Goal: Task Accomplishment & Management: Complete application form

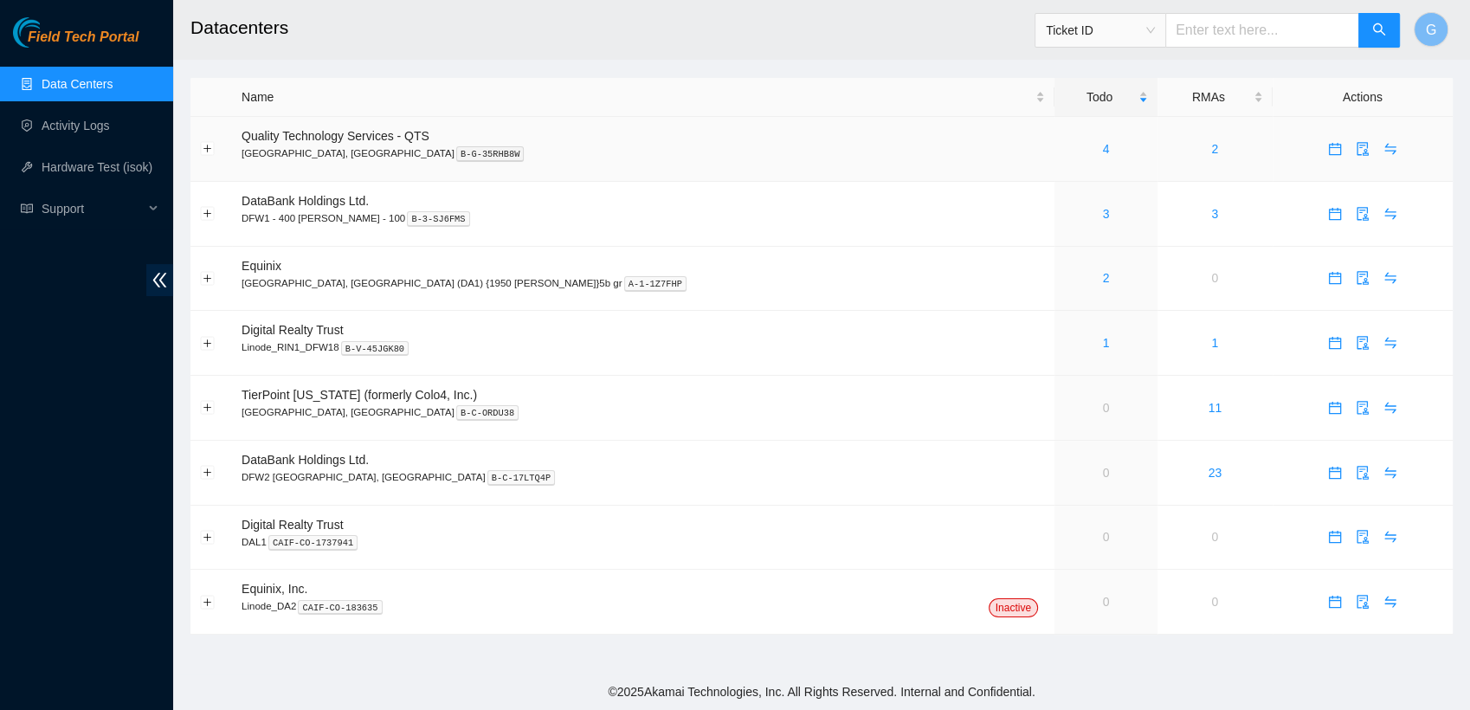
click at [355, 152] on p "Irving, TX B-G-35RHB8W" at bounding box center [644, 153] width 804 height 16
click at [1103, 147] on link "4" at bounding box center [1106, 149] width 7 height 14
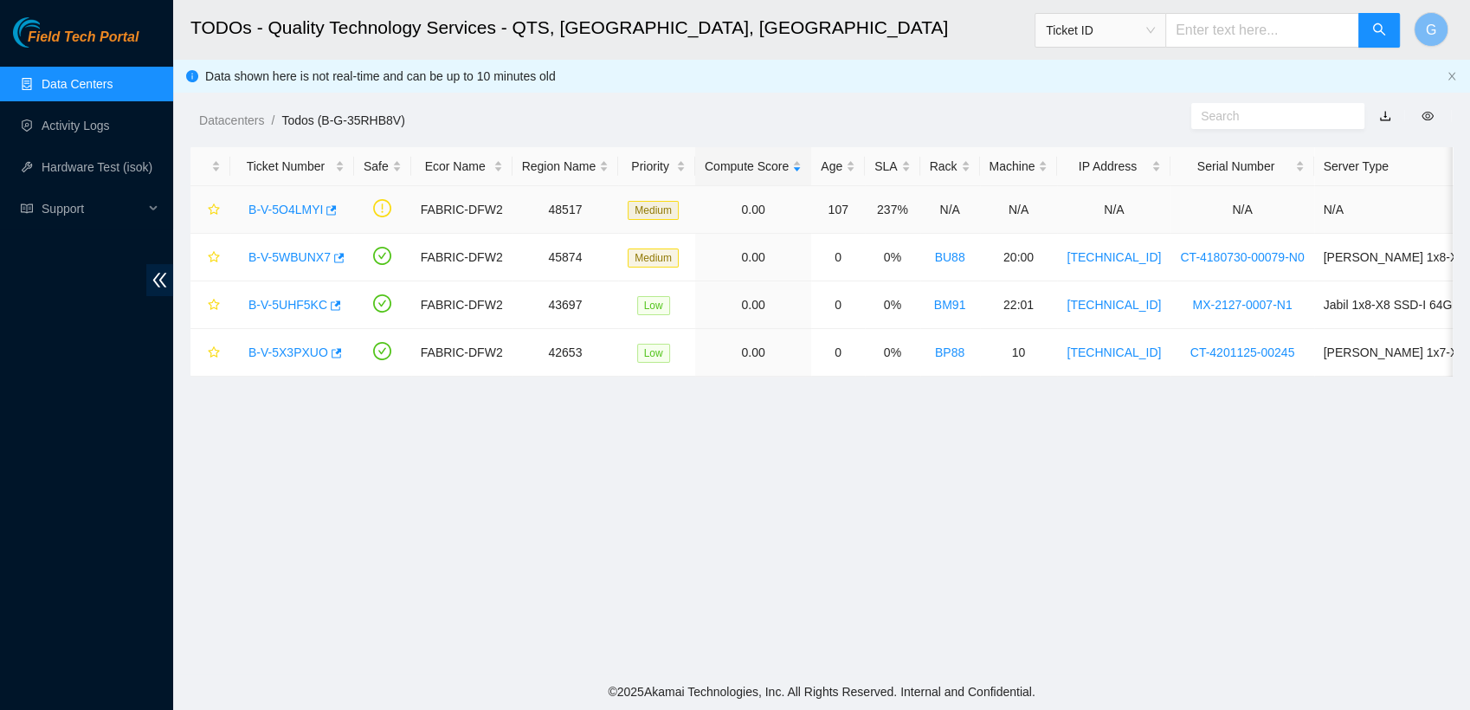
click at [270, 204] on link "B-V-5O4LMYI" at bounding box center [286, 210] width 74 height 14
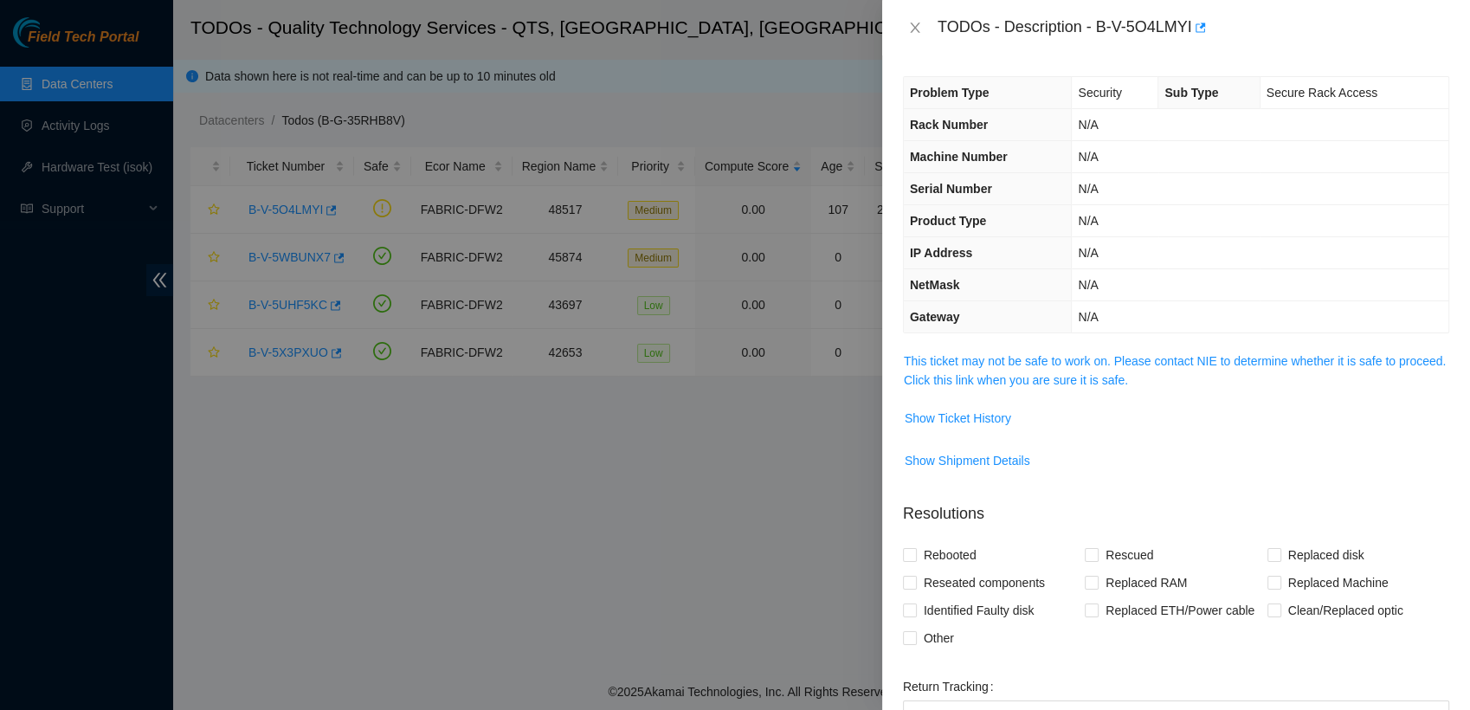
click at [751, 492] on div at bounding box center [735, 355] width 1470 height 710
click at [914, 23] on icon "close" at bounding box center [915, 28] width 14 height 14
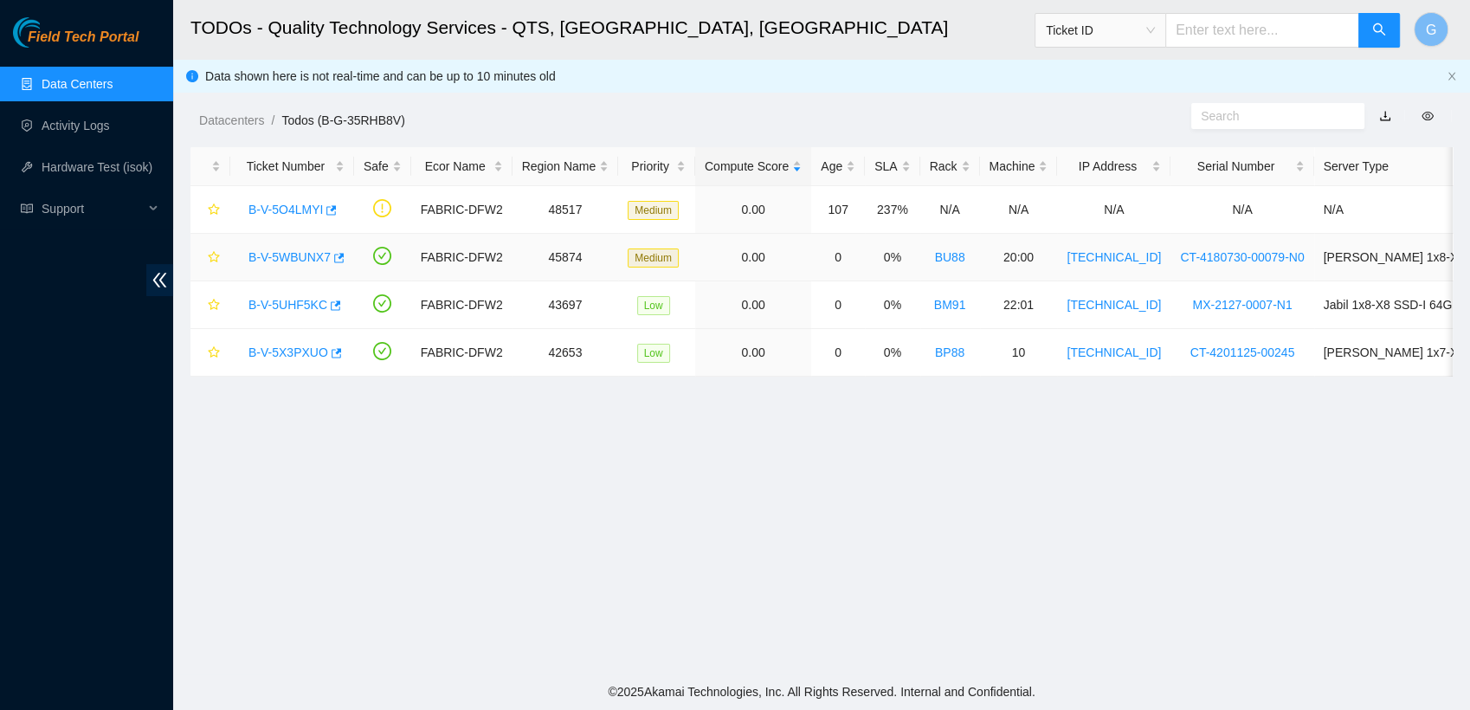
click at [317, 258] on link "B-V-5WBUNX7" at bounding box center [290, 257] width 82 height 14
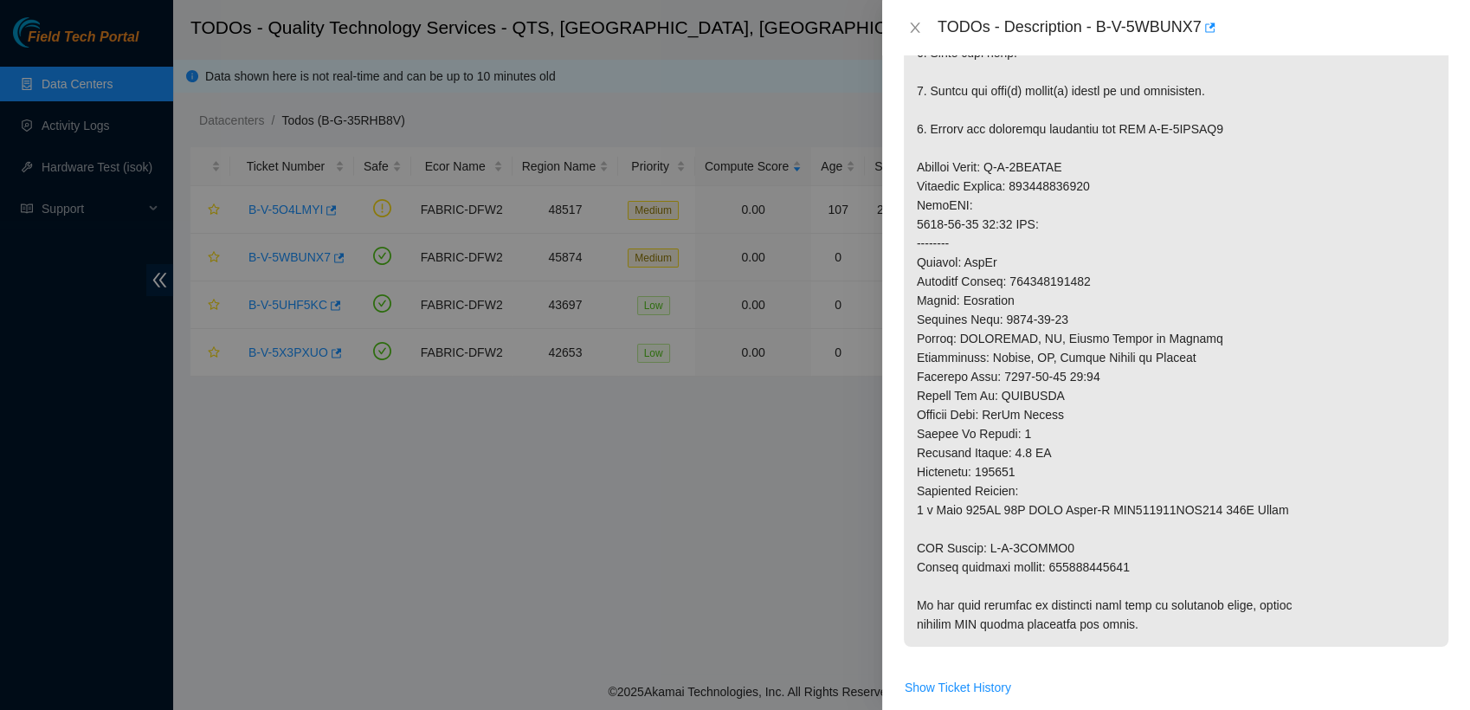
scroll to position [538, 0]
click at [919, 30] on icon "close" at bounding box center [915, 28] width 14 height 14
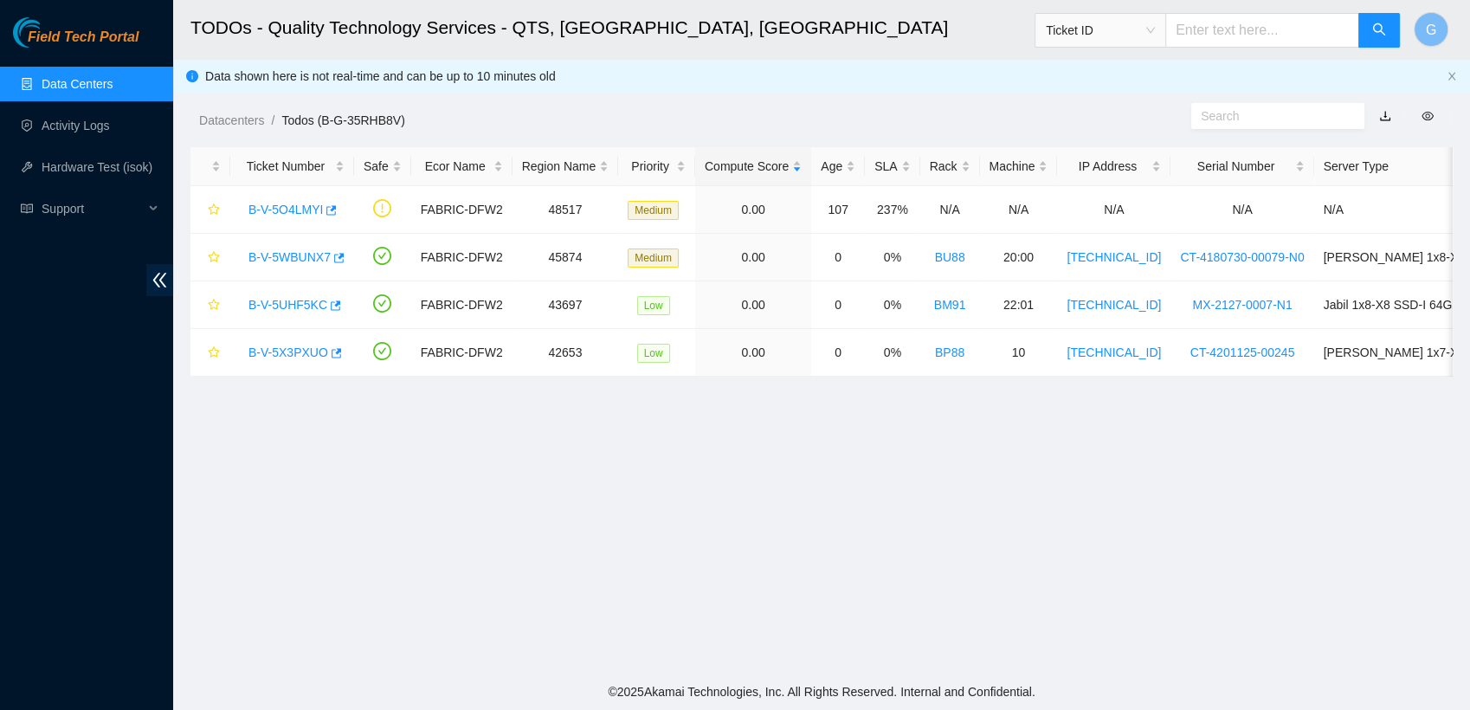
scroll to position [454, 0]
click at [278, 307] on link "B-V-5UHF5KC" at bounding box center [288, 305] width 79 height 14
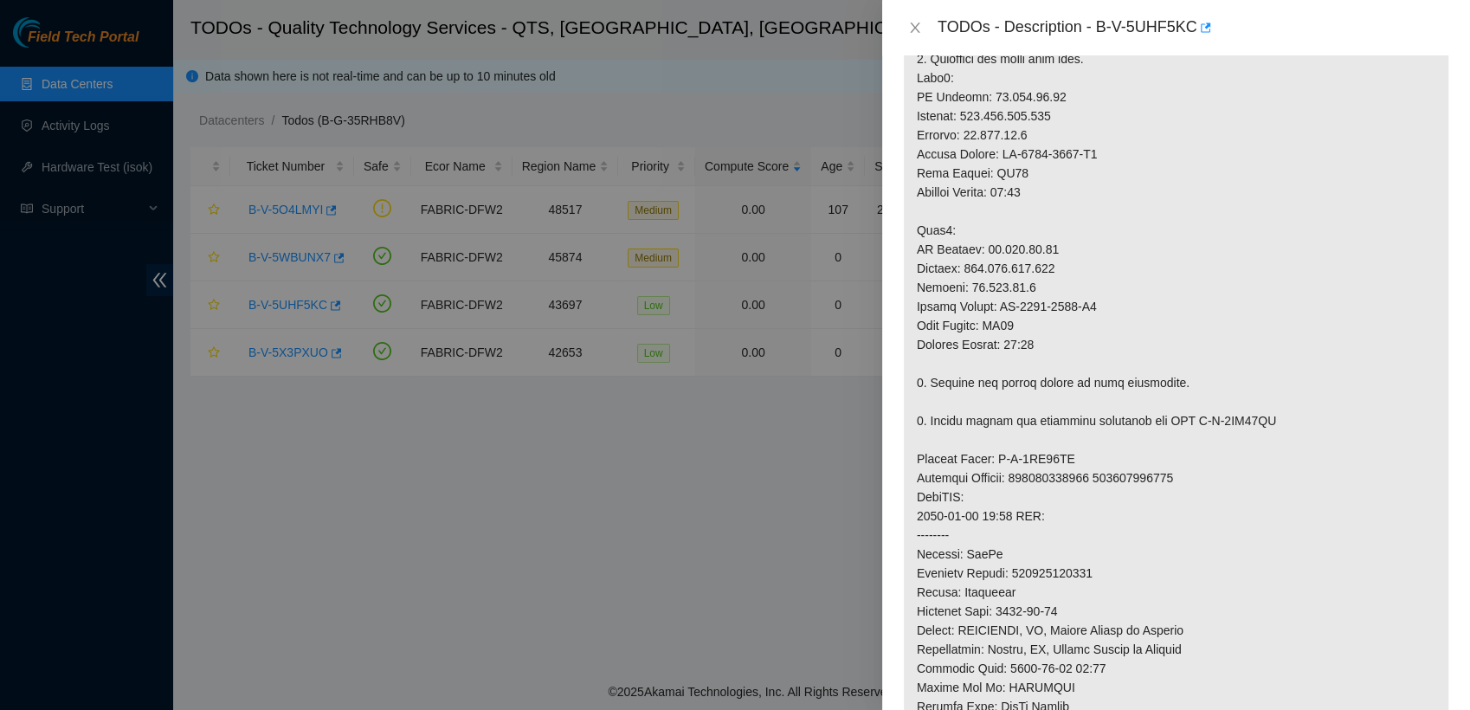
scroll to position [602, 0]
drag, startPoint x: 1095, startPoint y: 479, endPoint x: 1018, endPoint y: 475, distance: 77.2
click at [1018, 475] on p at bounding box center [1176, 363] width 545 height 1226
copy p "417328428402"
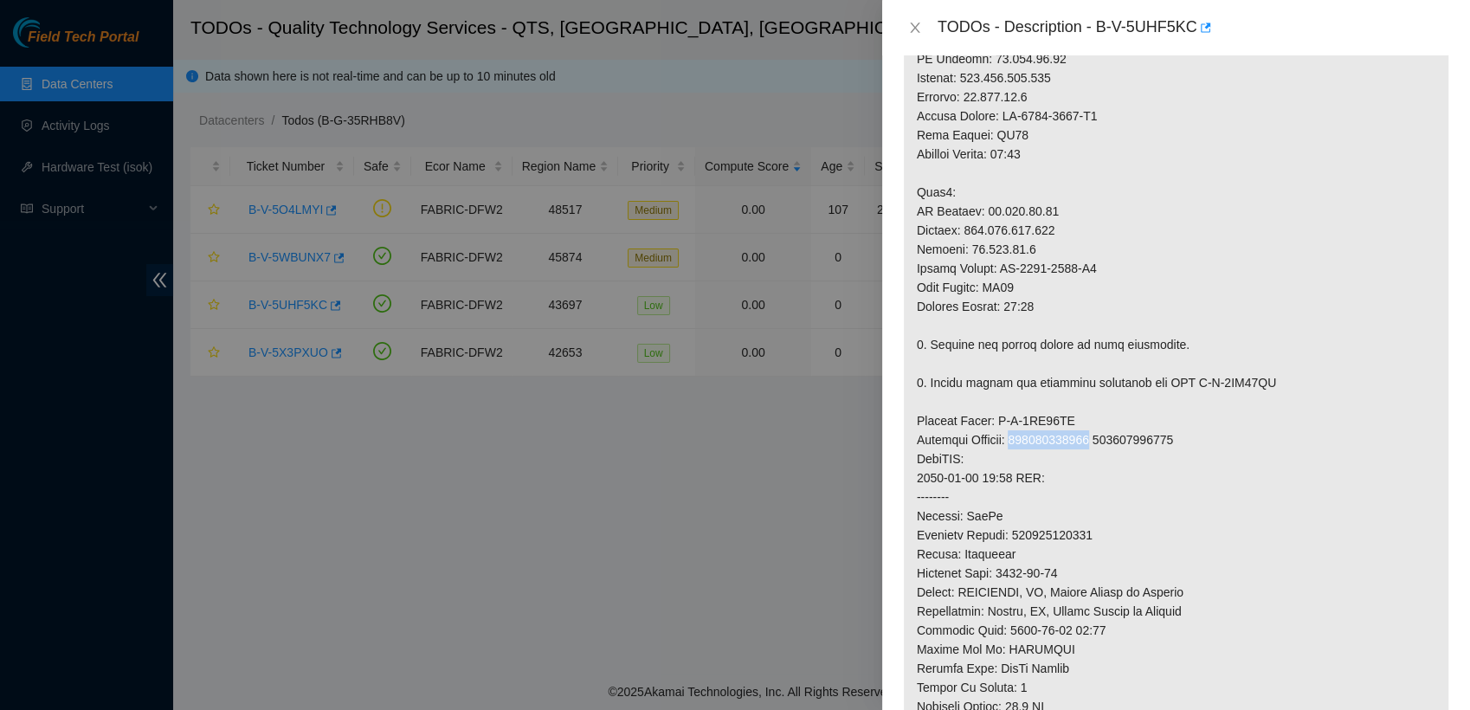
scroll to position [582, 0]
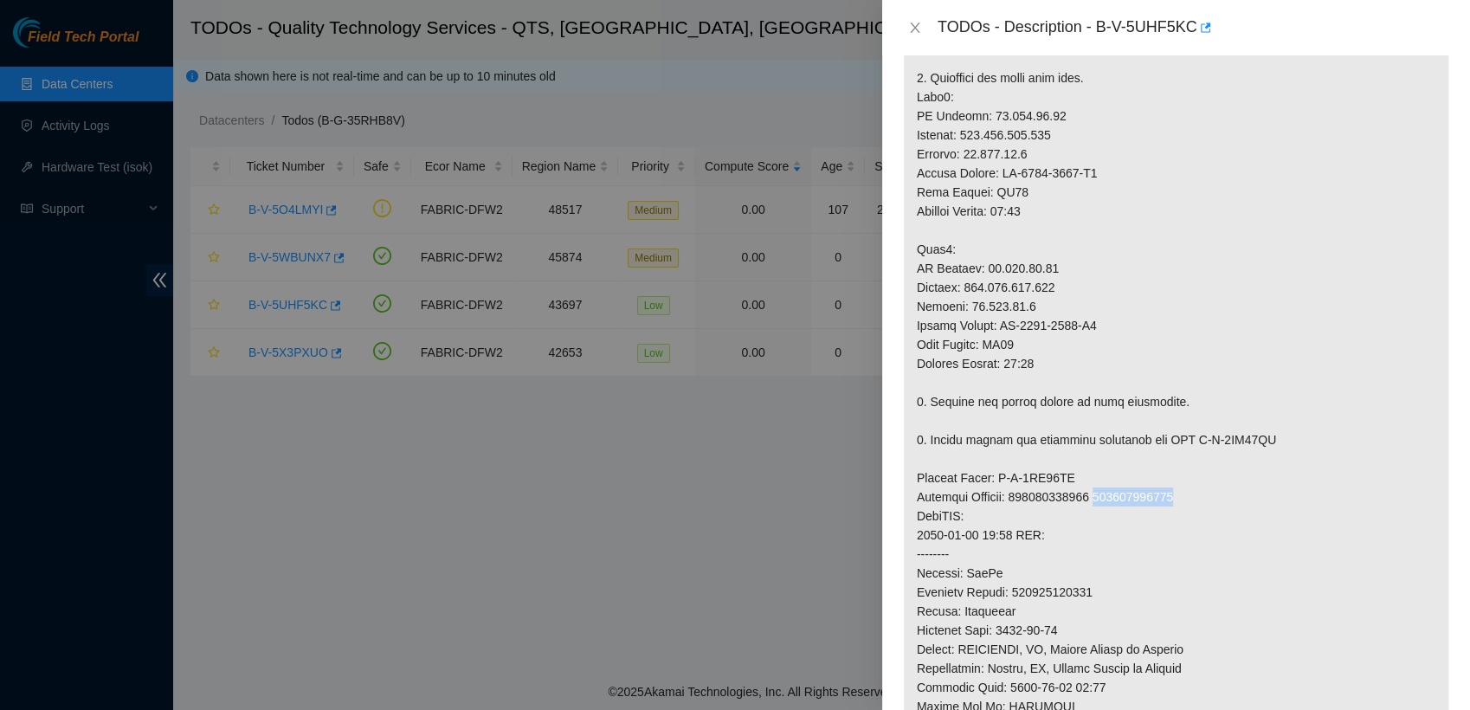
drag, startPoint x: 1179, startPoint y: 492, endPoint x: 1101, endPoint y: 502, distance: 79.5
click at [1101, 502] on p at bounding box center [1176, 383] width 545 height 1226
copy p "417328428402"
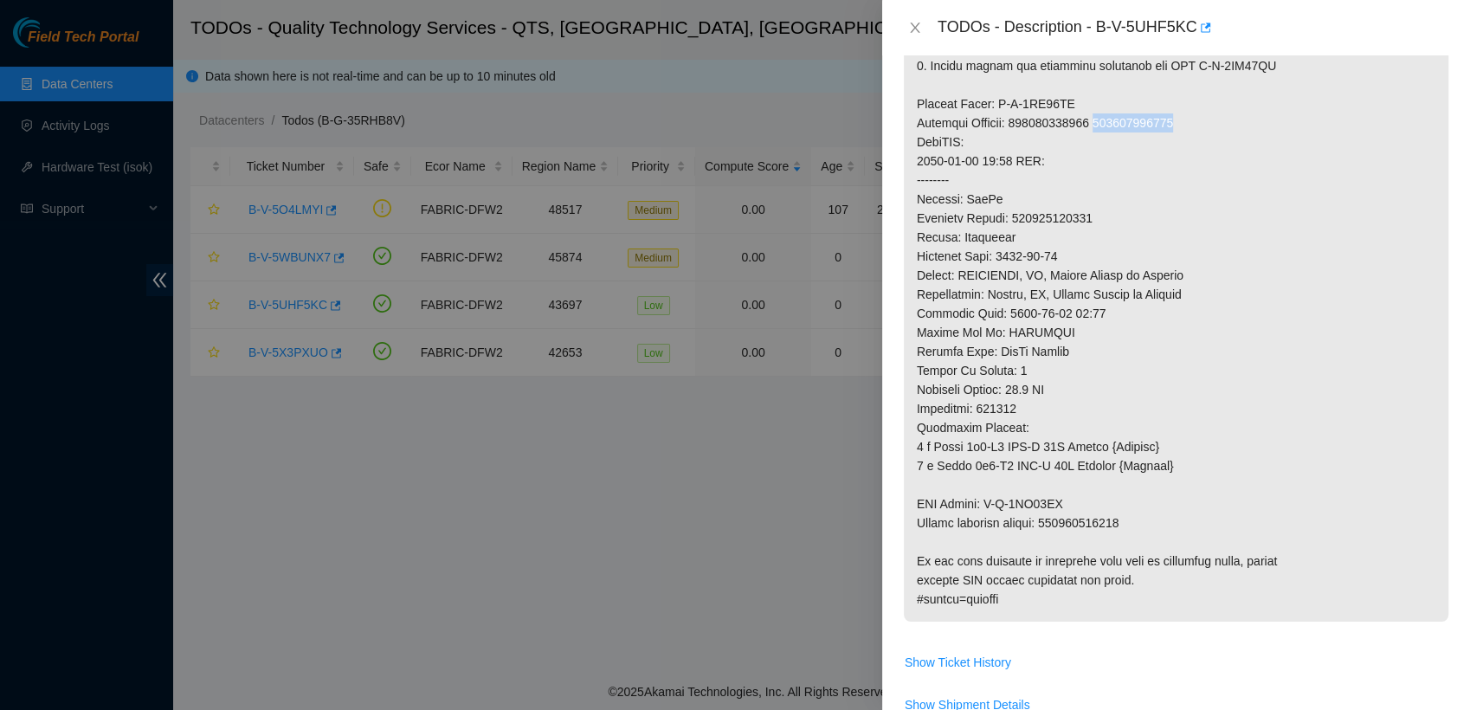
scroll to position [955, 0]
click at [843, 499] on div at bounding box center [735, 355] width 1470 height 710
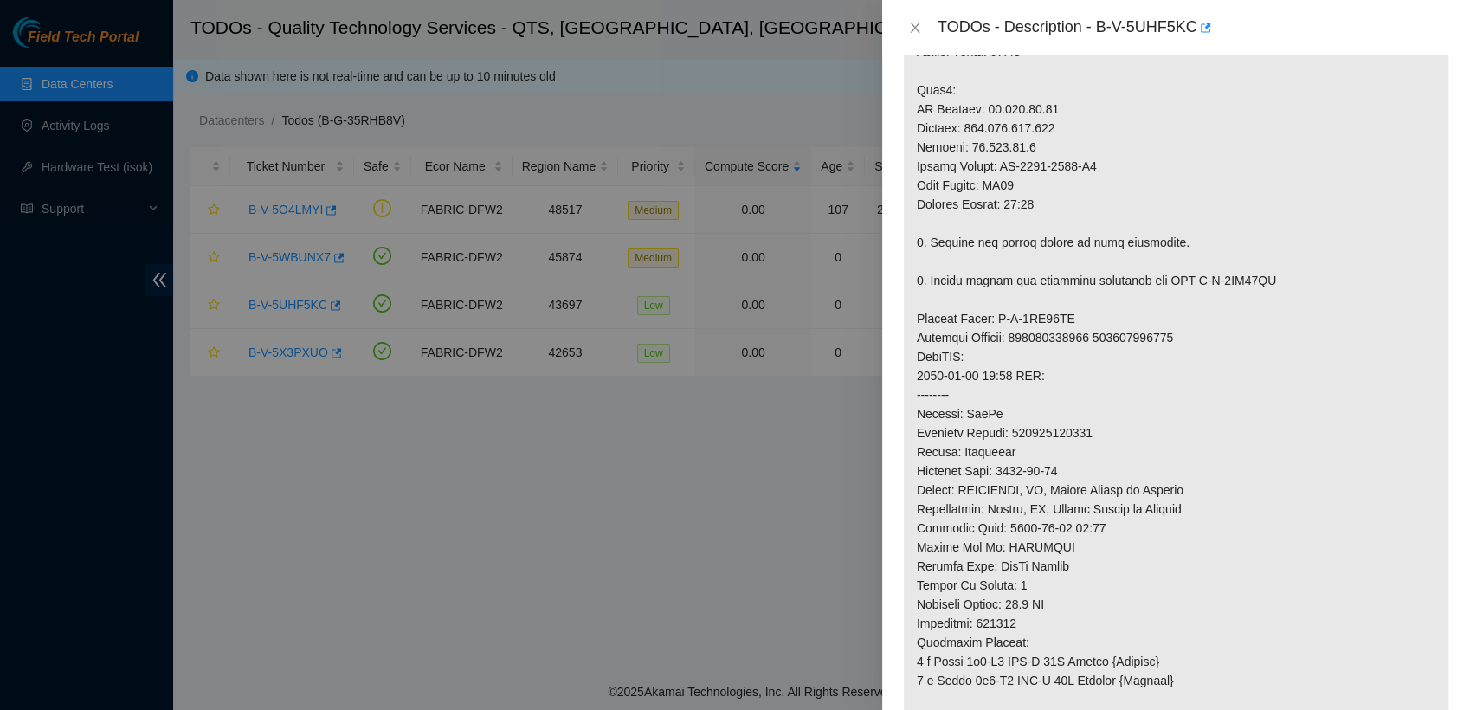
scroll to position [746, 0]
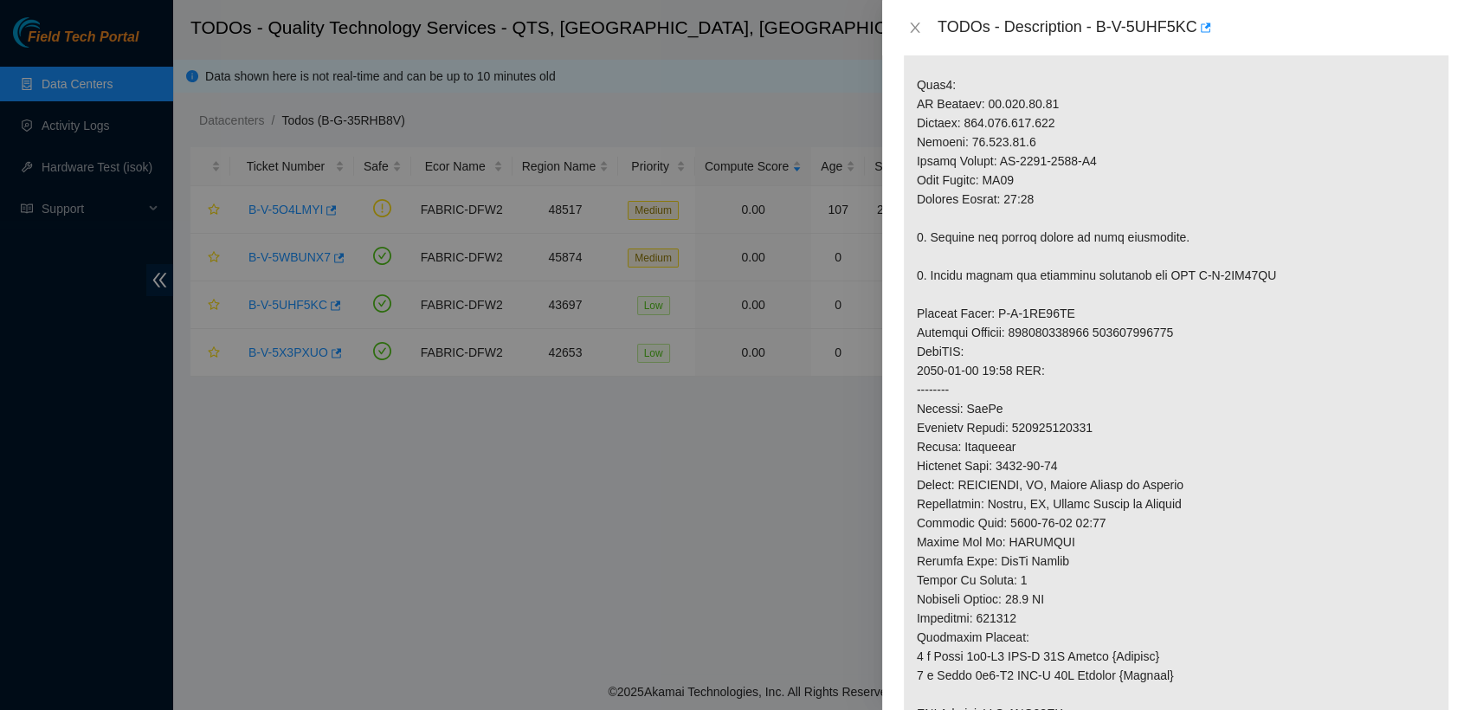
click at [812, 494] on div at bounding box center [735, 355] width 1470 height 710
click at [919, 26] on icon "close" at bounding box center [915, 28] width 14 height 14
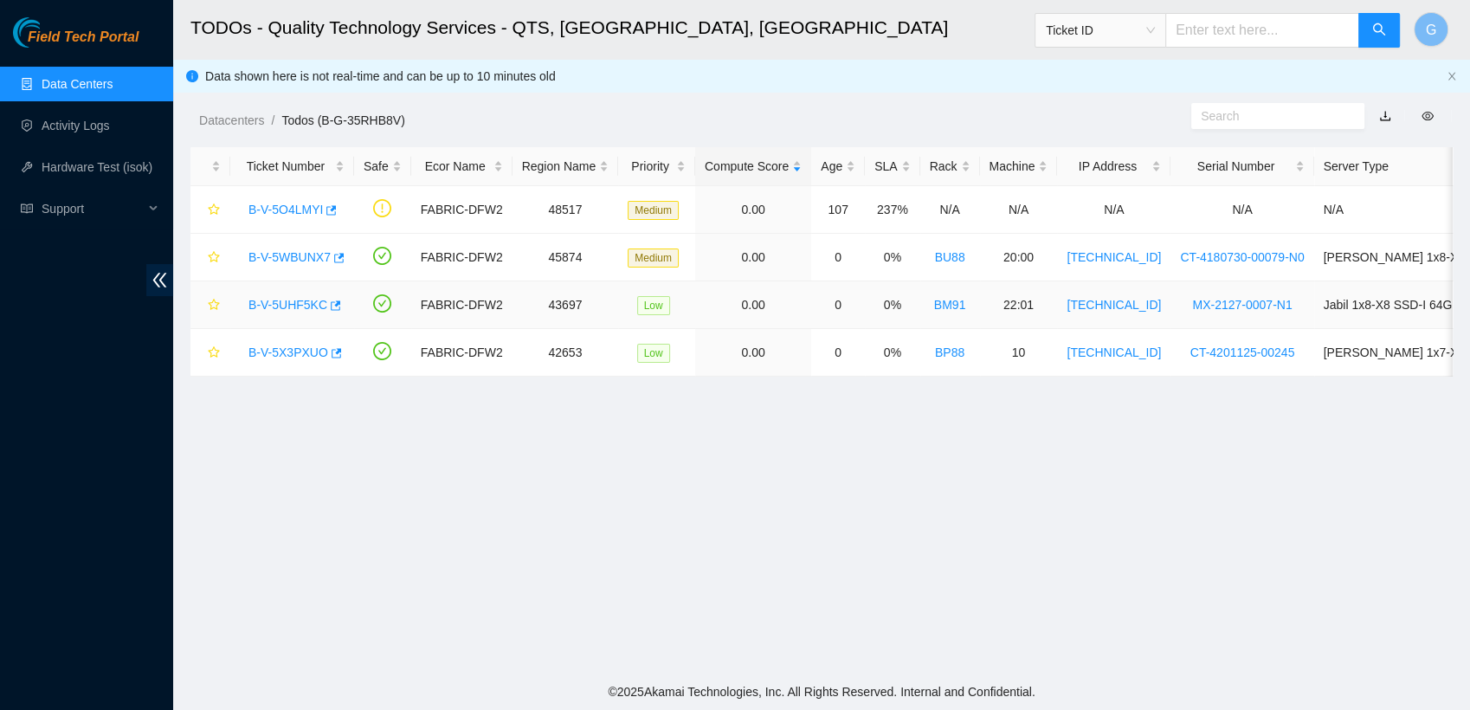
scroll to position [454, 0]
click at [305, 253] on link "B-V-5WBUNX7" at bounding box center [290, 257] width 82 height 14
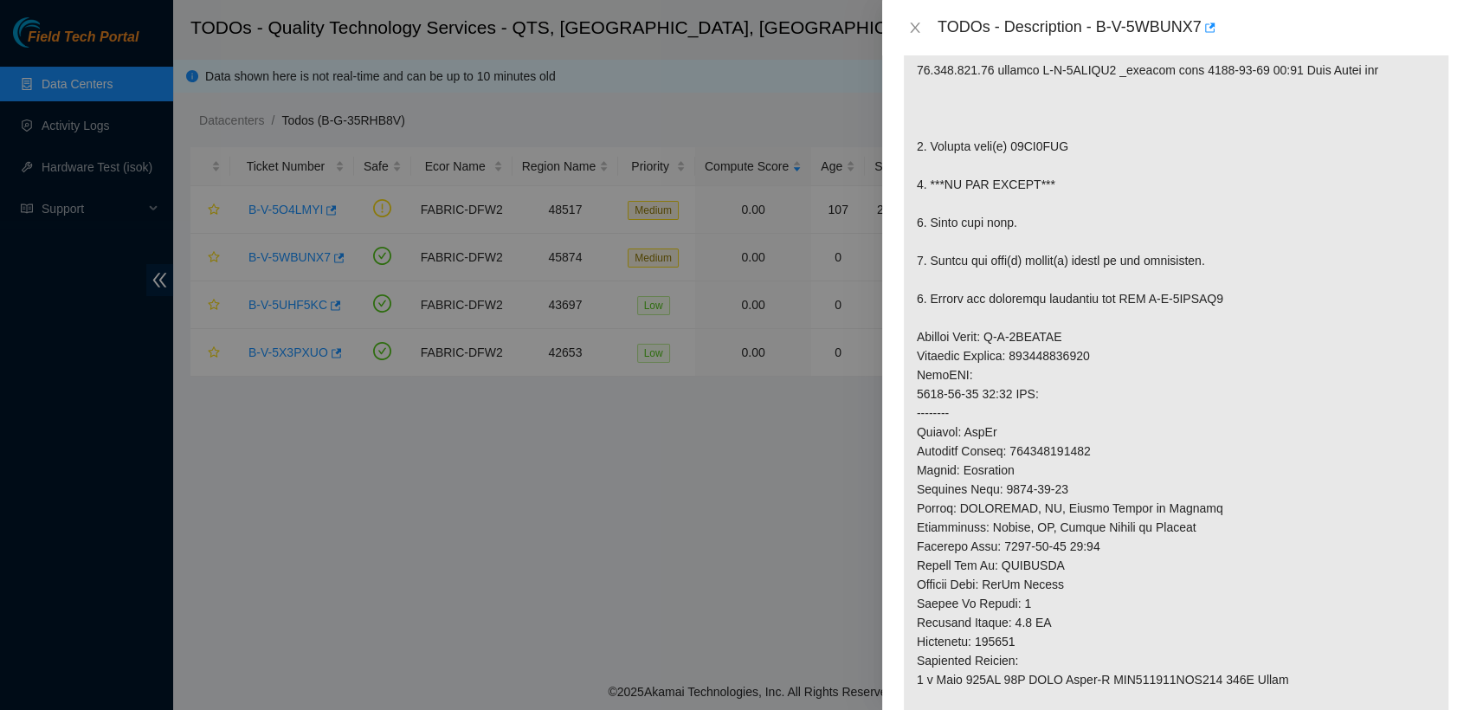
scroll to position [367, 0]
click at [914, 31] on icon "close" at bounding box center [915, 28] width 14 height 14
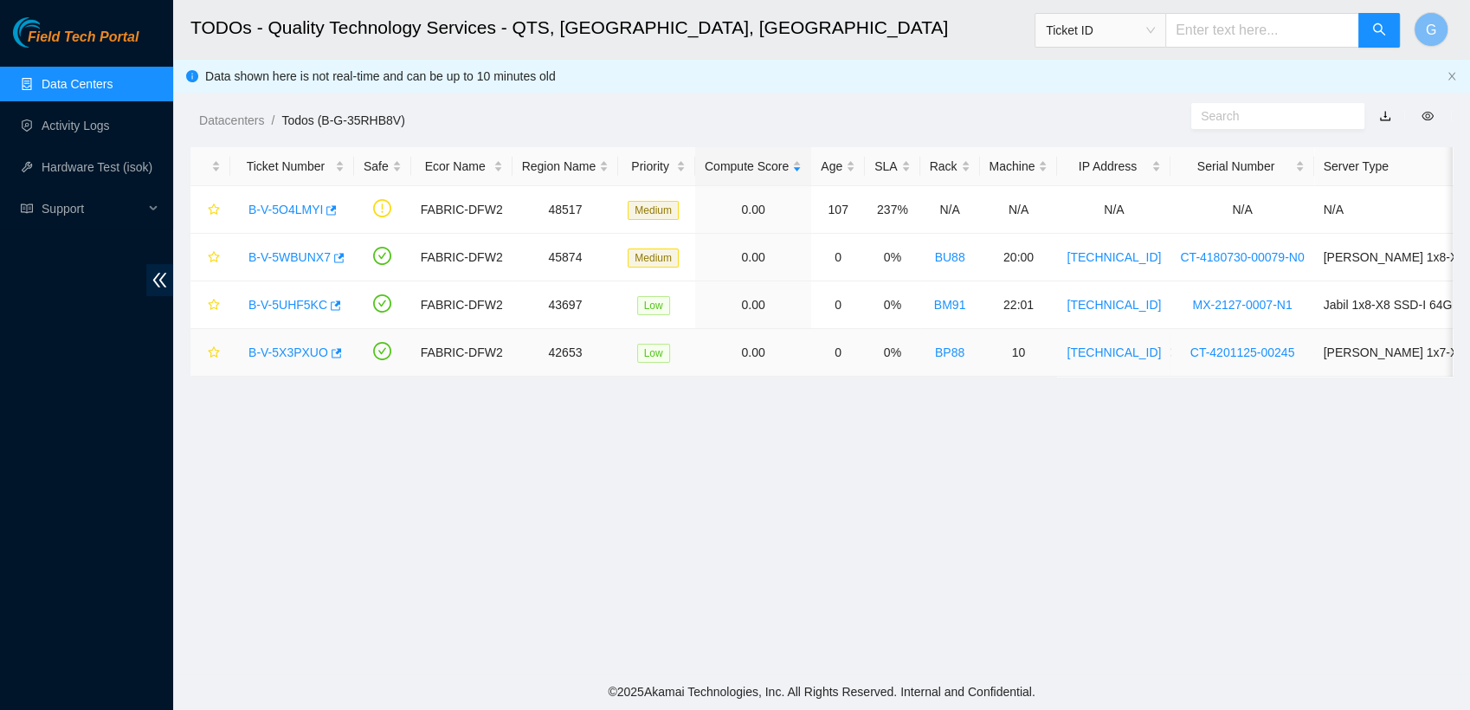
scroll to position [443, 0]
click at [288, 347] on link "B-V-5X3PXUO" at bounding box center [289, 353] width 80 height 14
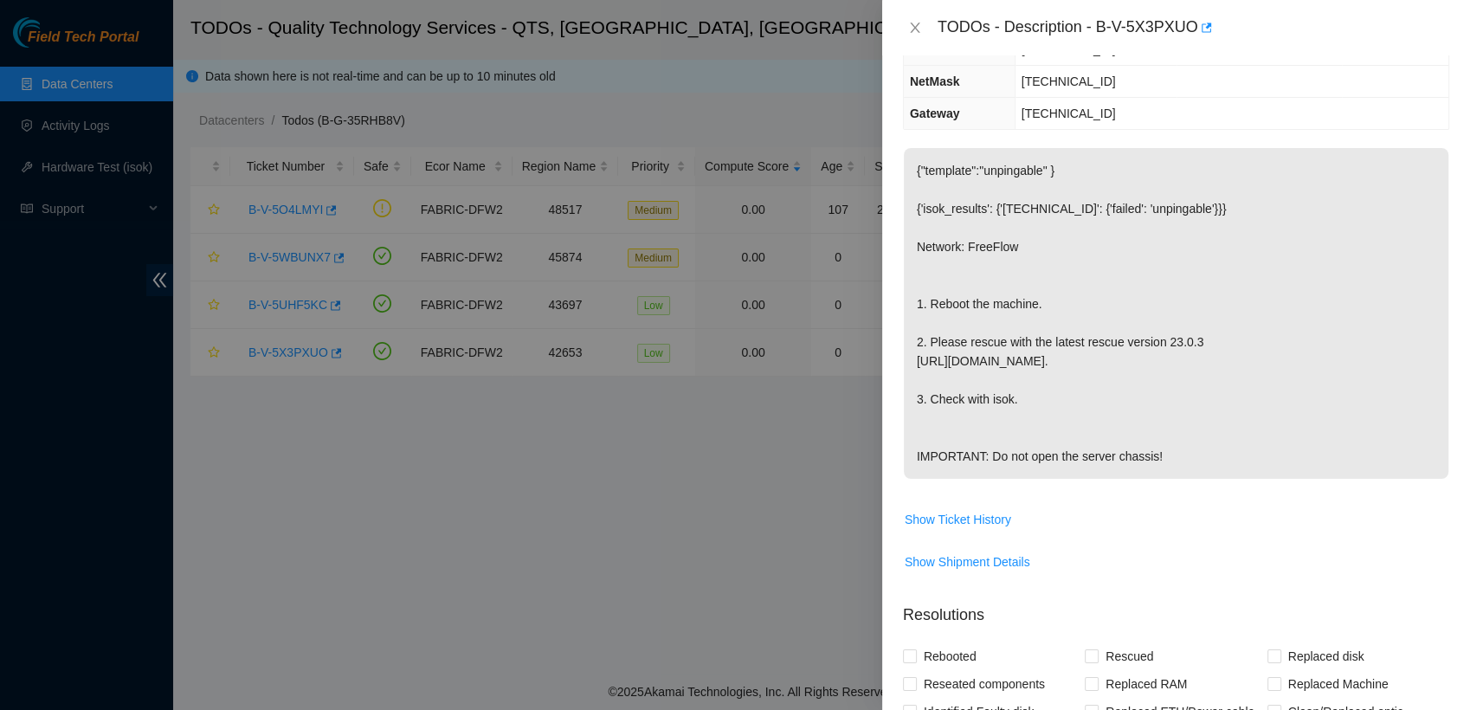
scroll to position [191, 0]
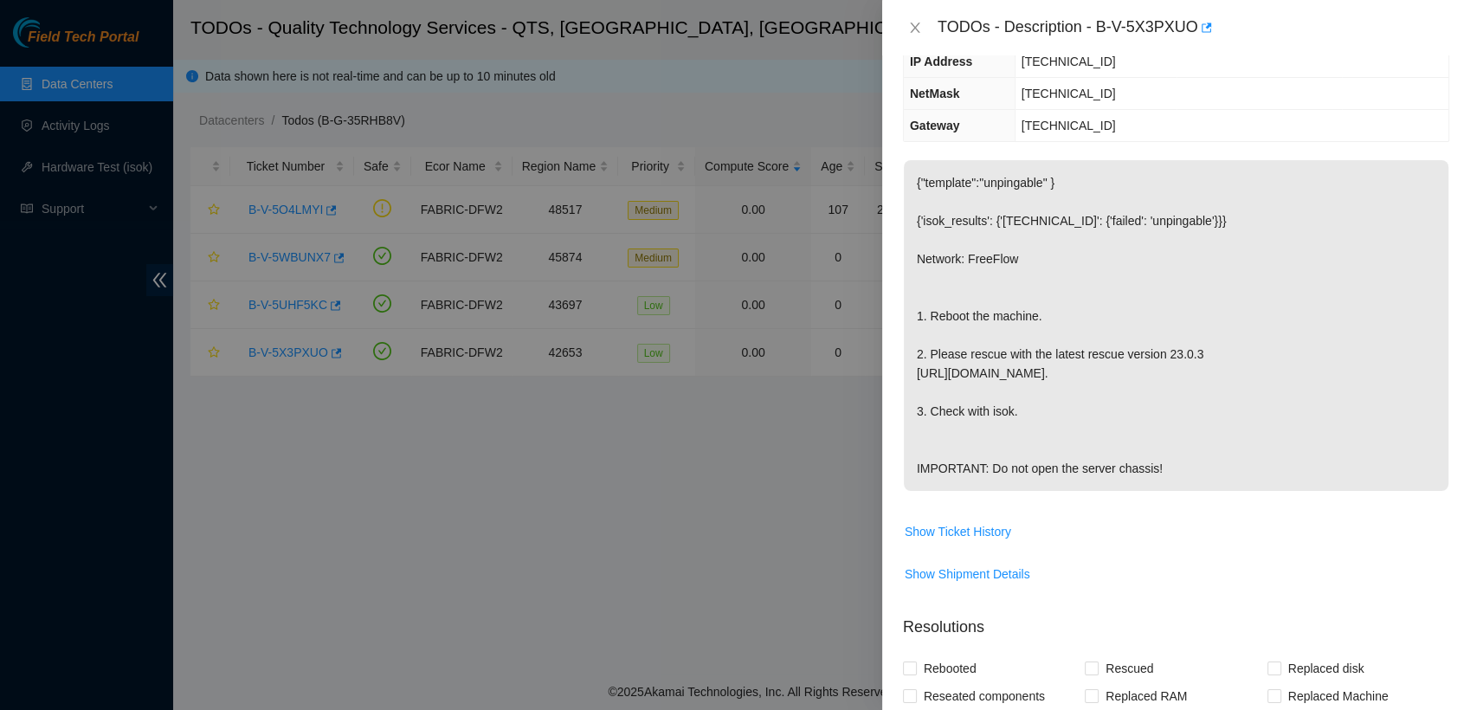
click at [873, 38] on div at bounding box center [735, 355] width 1470 height 710
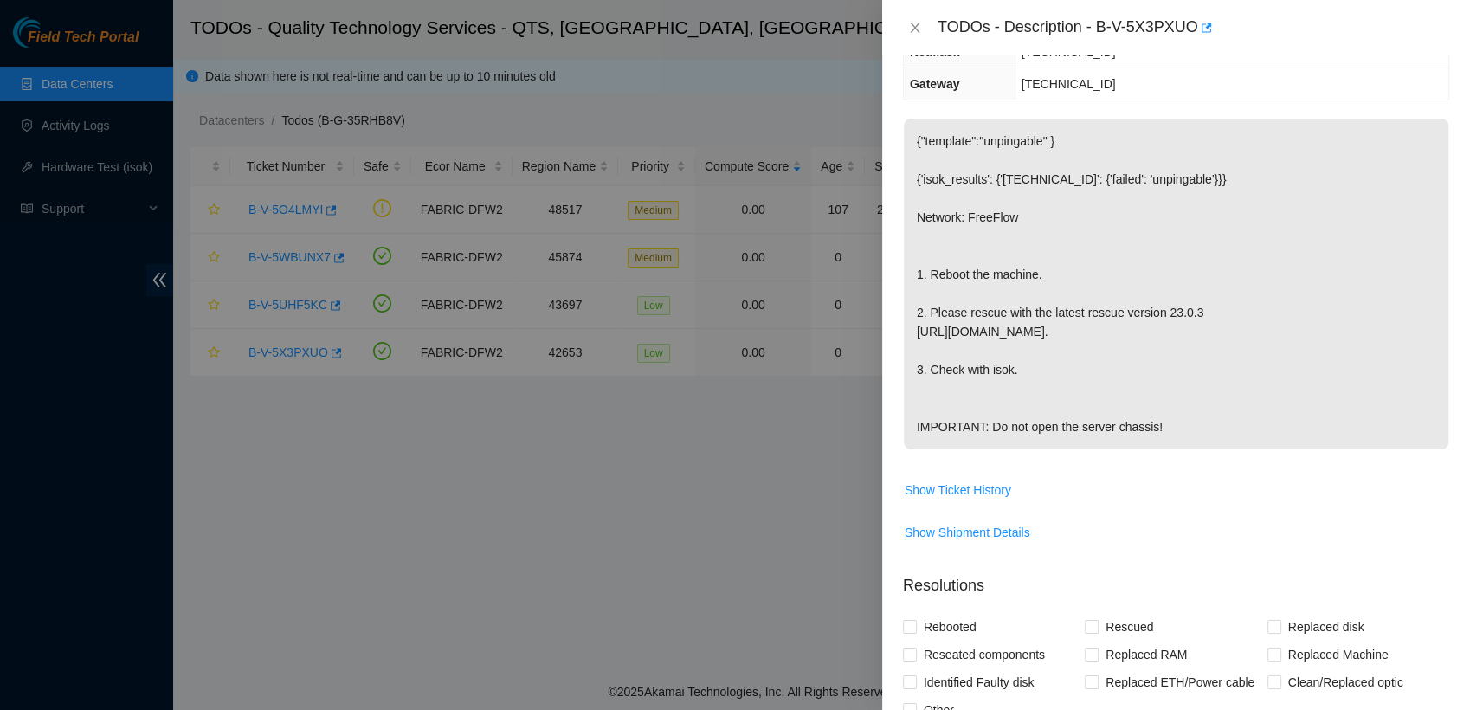
scroll to position [229, 0]
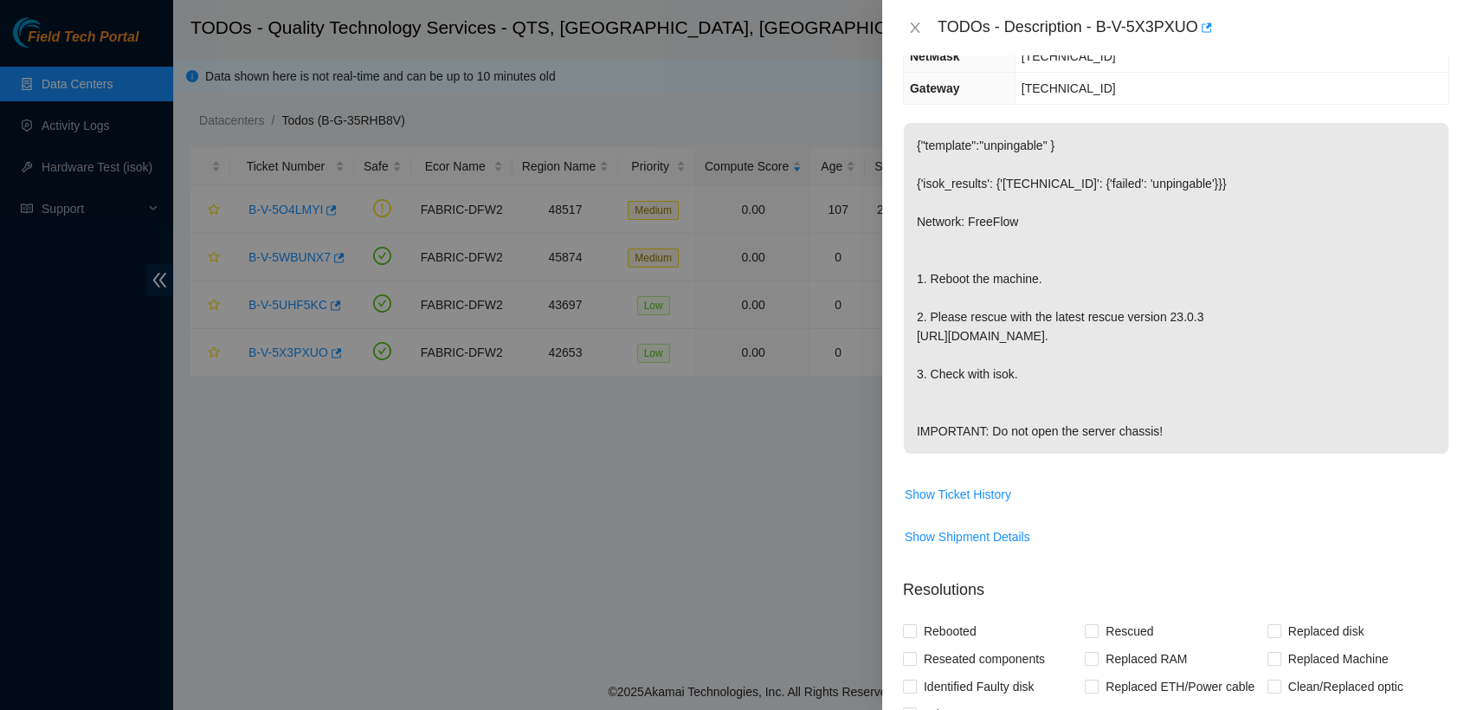
click at [901, 24] on div "TODOs - Description - B-V-5X3PXUO" at bounding box center [1176, 27] width 588 height 55
click at [921, 39] on div "TODOs - Description - B-V-5X3PXUO" at bounding box center [1176, 28] width 546 height 28
click at [916, 34] on icon "close" at bounding box center [915, 28] width 14 height 14
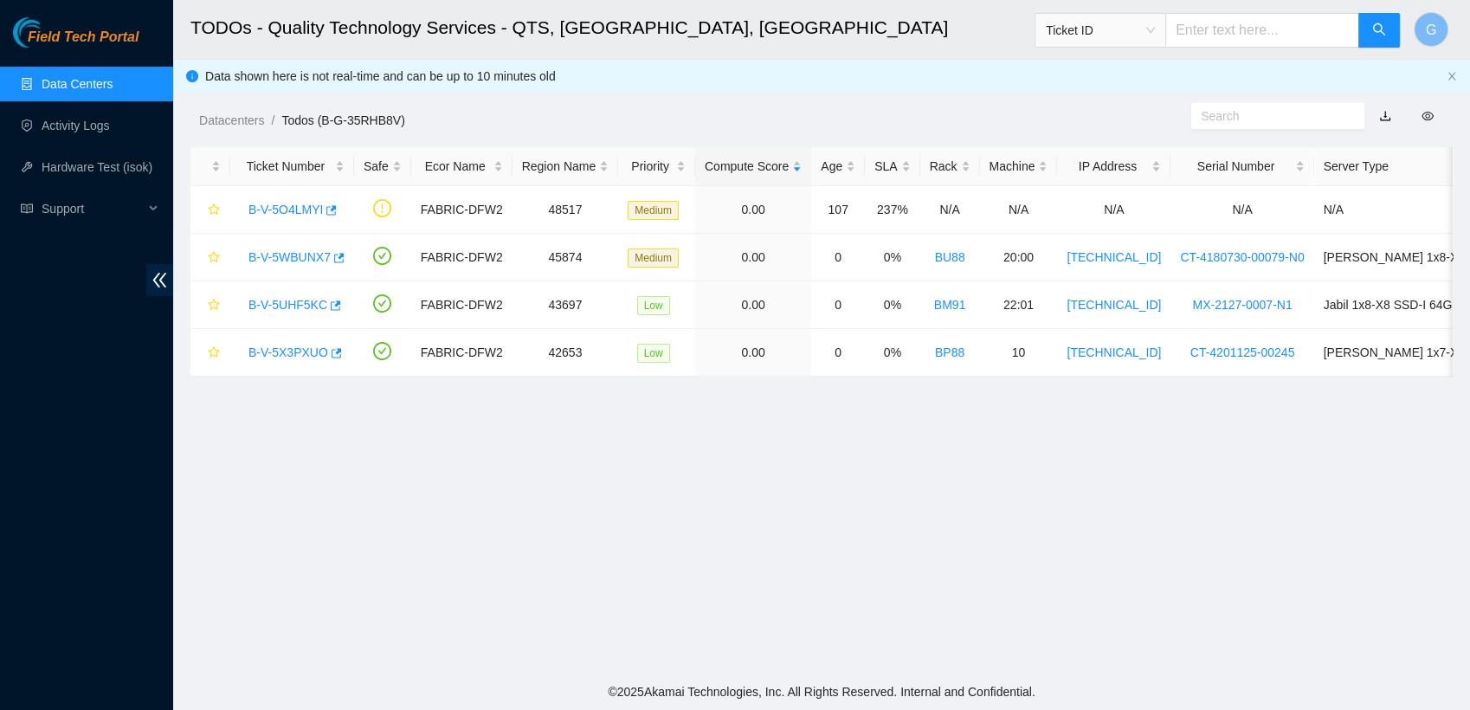
scroll to position [305, 0]
click at [291, 211] on link "B-V-5O4LMYI" at bounding box center [286, 210] width 74 height 14
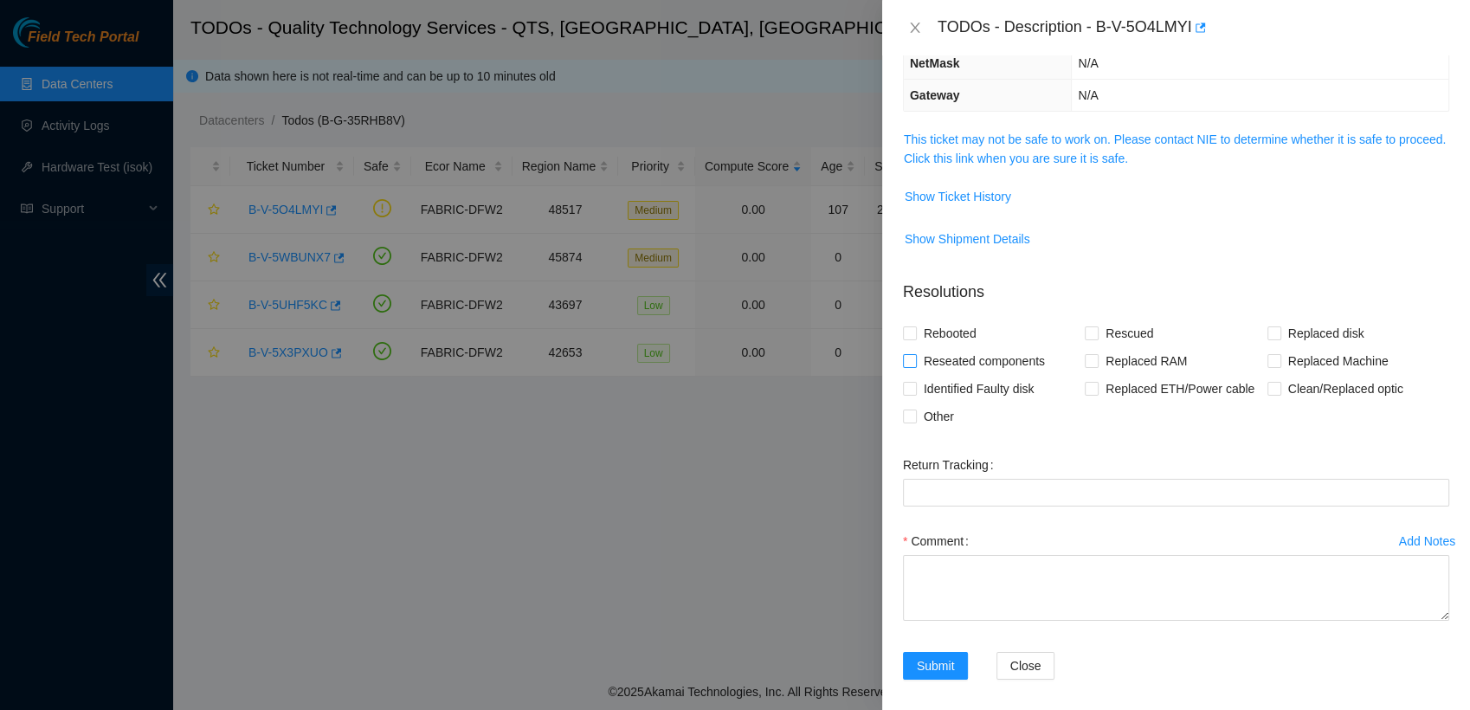
scroll to position [185, 0]
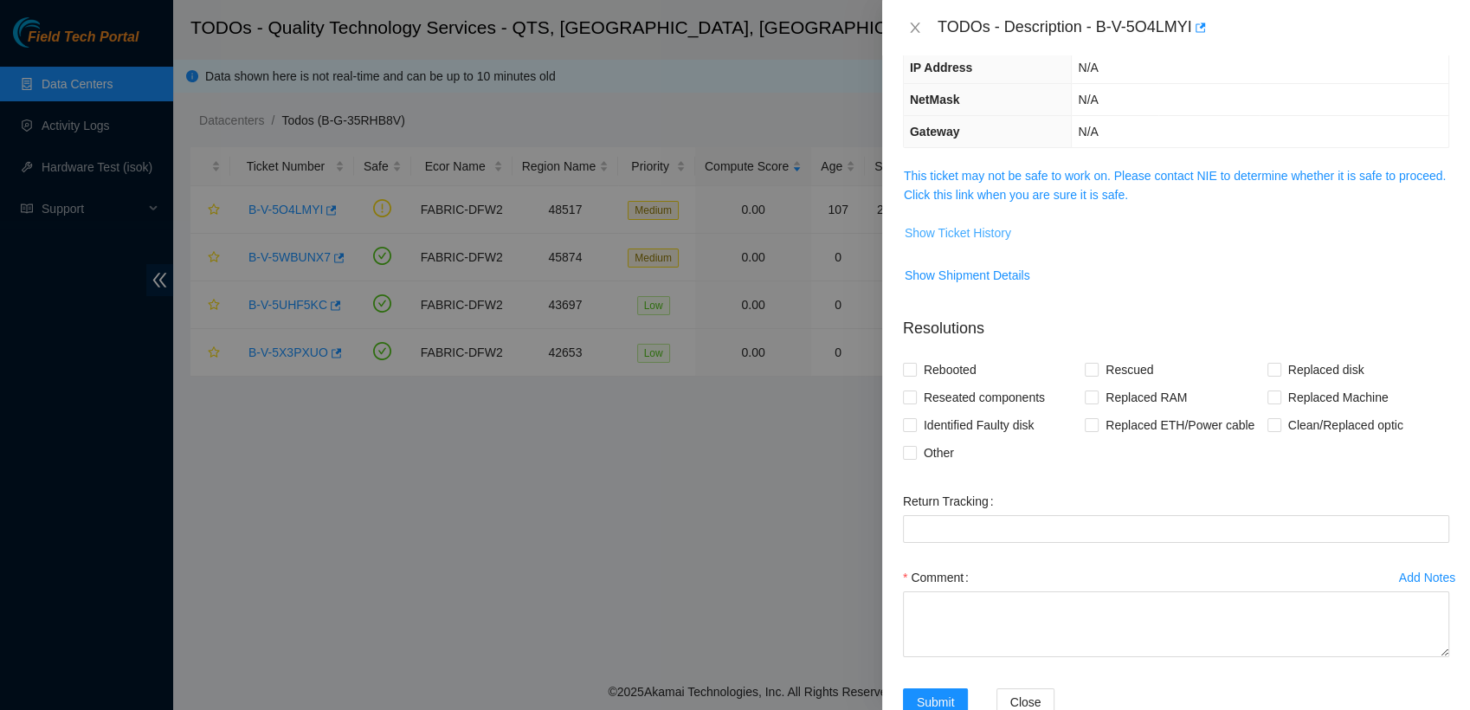
click at [979, 233] on span "Show Ticket History" at bounding box center [958, 232] width 107 height 19
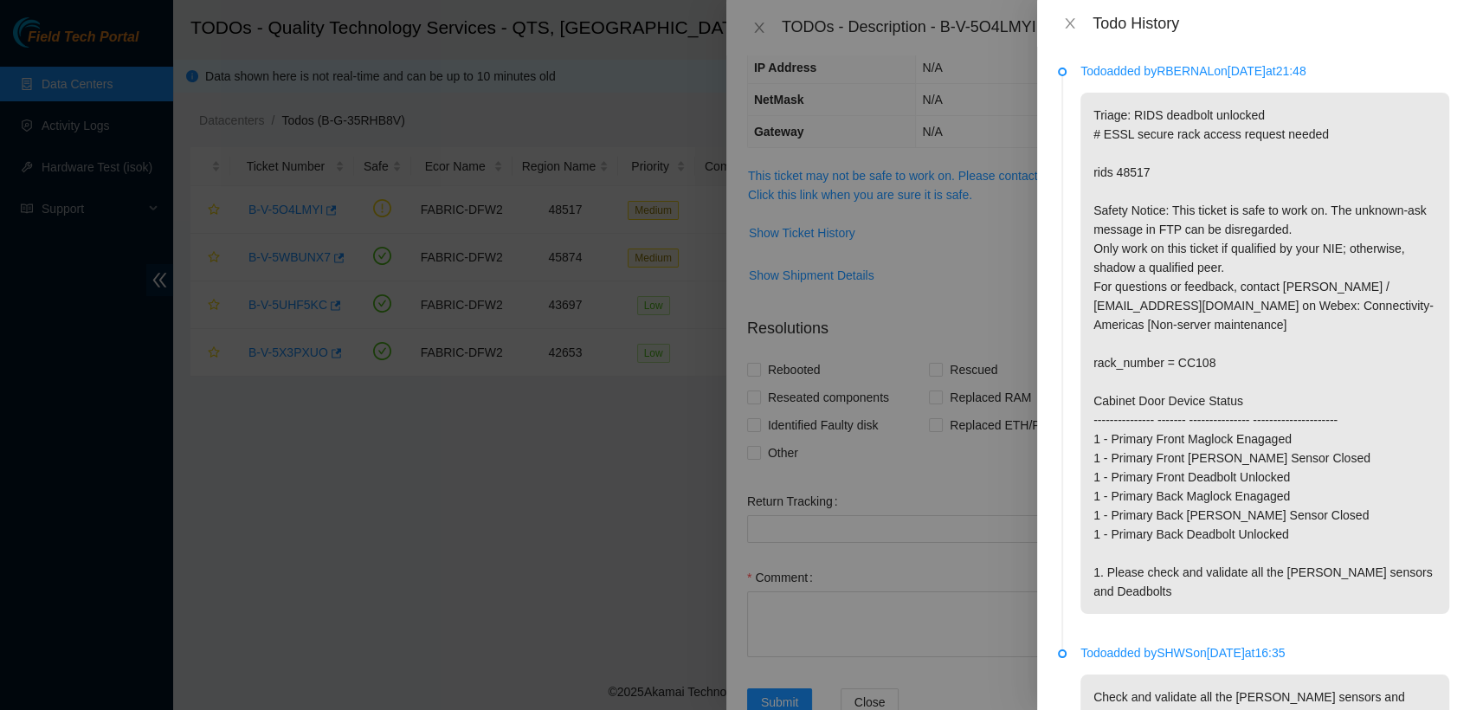
drag, startPoint x: 630, startPoint y: 606, endPoint x: 562, endPoint y: 578, distance: 73.8
click at [627, 603] on div at bounding box center [735, 355] width 1470 height 710
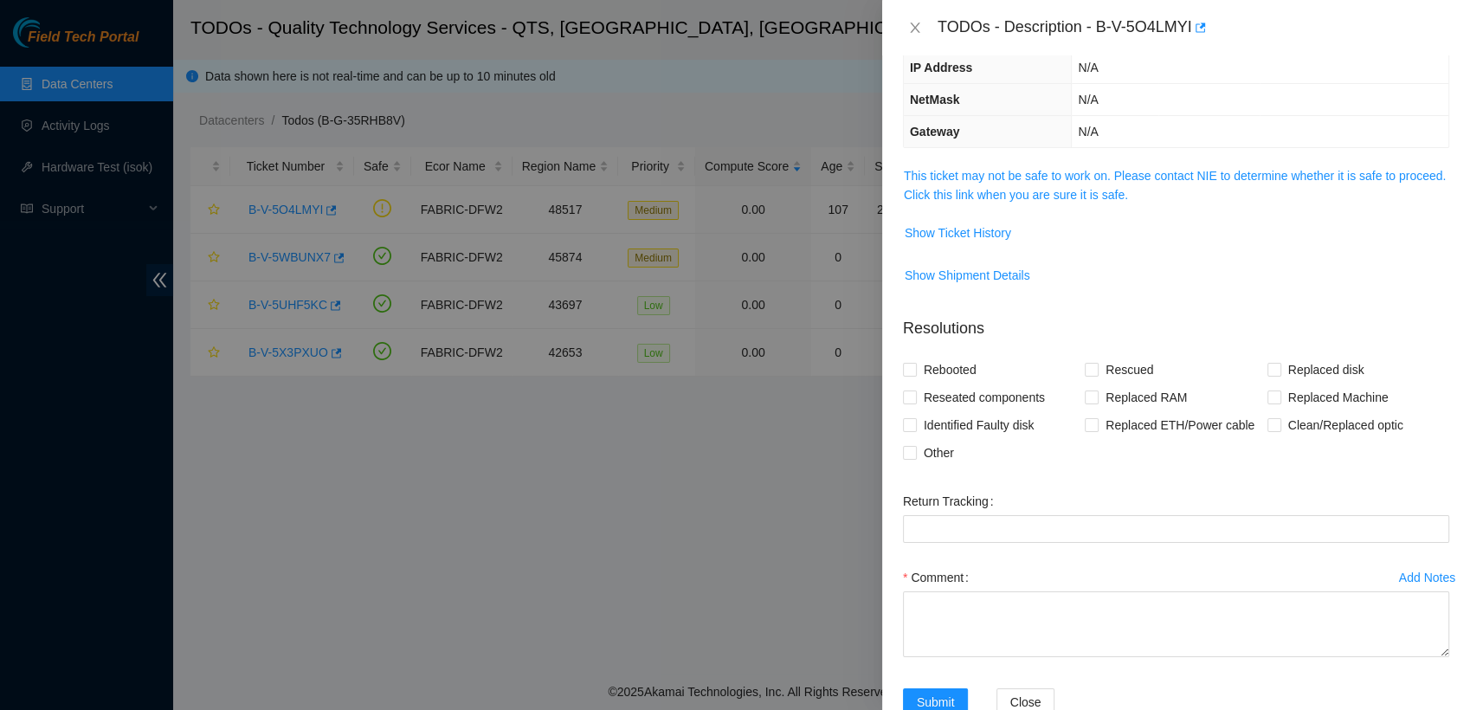
click at [294, 350] on div at bounding box center [735, 355] width 1470 height 710
click at [948, 26] on div "TODOs - Description - B-V-5O4LMYI" at bounding box center [1194, 28] width 512 height 28
click at [911, 16] on div "TODOs - Description - B-V-5O4LMYI" at bounding box center [1176, 28] width 546 height 28
click at [914, 23] on icon "close" at bounding box center [915, 28] width 14 height 14
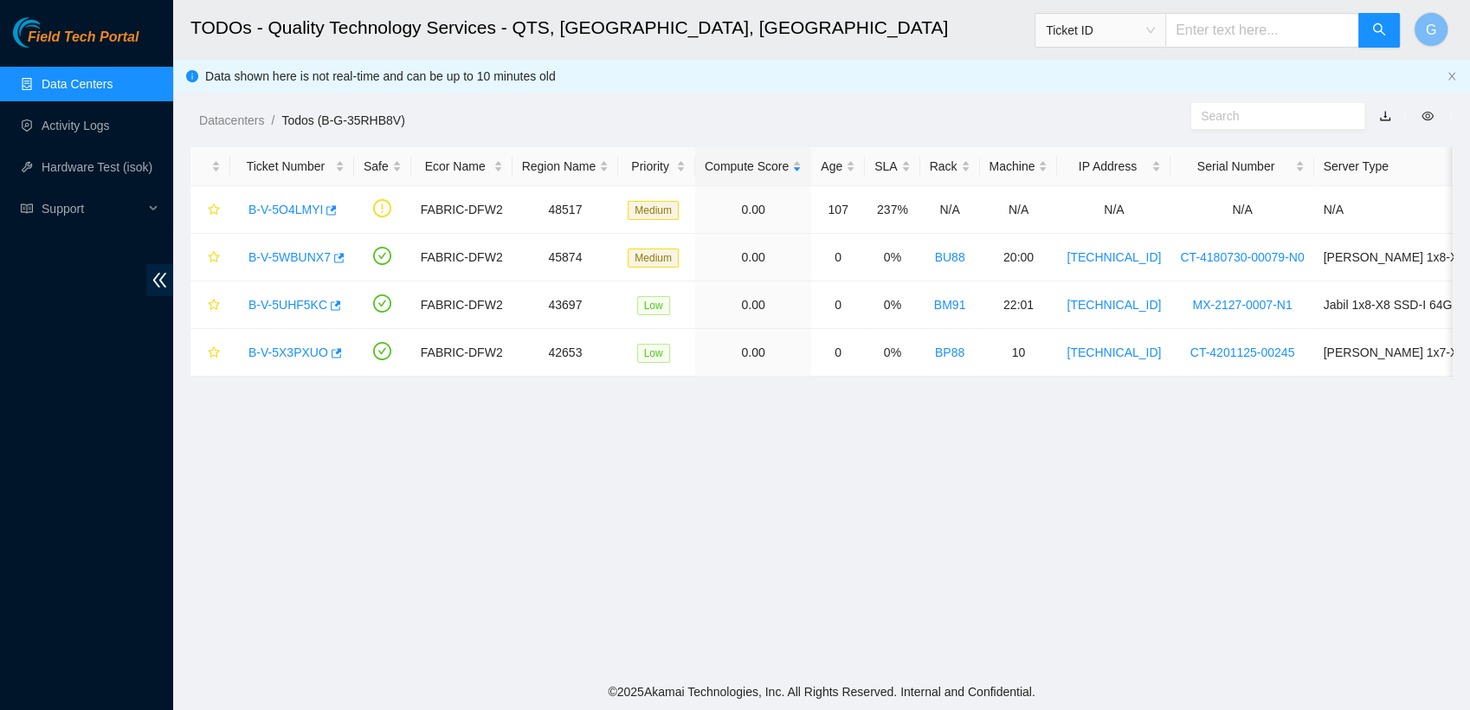
scroll to position [262, 0]
click at [285, 354] on link "B-V-5X3PXUO" at bounding box center [289, 353] width 80 height 14
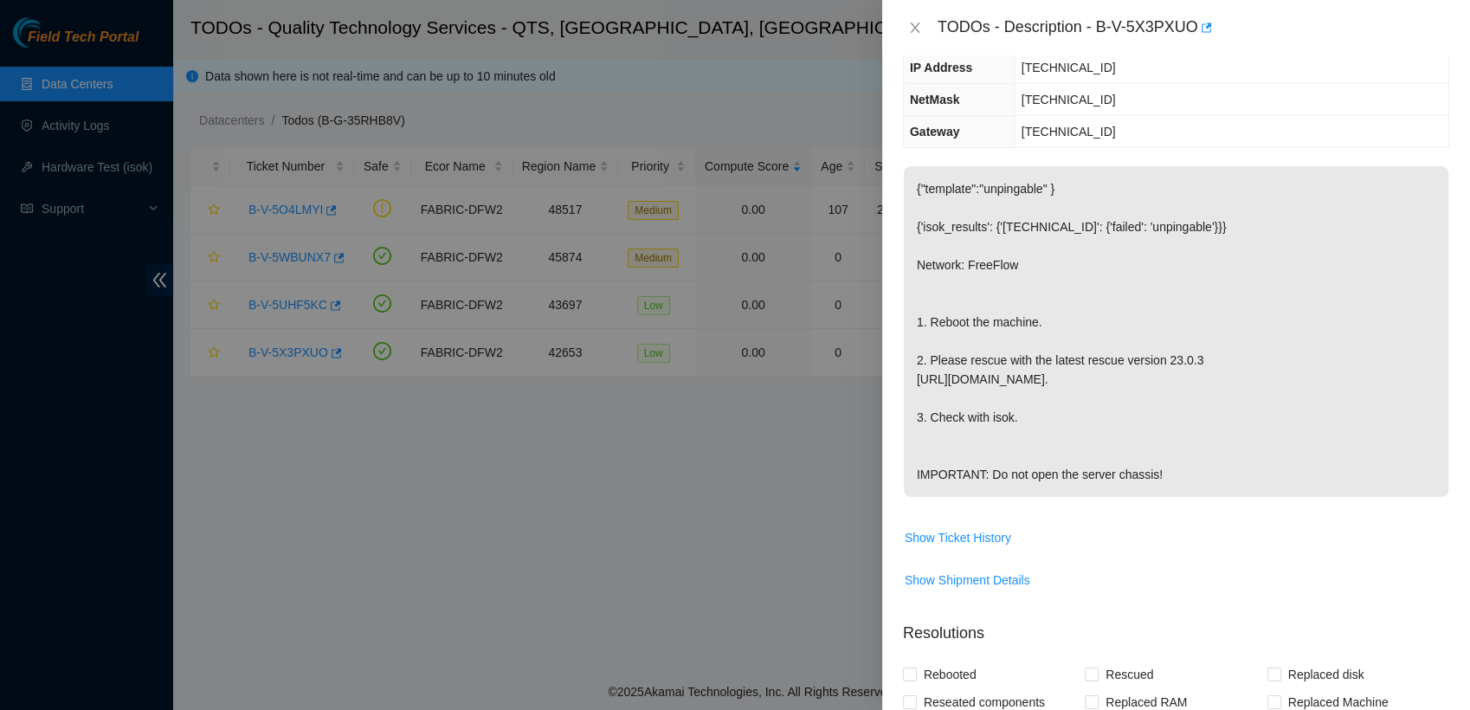
scroll to position [0, 0]
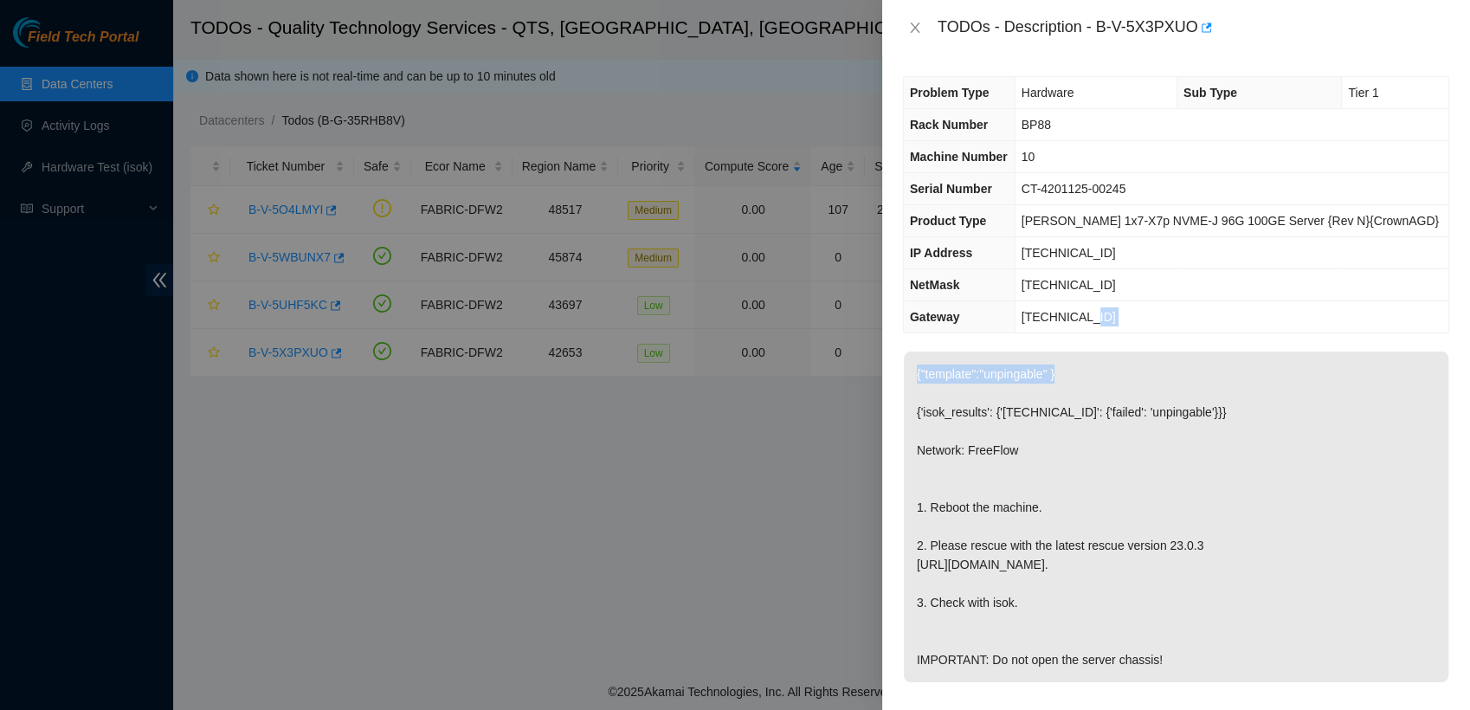
drag, startPoint x: 1120, startPoint y: 359, endPoint x: 1164, endPoint y: 320, distance: 59.5
click at [1164, 320] on div "Problem Type Hardware Sub Type Tier 1 Rack Number BP88 Machine Number 10 Serial…" at bounding box center [1176, 382] width 588 height 655
click at [1164, 320] on td "23.193.37.1" at bounding box center [1232, 317] width 434 height 32
click at [956, 423] on p "{"template":"unpingable" } {'isok_results': {'23.193.37.13': {'failed': 'unping…" at bounding box center [1176, 517] width 545 height 331
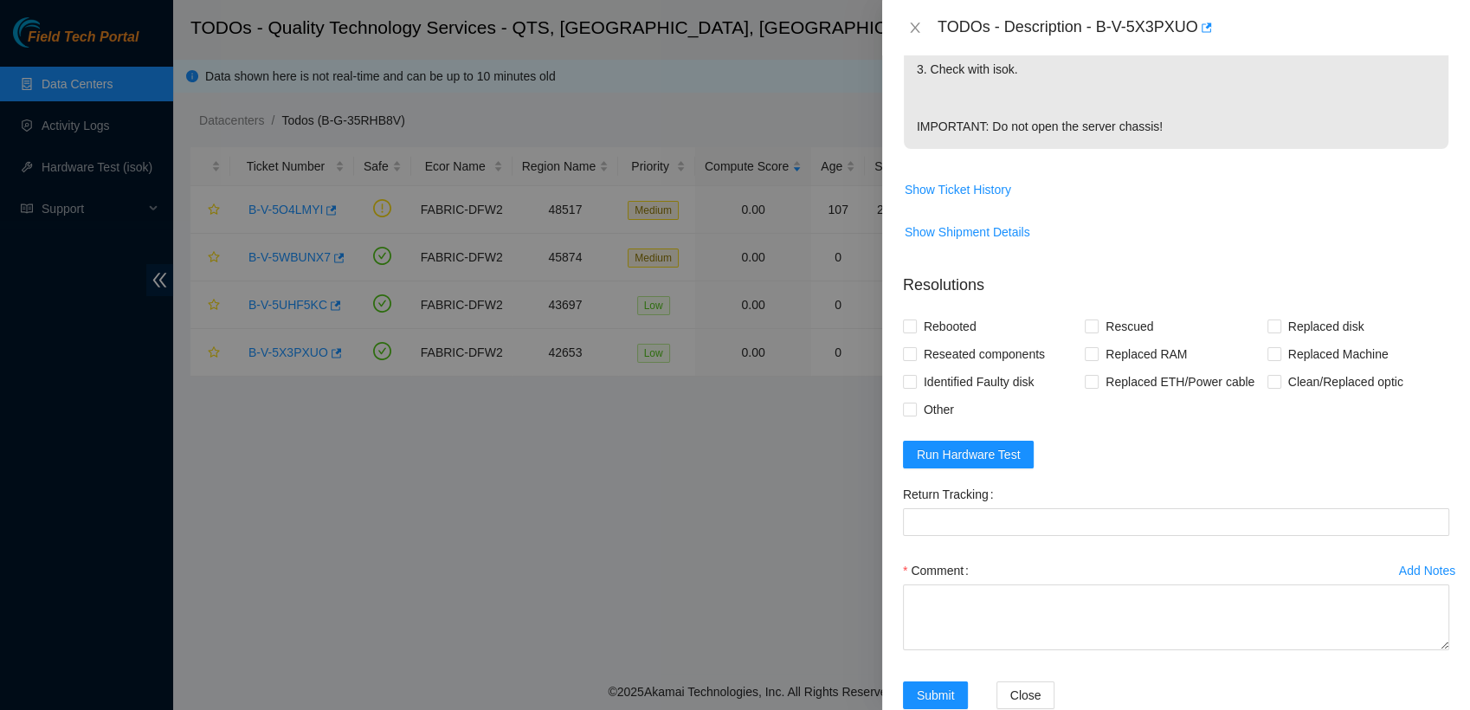
scroll to position [534, 0]
click at [908, 331] on input "Rebooted" at bounding box center [909, 325] width 12 height 12
checkbox input "true"
click at [1091, 331] on input "Rescued" at bounding box center [1091, 325] width 12 height 12
checkbox input "true"
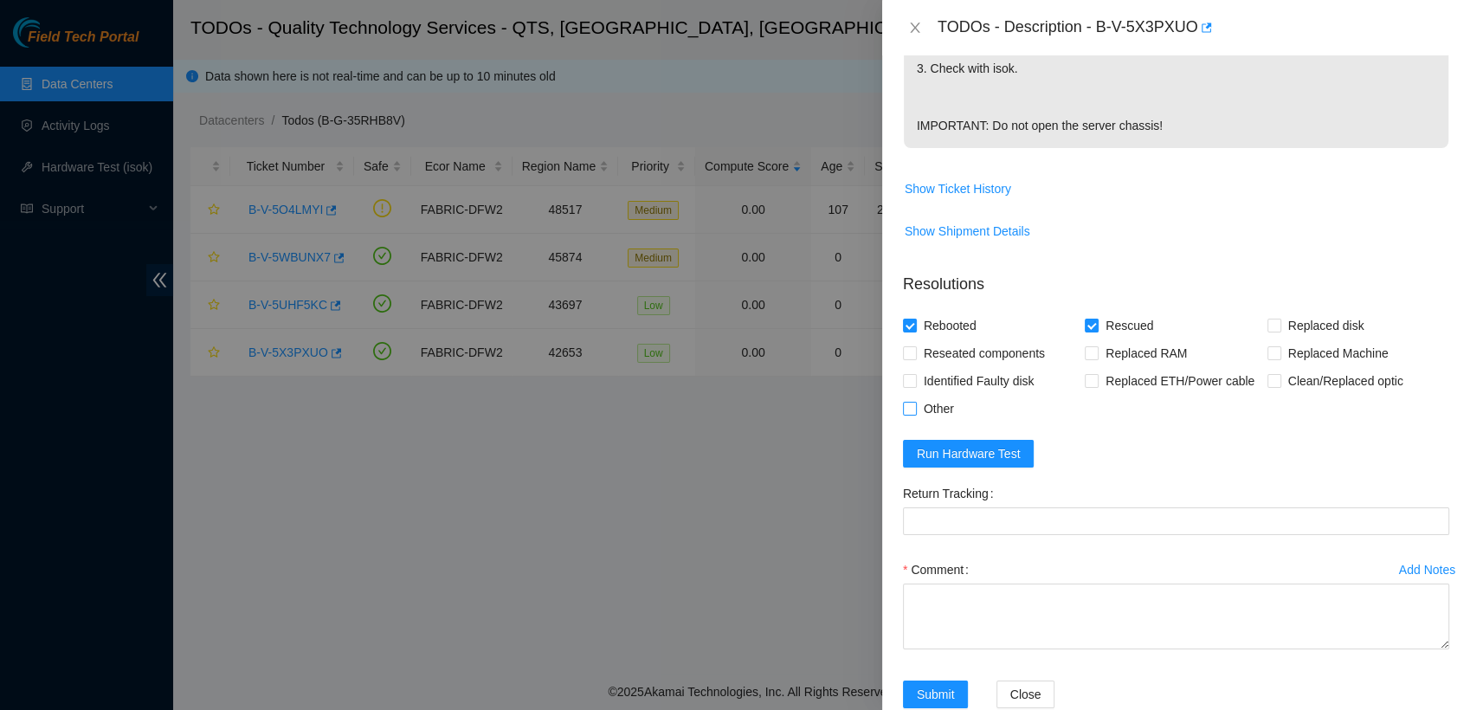
click at [909, 414] on input "Other" at bounding box center [909, 408] width 12 height 12
checkbox input "true"
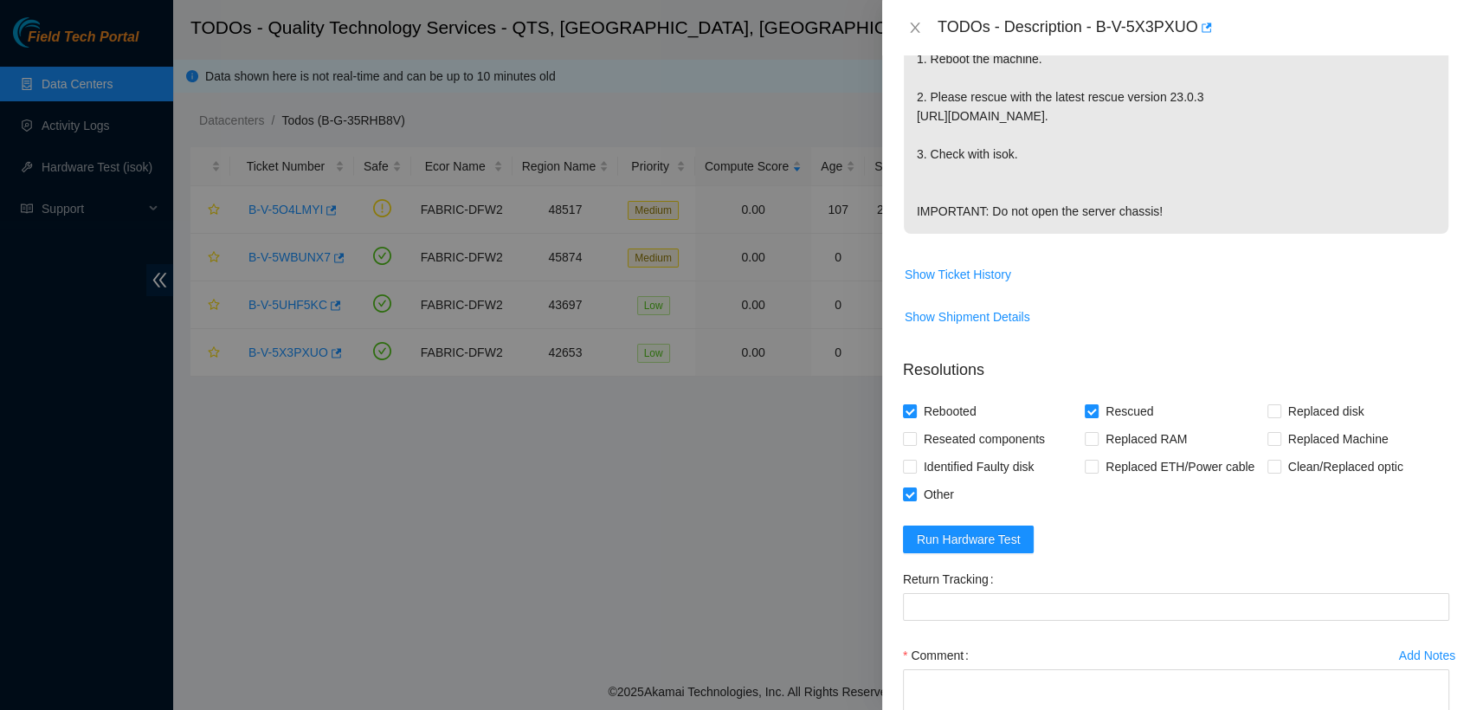
scroll to position [611, 0]
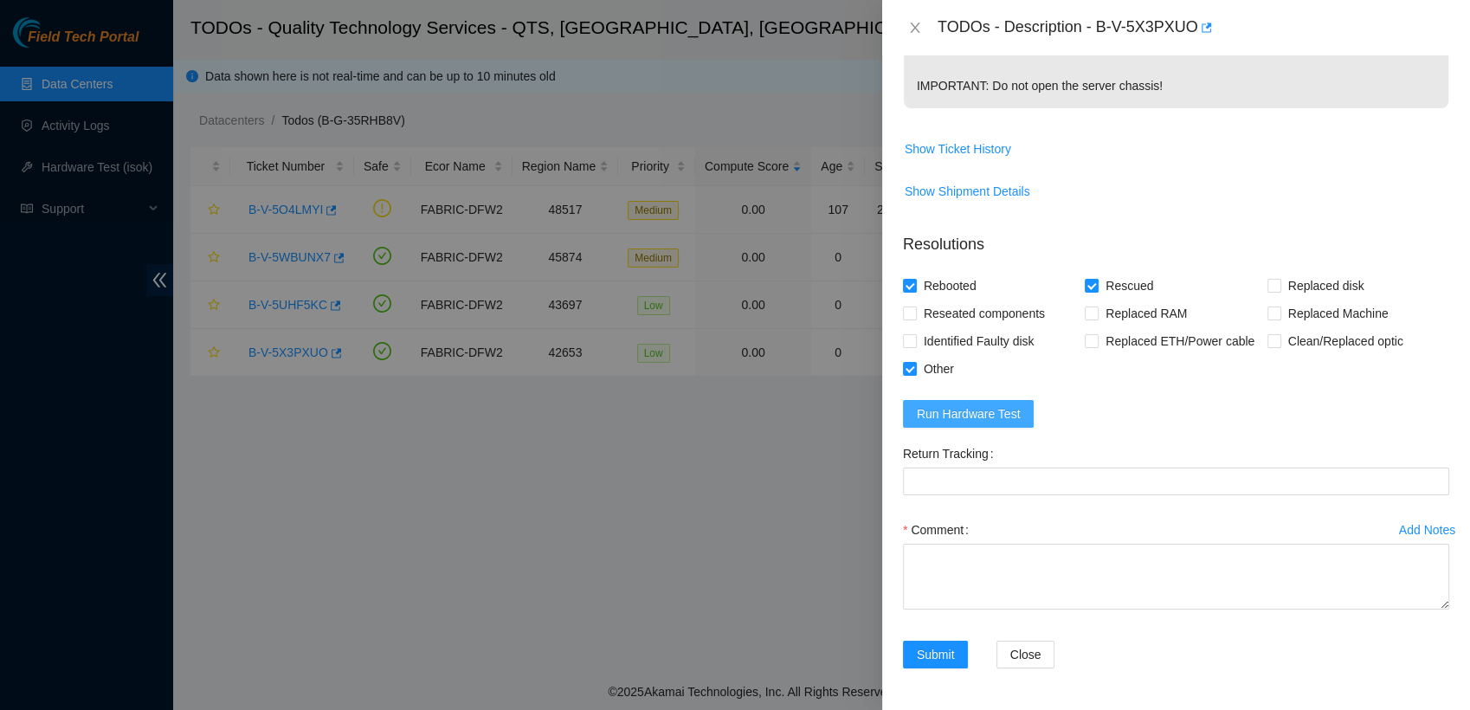
click at [992, 408] on span "Run Hardware Test" at bounding box center [969, 413] width 104 height 19
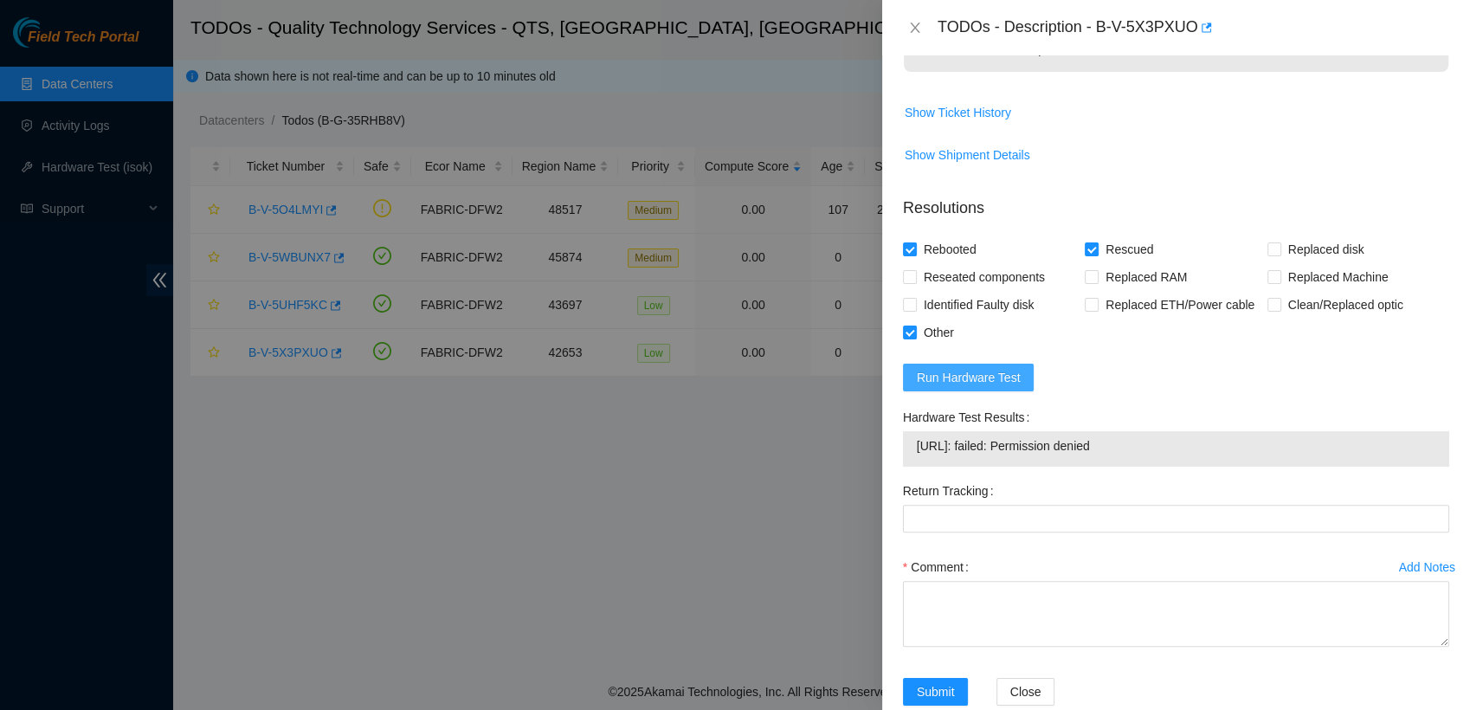
click at [992, 387] on span "Run Hardware Test" at bounding box center [969, 377] width 104 height 19
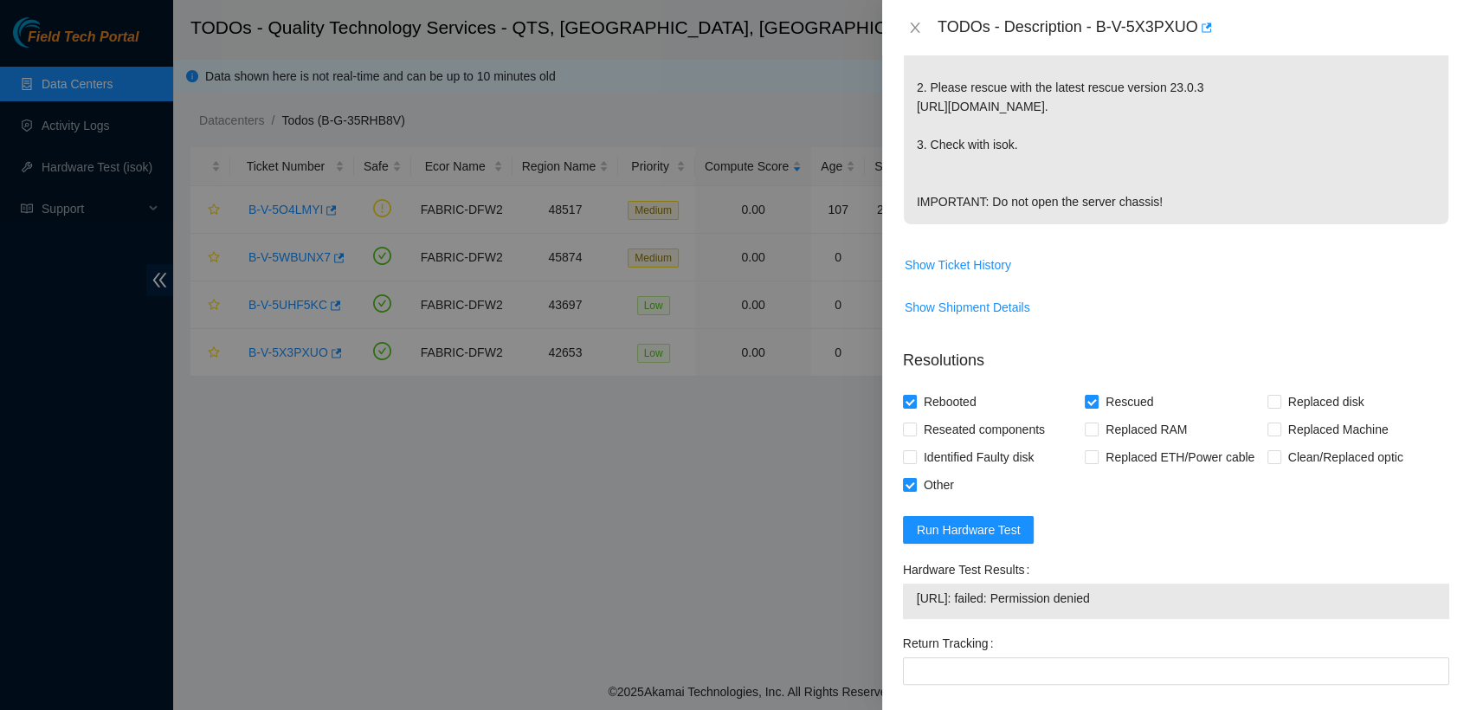
scroll to position [472, 0]
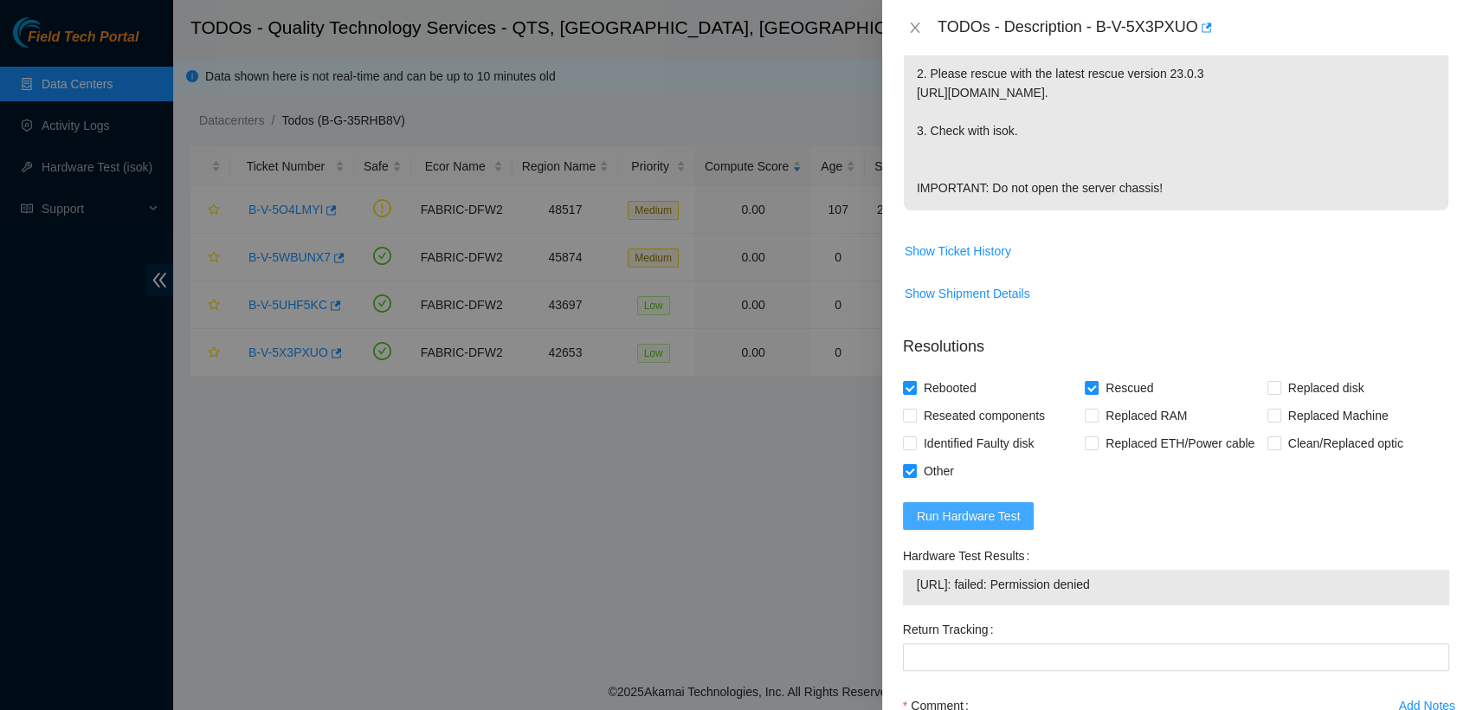
click at [979, 530] on button "Run Hardware Test" at bounding box center [969, 516] width 132 height 28
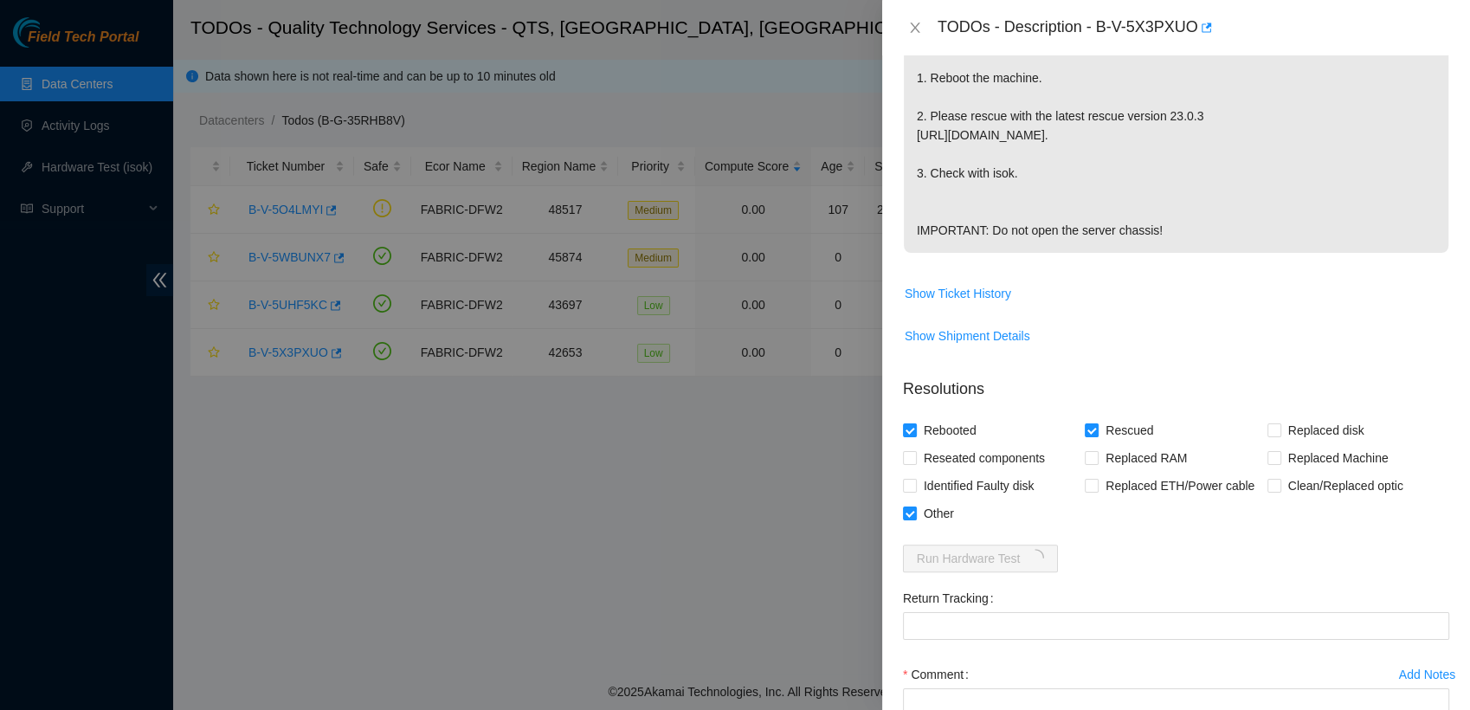
scroll to position [611, 0]
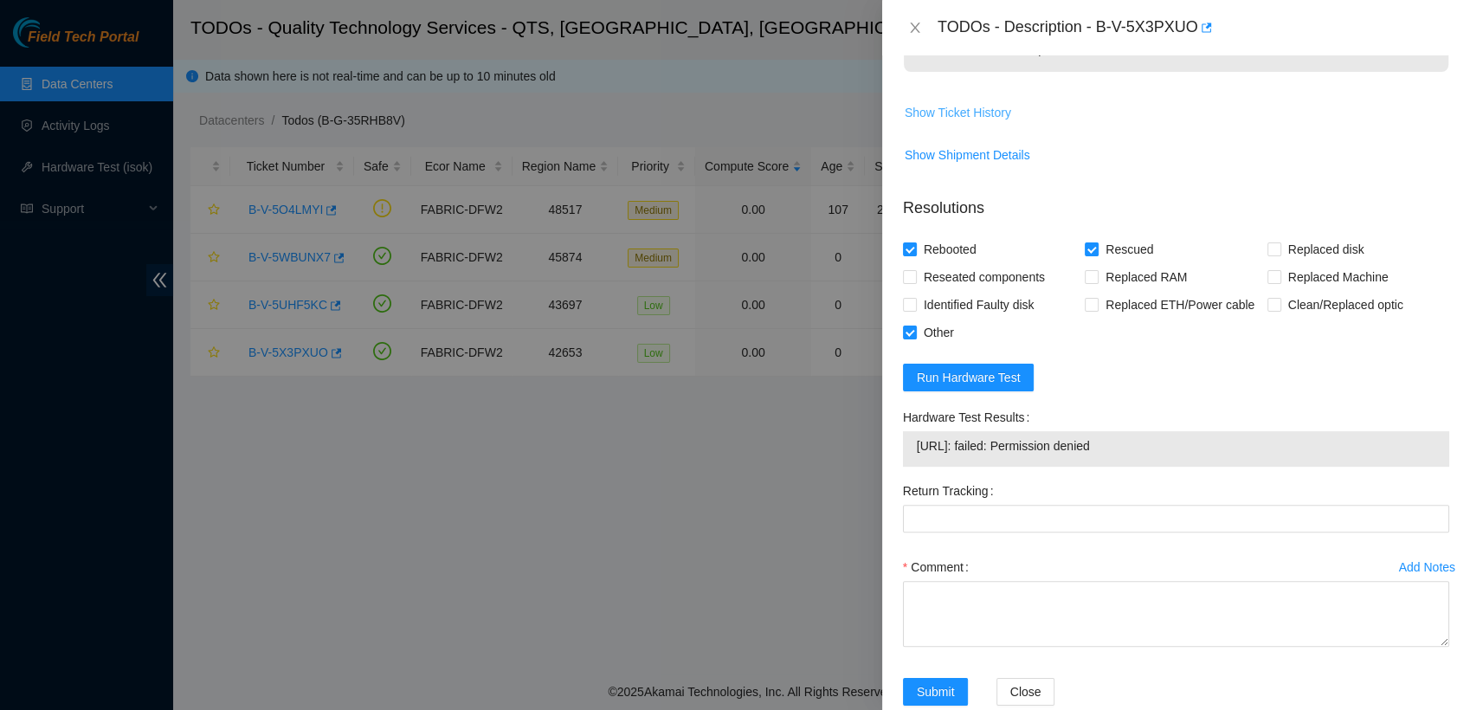
click at [977, 122] on span "Show Ticket History" at bounding box center [958, 112] width 107 height 19
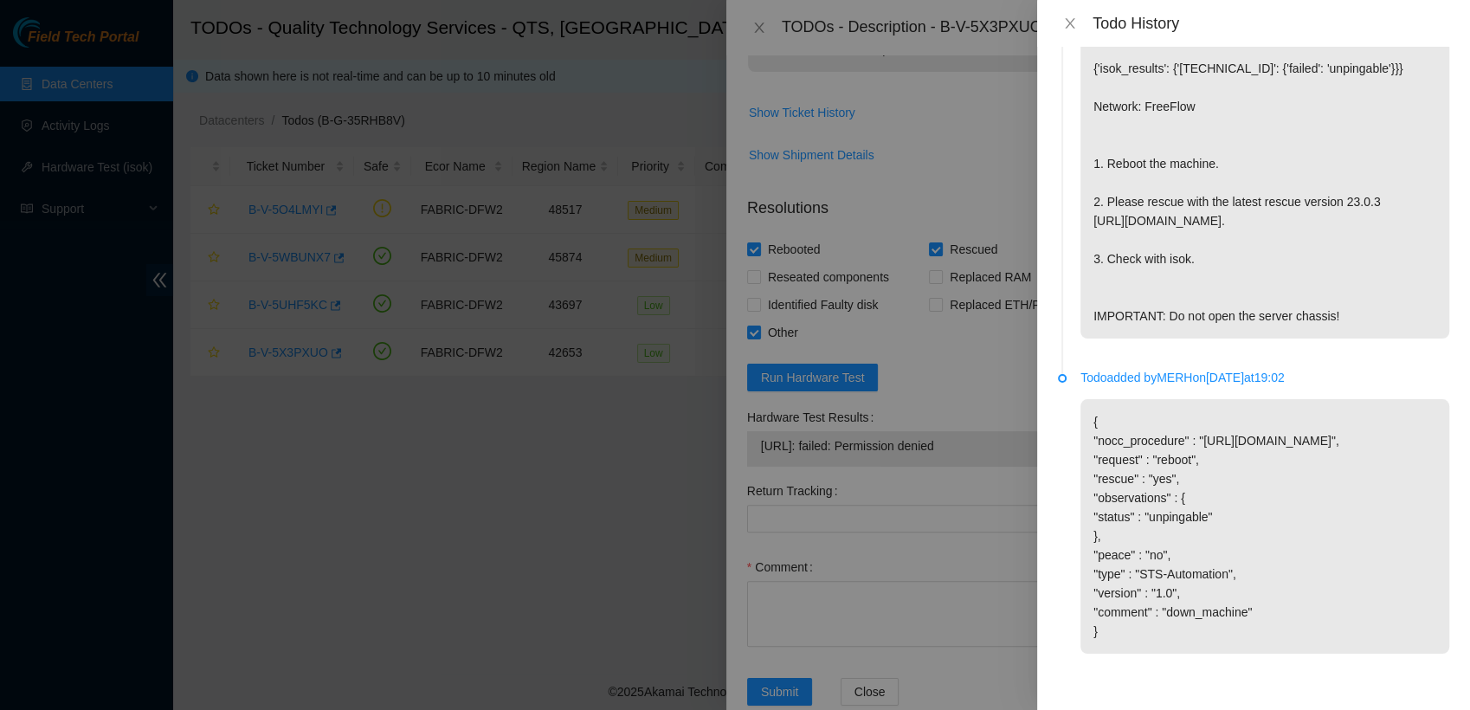
scroll to position [0, 0]
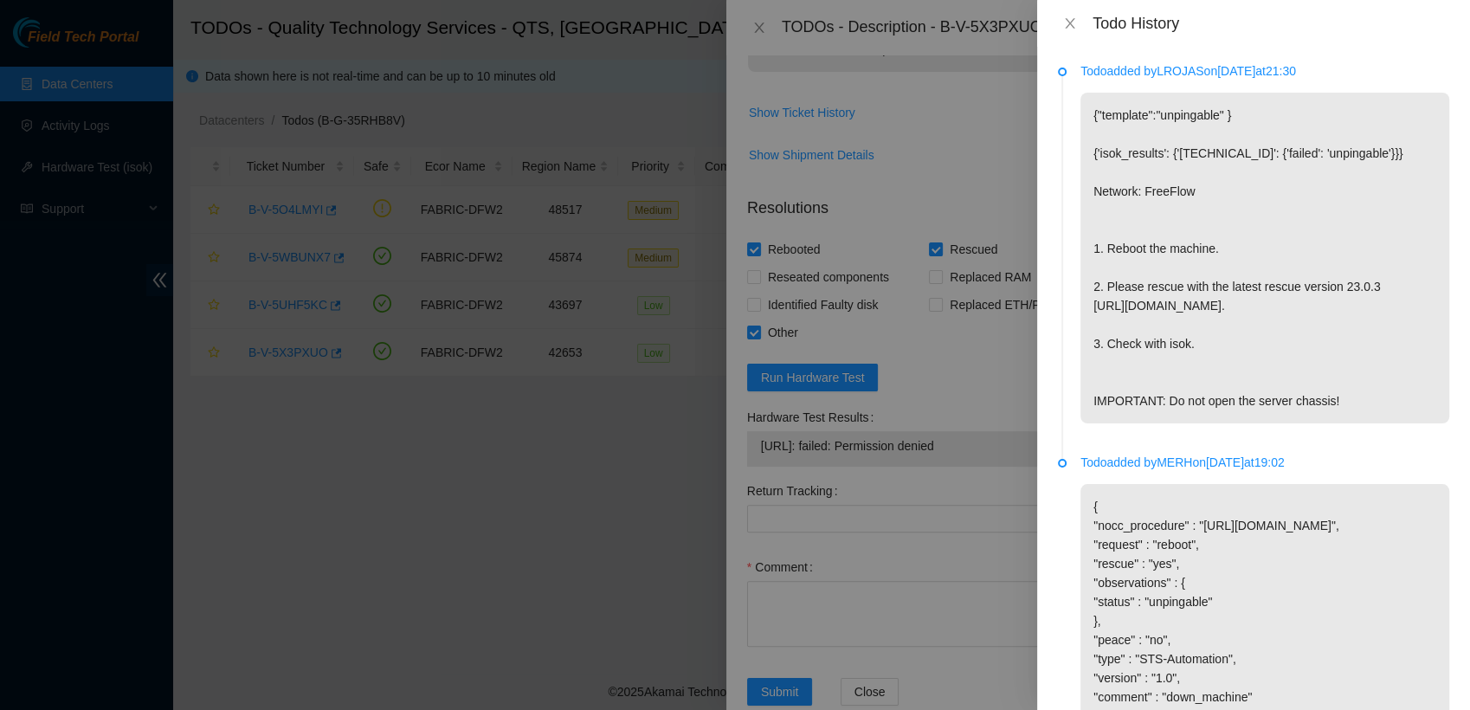
click at [1087, 24] on div "Todo History" at bounding box center [1253, 23] width 391 height 19
click at [1056, 11] on div "Todo History" at bounding box center [1253, 23] width 433 height 47
click at [1077, 22] on button "Close" at bounding box center [1070, 24] width 24 height 16
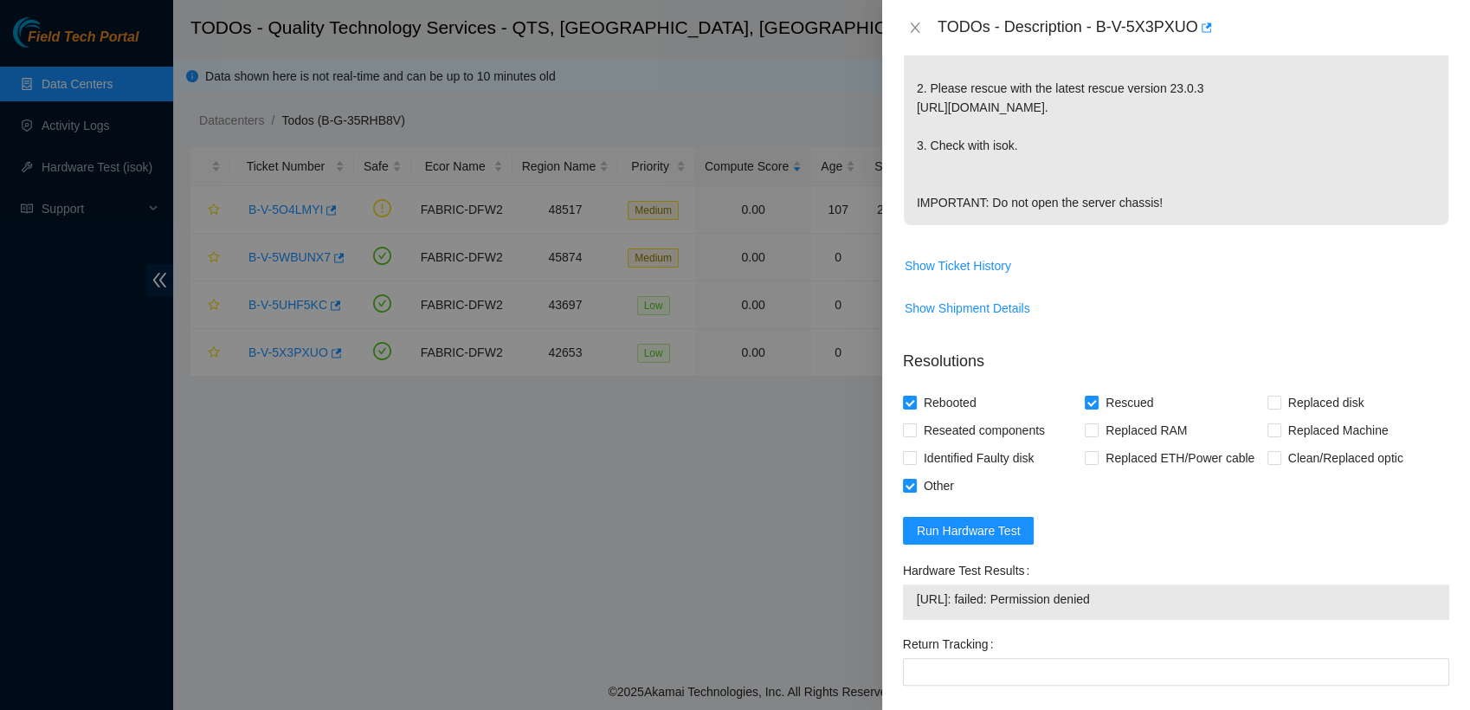
scroll to position [504, 0]
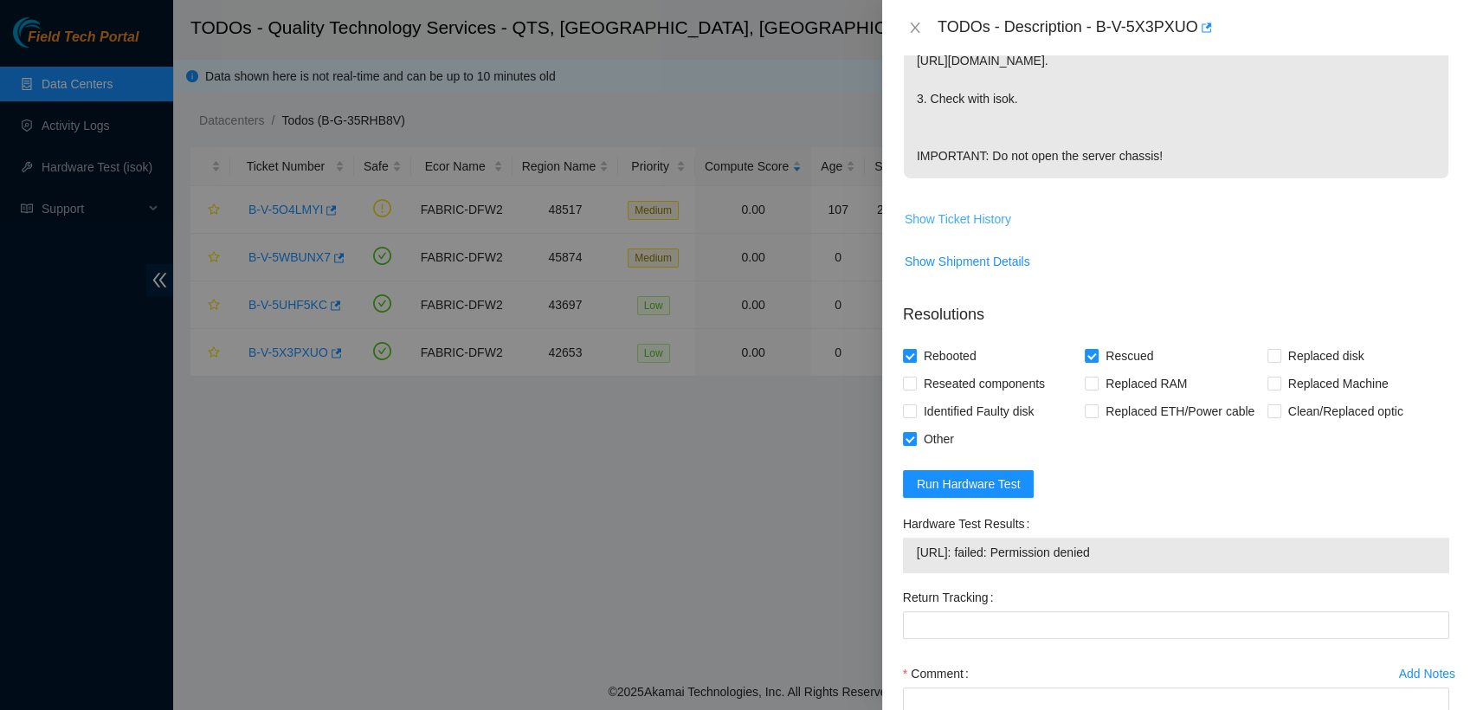
click at [961, 229] on span "Show Ticket History" at bounding box center [958, 219] width 107 height 19
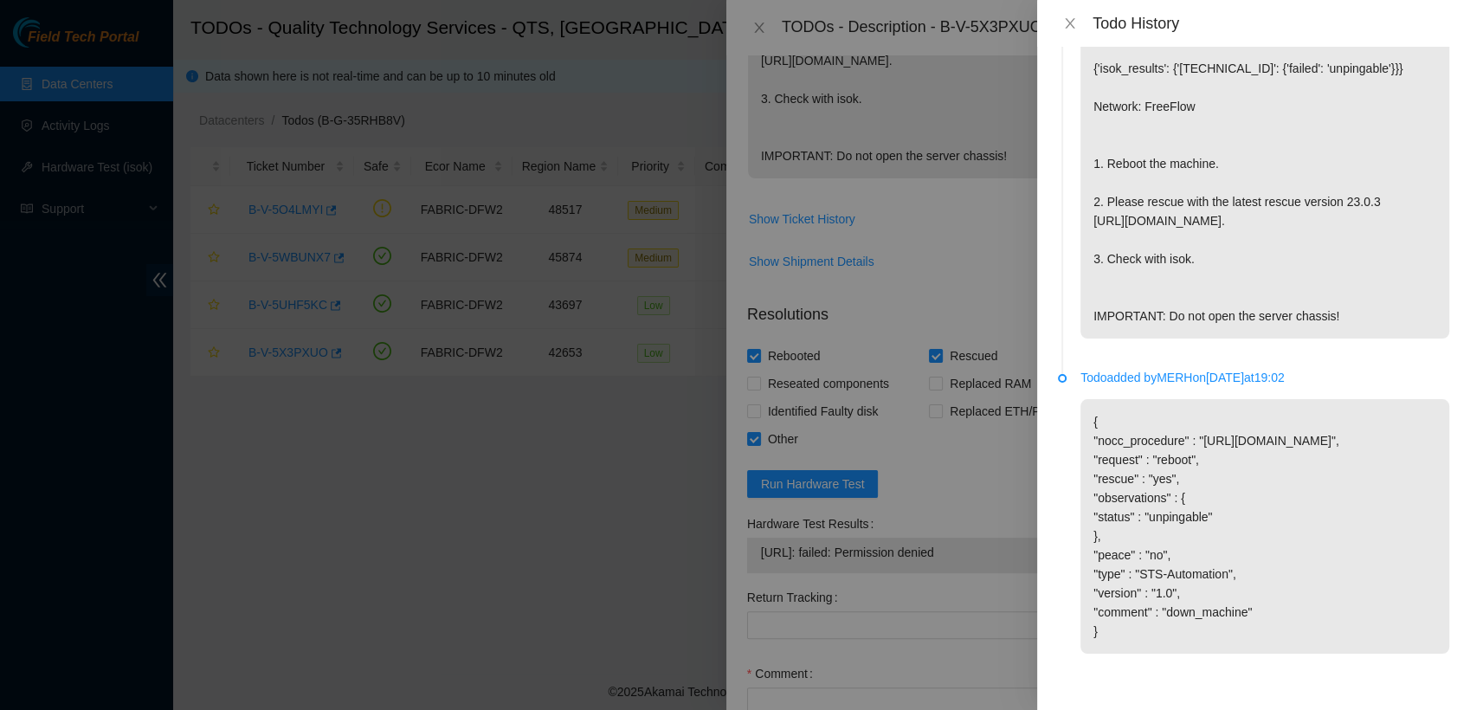
scroll to position [0, 0]
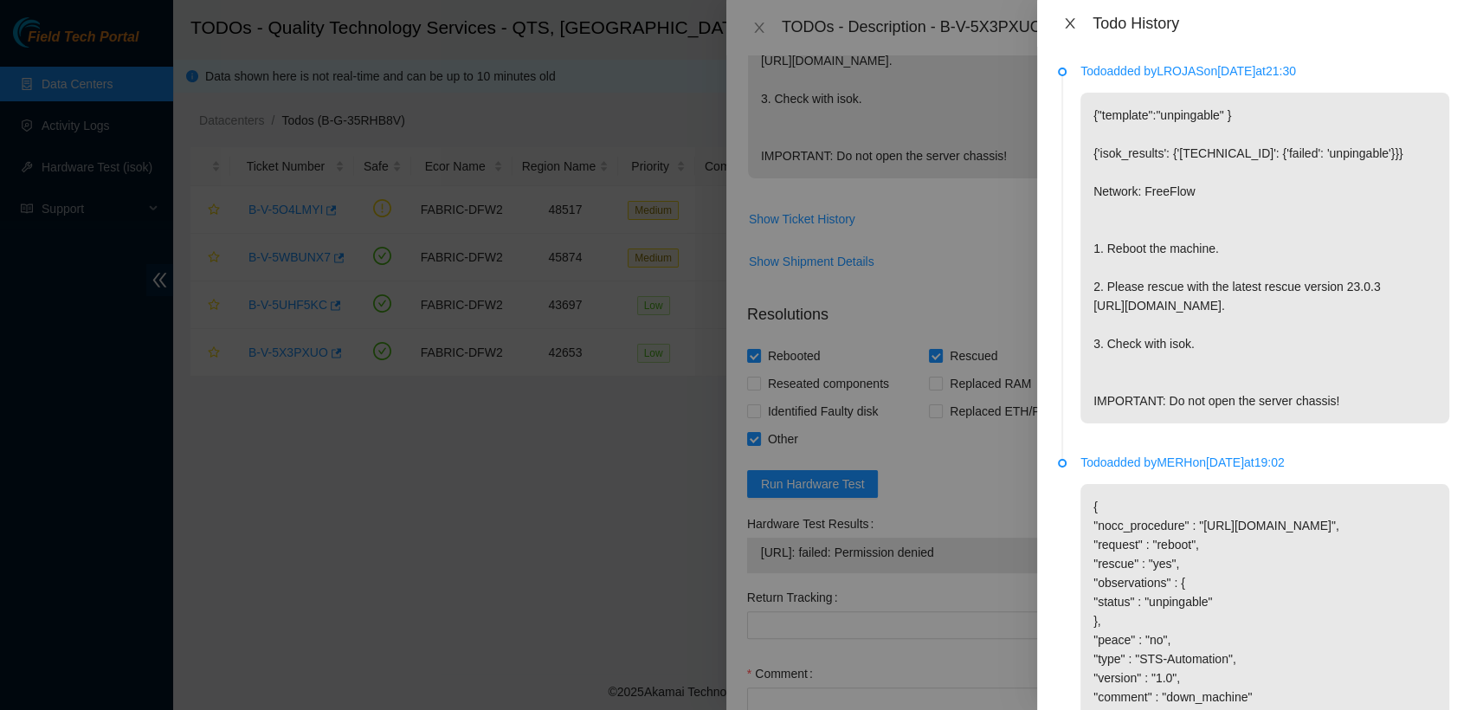
click at [1064, 22] on icon "close" at bounding box center [1070, 23] width 14 height 14
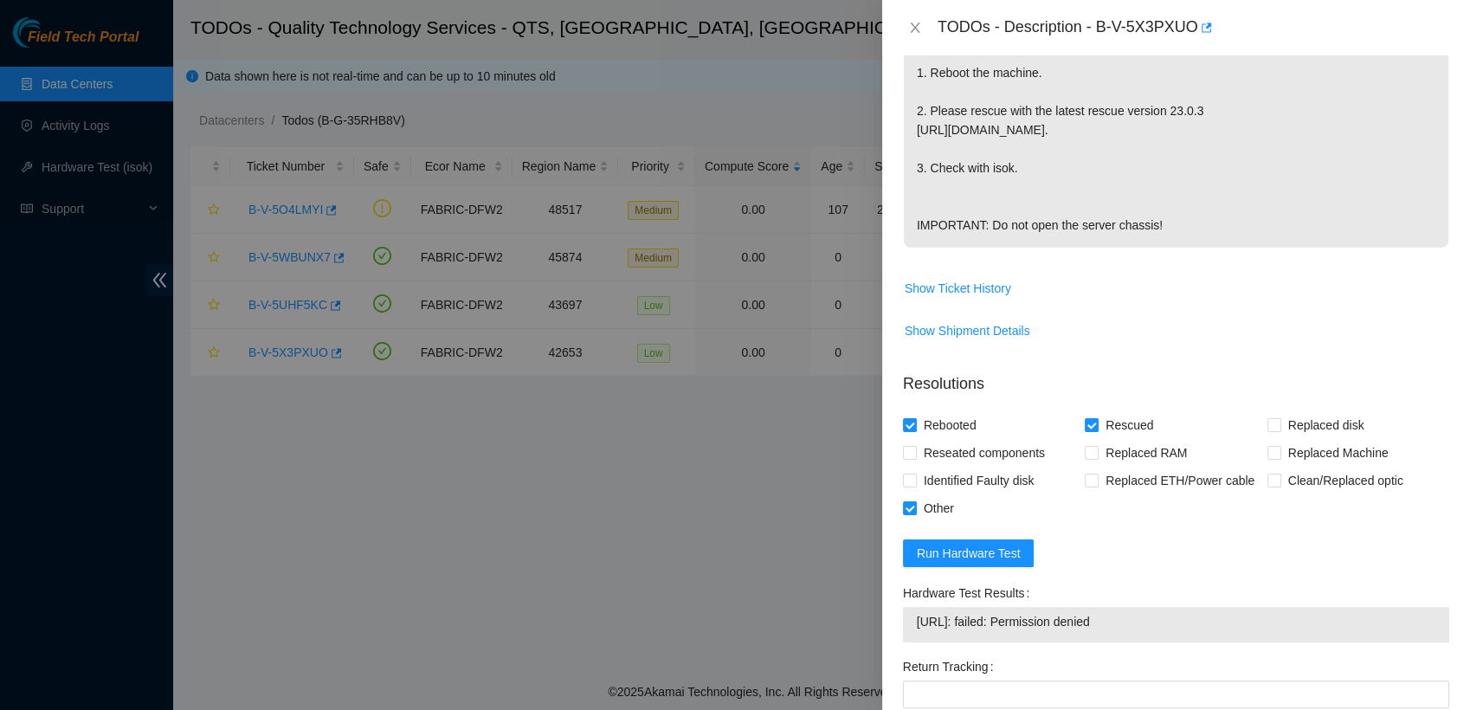
scroll to position [436, 0]
click at [999, 562] on span "Run Hardware Test" at bounding box center [969, 552] width 104 height 19
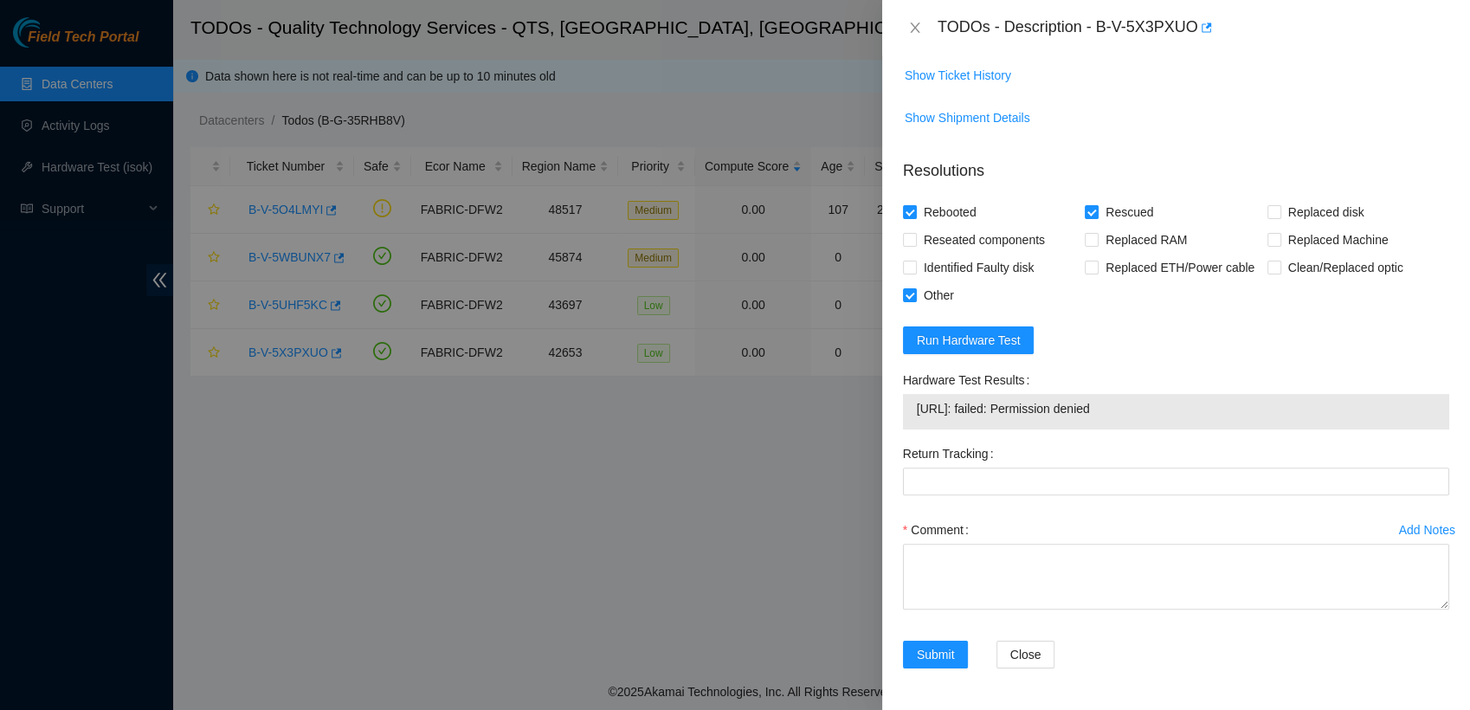
scroll to position [684, 0]
click at [979, 541] on div "Comment" at bounding box center [1176, 530] width 546 height 28
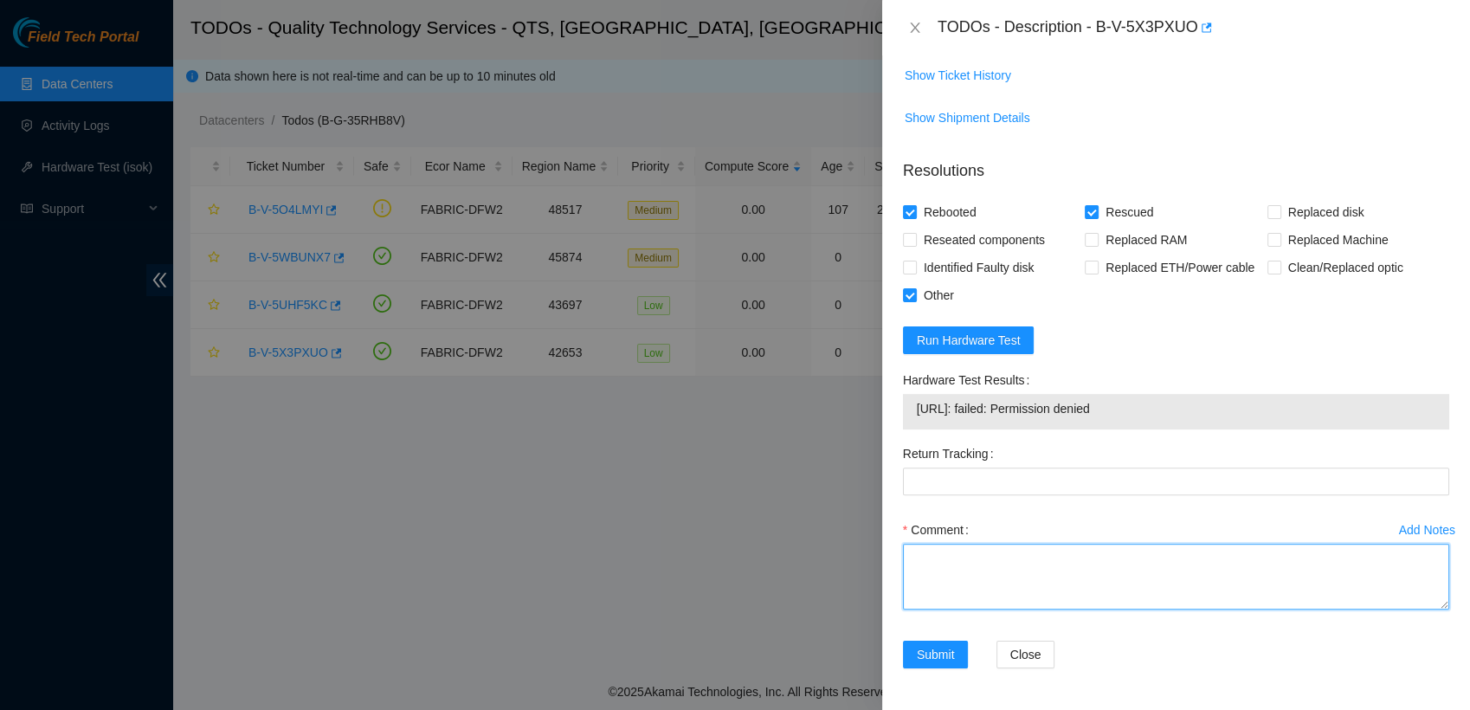
click at [967, 555] on textarea "Comment" at bounding box center [1176, 577] width 546 height 66
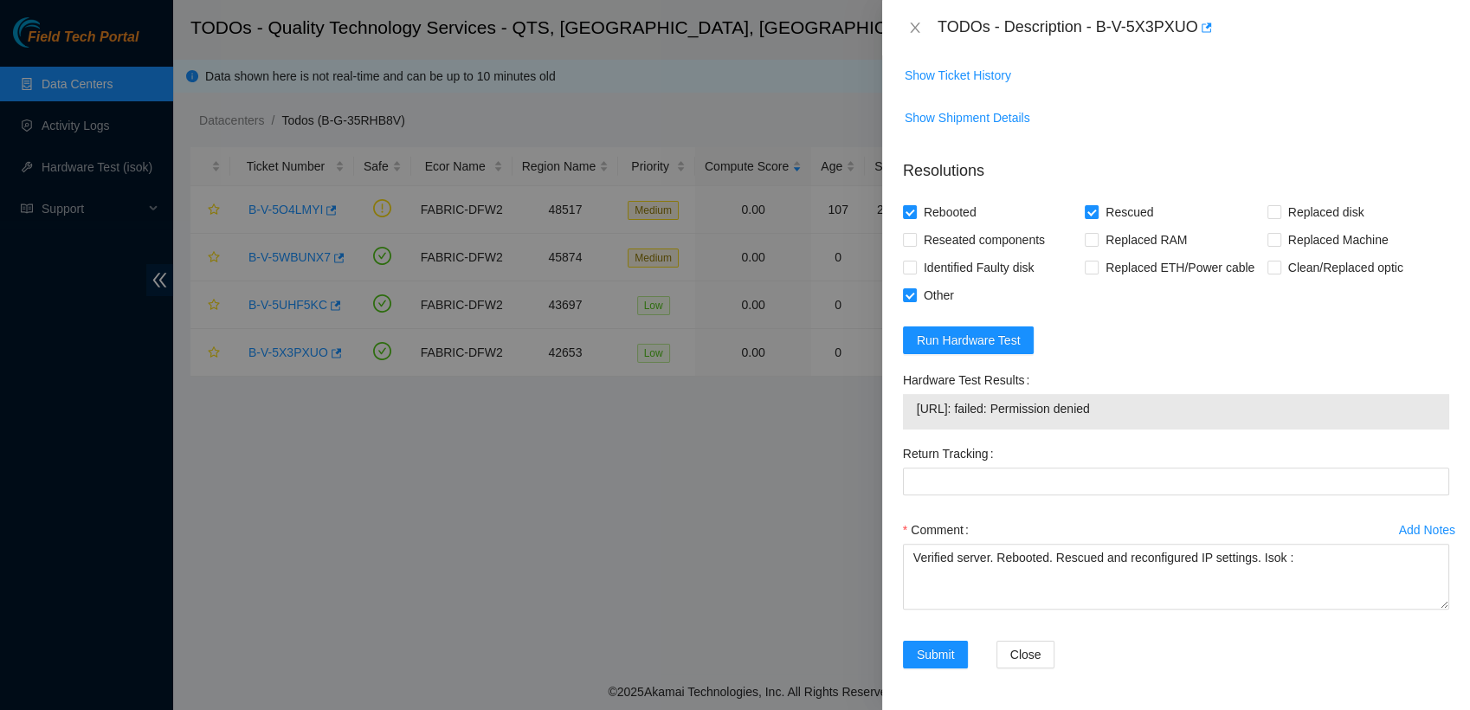
drag, startPoint x: 1155, startPoint y: 409, endPoint x: 912, endPoint y: 401, distance: 243.5
click at [912, 401] on div "23.193.37.13: failed: Permission denied" at bounding box center [1176, 412] width 546 height 36
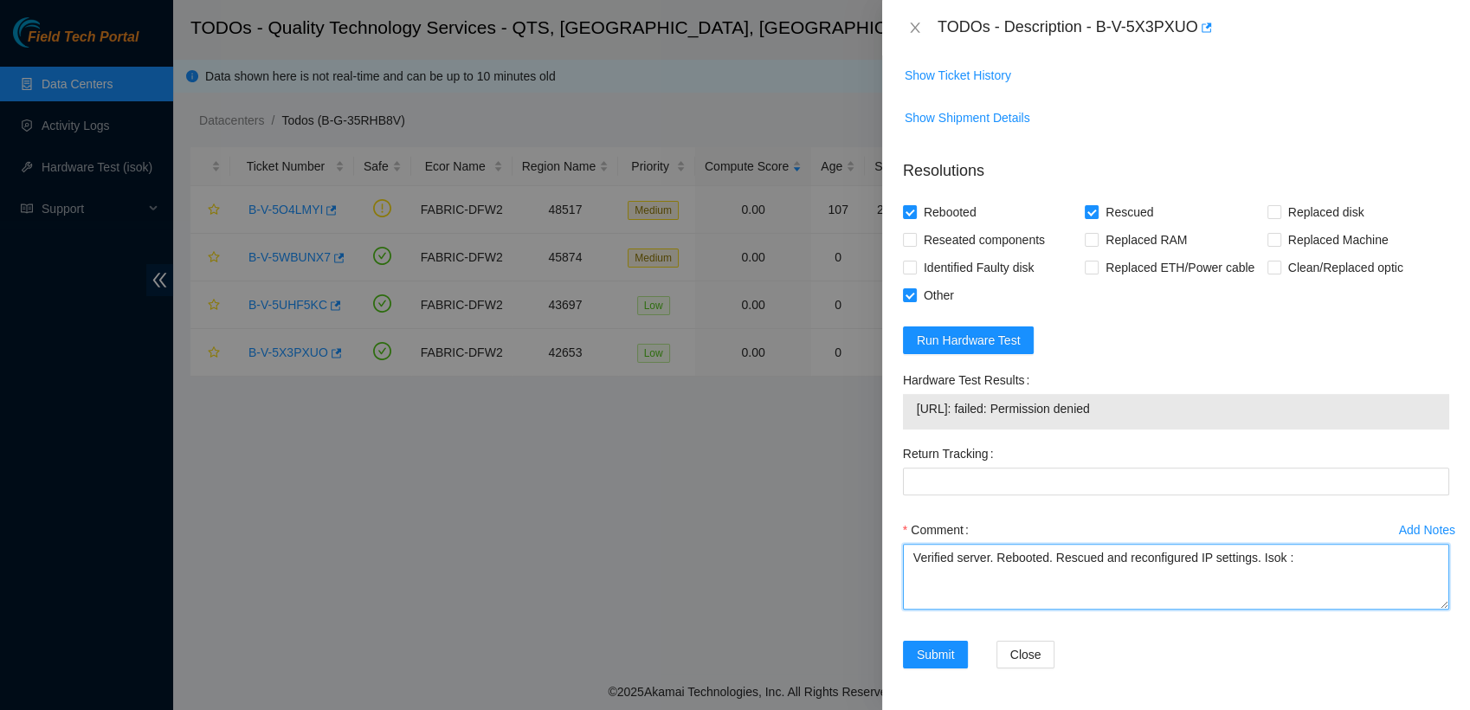
click at [1312, 553] on textarea "Verified server. Rebooted. Rescued and reconfigured IP settings. Isok :" at bounding box center [1176, 577] width 546 height 66
paste textarea "417328428402"
drag, startPoint x: 1379, startPoint y: 566, endPoint x: 1294, endPoint y: 552, distance: 87.0
click at [1294, 552] on textarea "Verified server. Rebooted. Rescued and reconfigured IP settings. Isok : 4173284…" at bounding box center [1176, 577] width 546 height 66
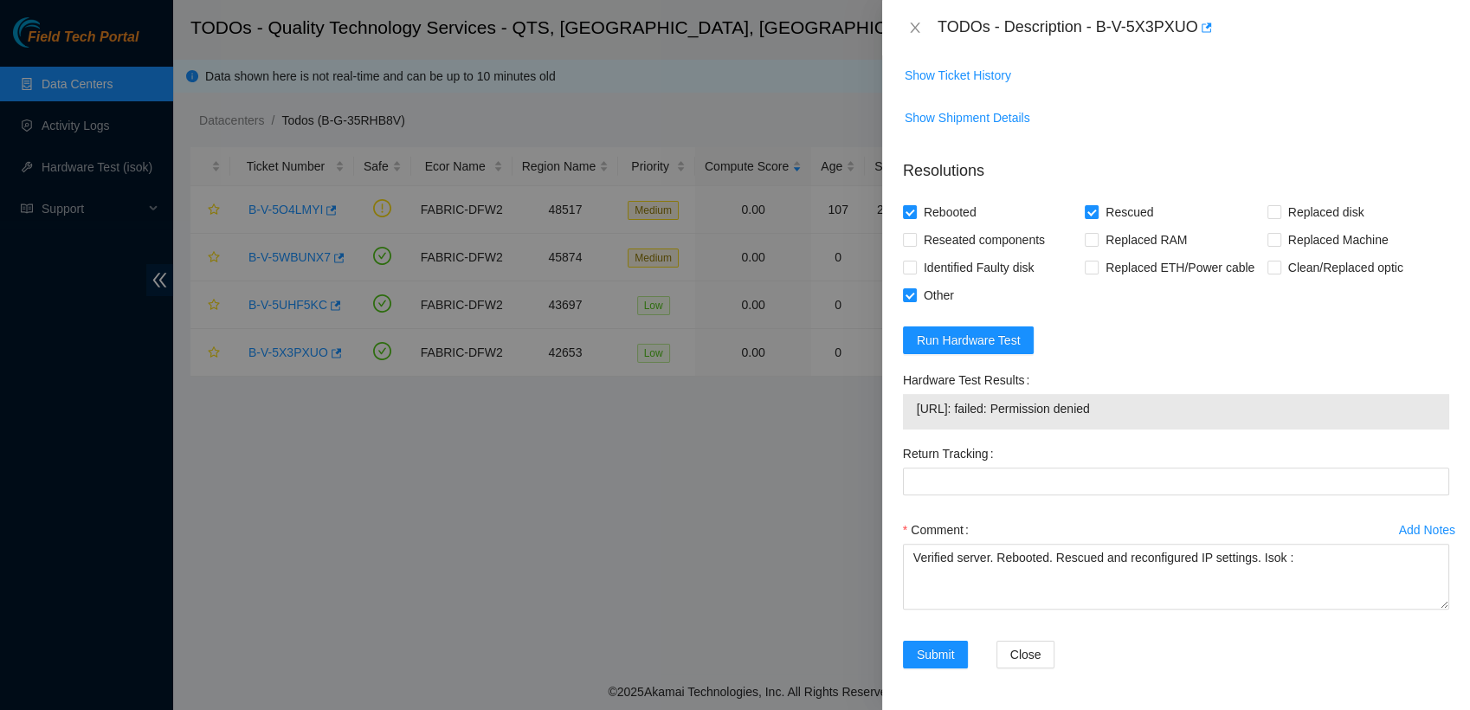
drag, startPoint x: 1135, startPoint y: 417, endPoint x: 906, endPoint y: 412, distance: 229.5
click at [906, 412] on div "23.193.37.13: failed: Permission denied" at bounding box center [1176, 412] width 546 height 36
copy tbody "23.193.37.13: failed: Permission denied"
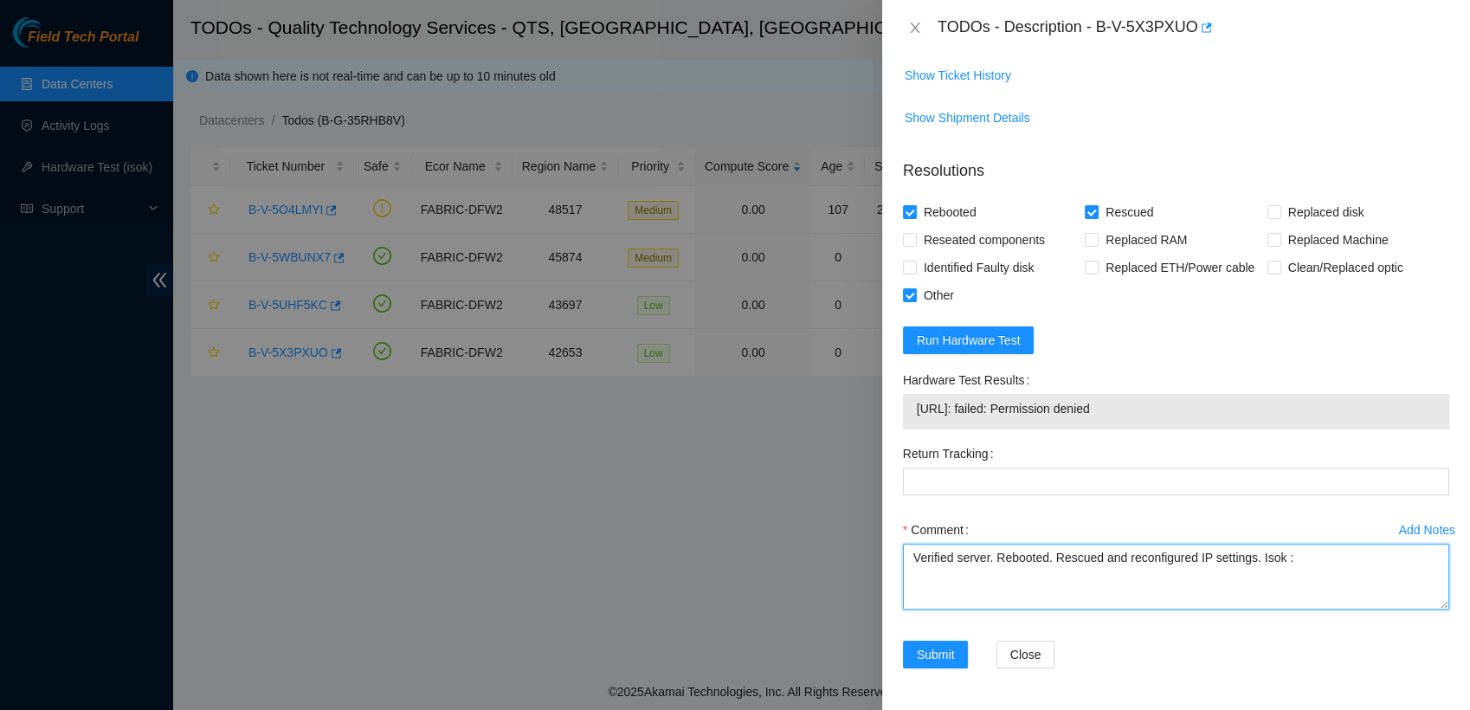
click at [1305, 571] on textarea "Verified server. Rebooted. Rescued and reconfigured IP settings. Isok :" at bounding box center [1176, 577] width 546 height 66
paste textarea "23.193.37.13: failed: Permission denied"
click at [1254, 562] on textarea "Verified server. Rebooted. Rescued and reconfigured IP settings. Isok : 23.193.…" at bounding box center [1176, 577] width 546 height 66
type textarea "Verified server. Rebooted. Rescued and reconfigured IP settings. Isok : 23.193.…"
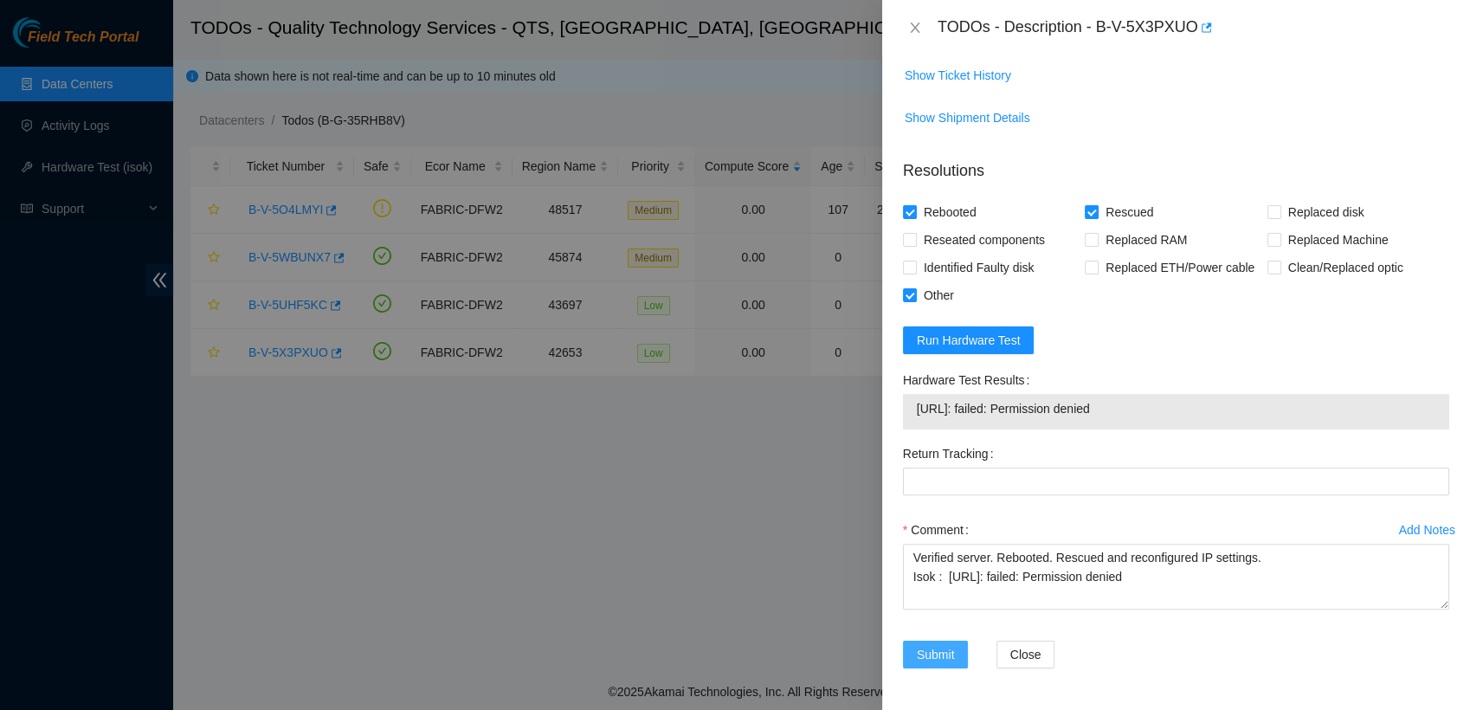
click at [943, 655] on span "Submit" at bounding box center [936, 654] width 38 height 19
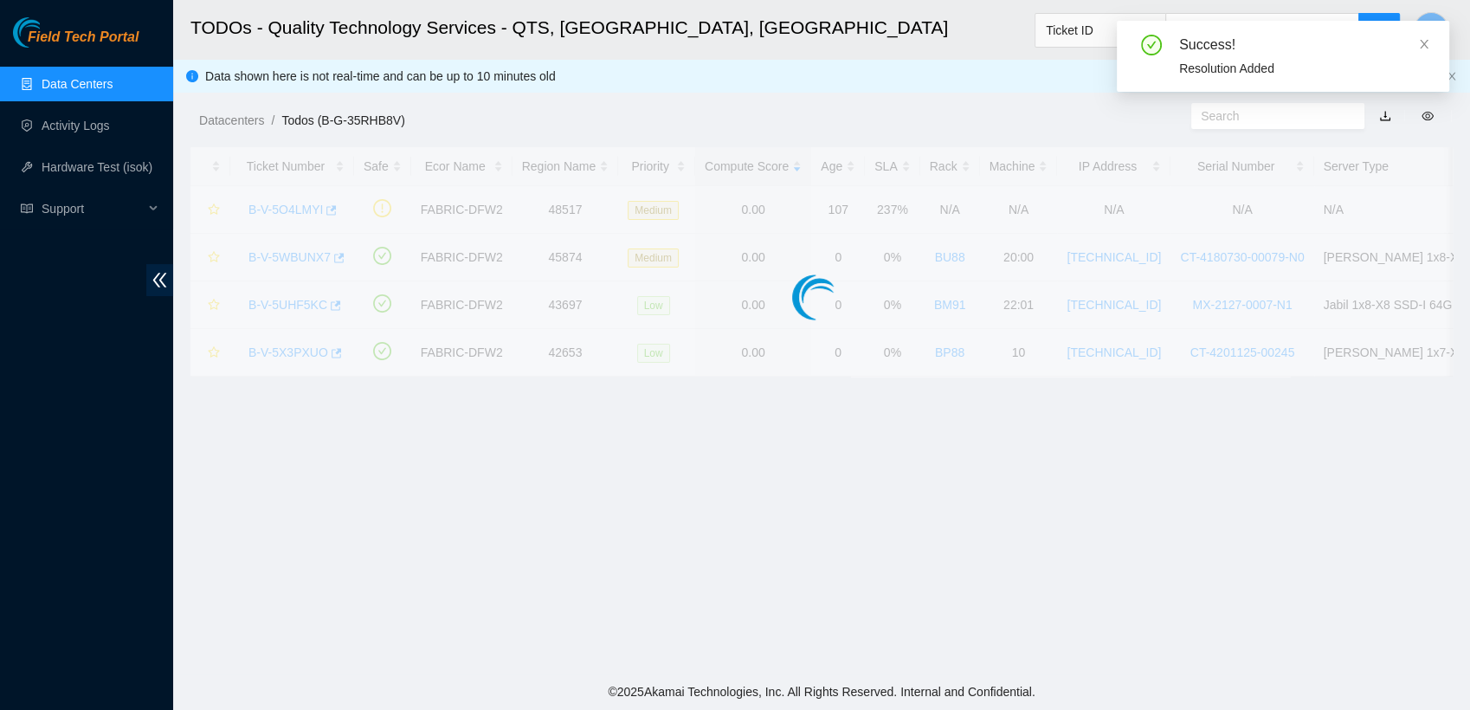
scroll to position [454, 0]
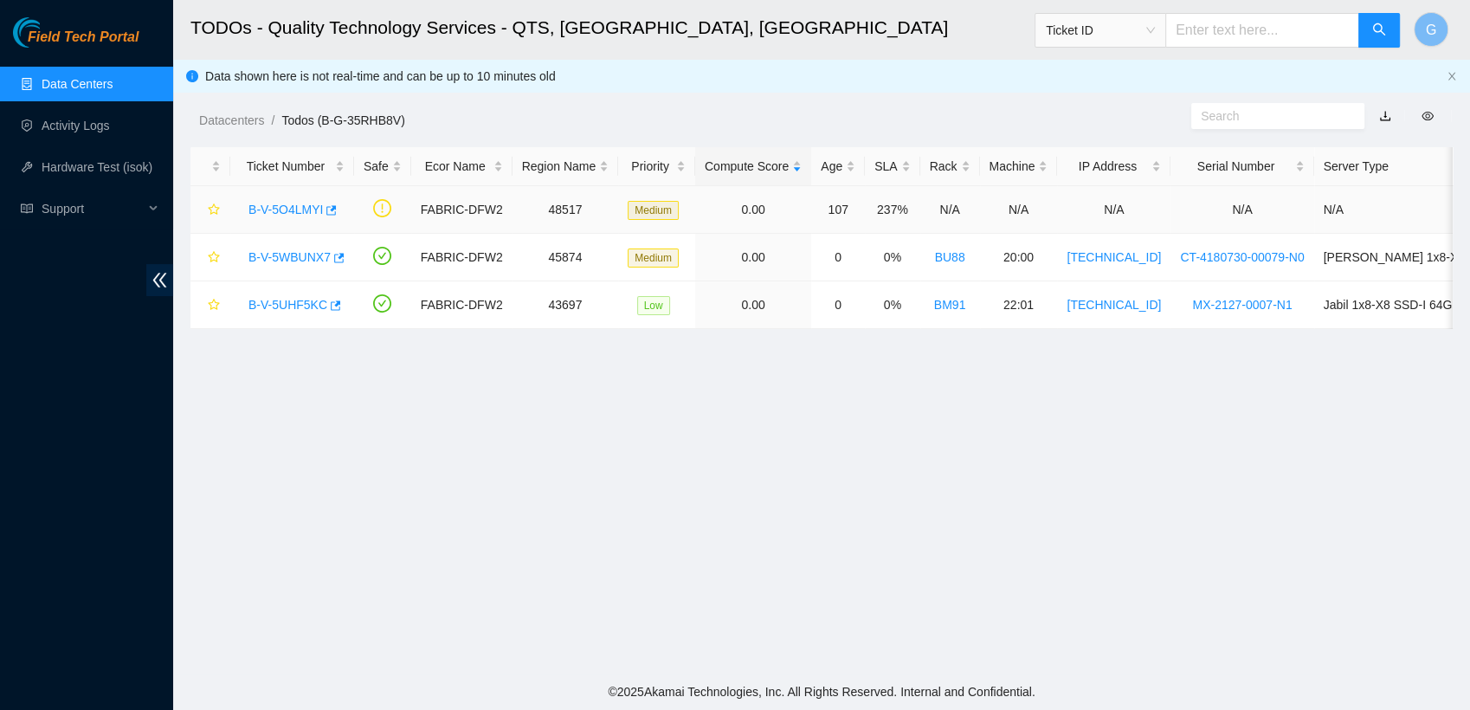
click at [284, 208] on link "B-V-5O4LMYI" at bounding box center [286, 210] width 74 height 14
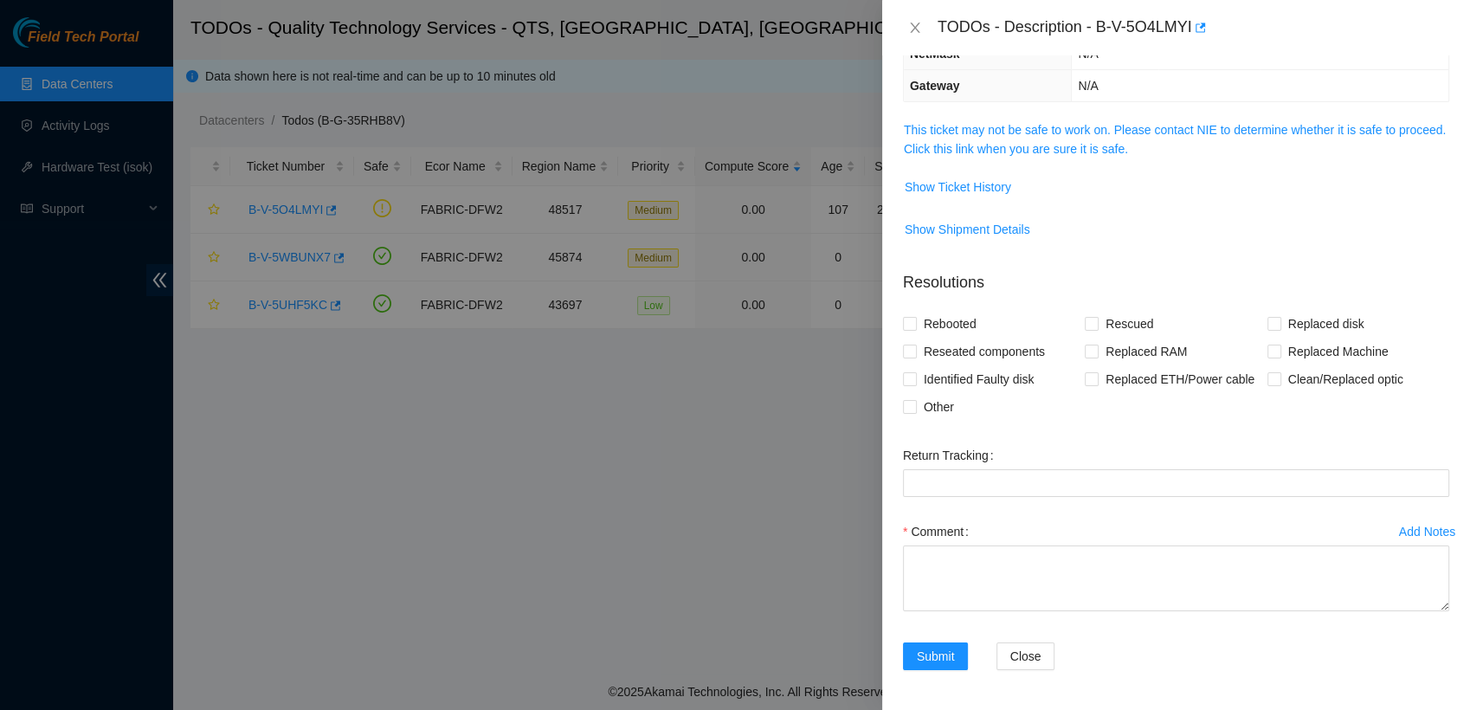
click at [717, 484] on div at bounding box center [735, 355] width 1470 height 710
click at [910, 30] on icon "close" at bounding box center [915, 28] width 14 height 14
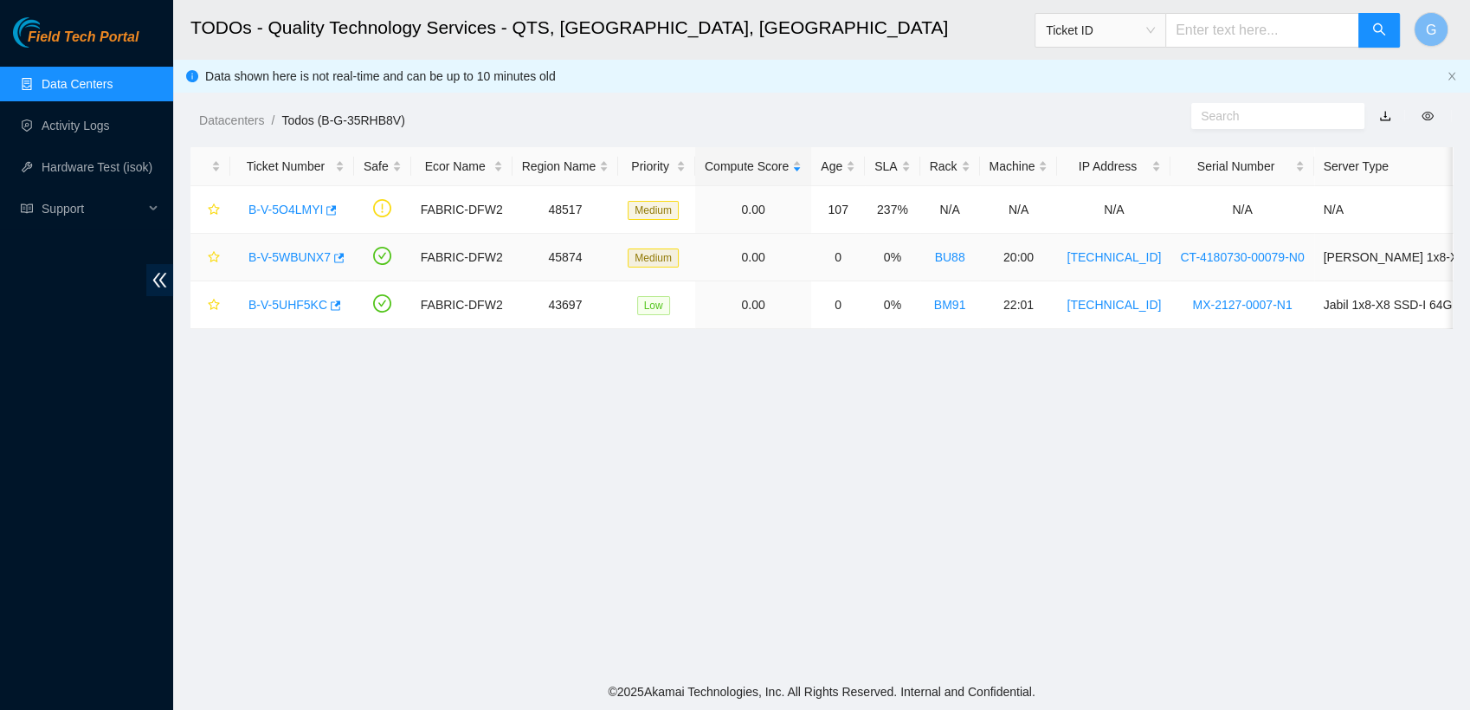
scroll to position [454, 0]
click at [123, 651] on div "Field Tech Portal Data Centers Activity Logs Hardware Test (isok) Support" at bounding box center [86, 363] width 173 height 693
click at [315, 253] on link "B-V-5WBUNX7" at bounding box center [290, 257] width 82 height 14
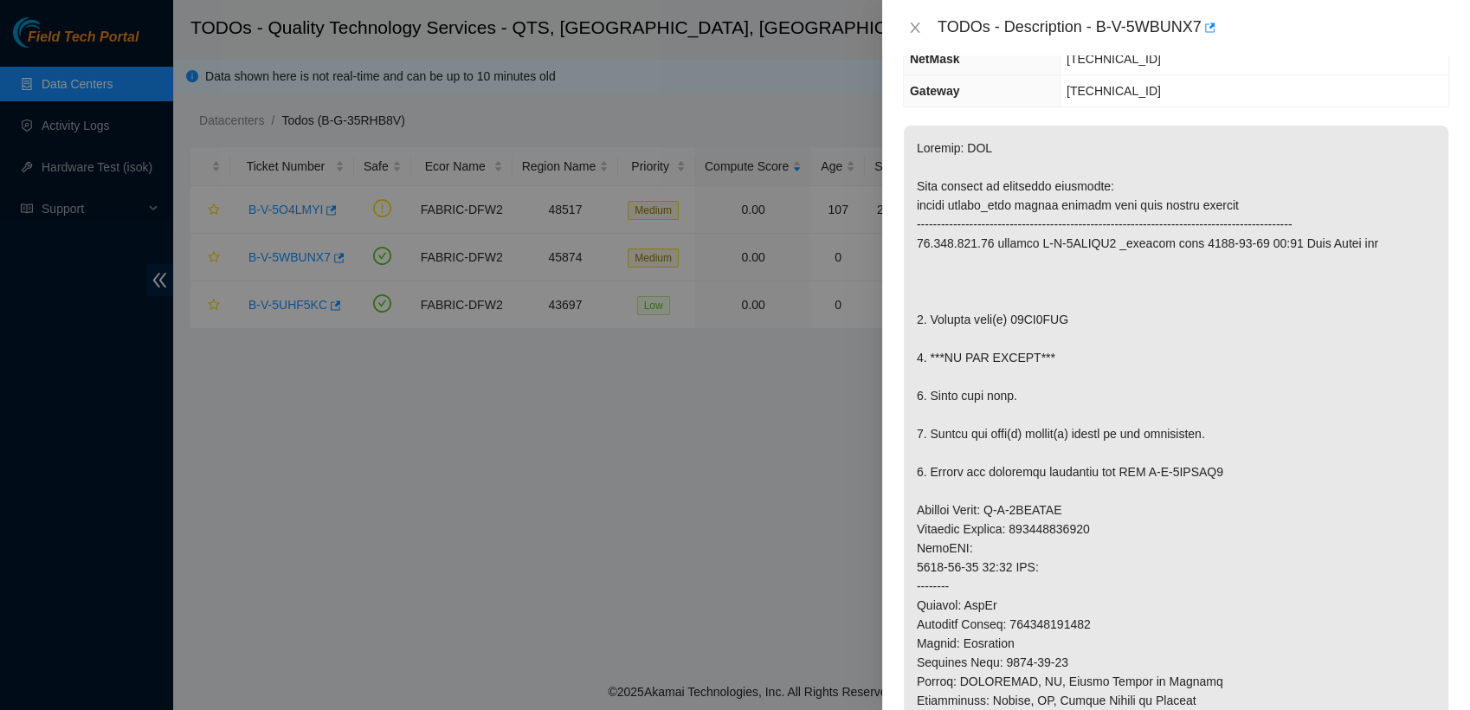
scroll to position [0, 0]
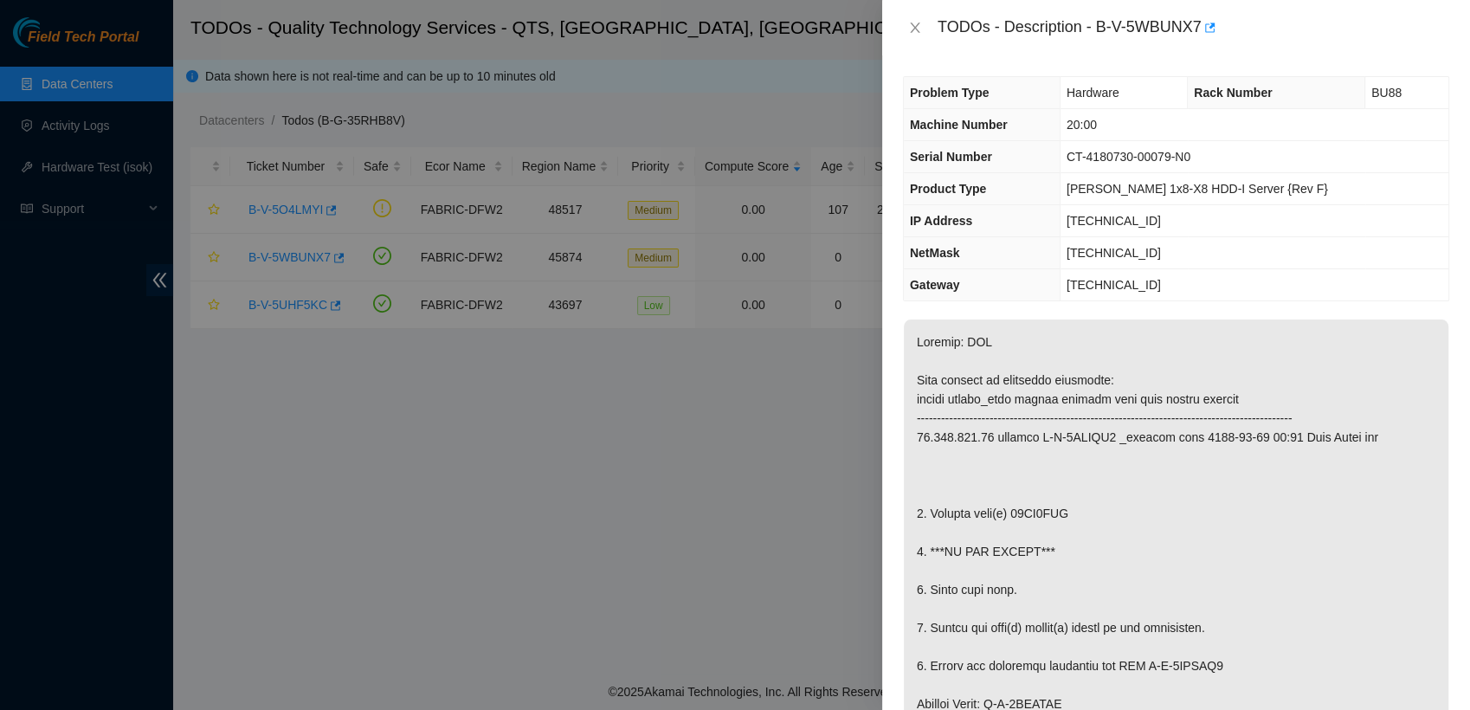
click at [726, 545] on div at bounding box center [735, 355] width 1470 height 710
click at [909, 26] on icon "close" at bounding box center [915, 28] width 14 height 14
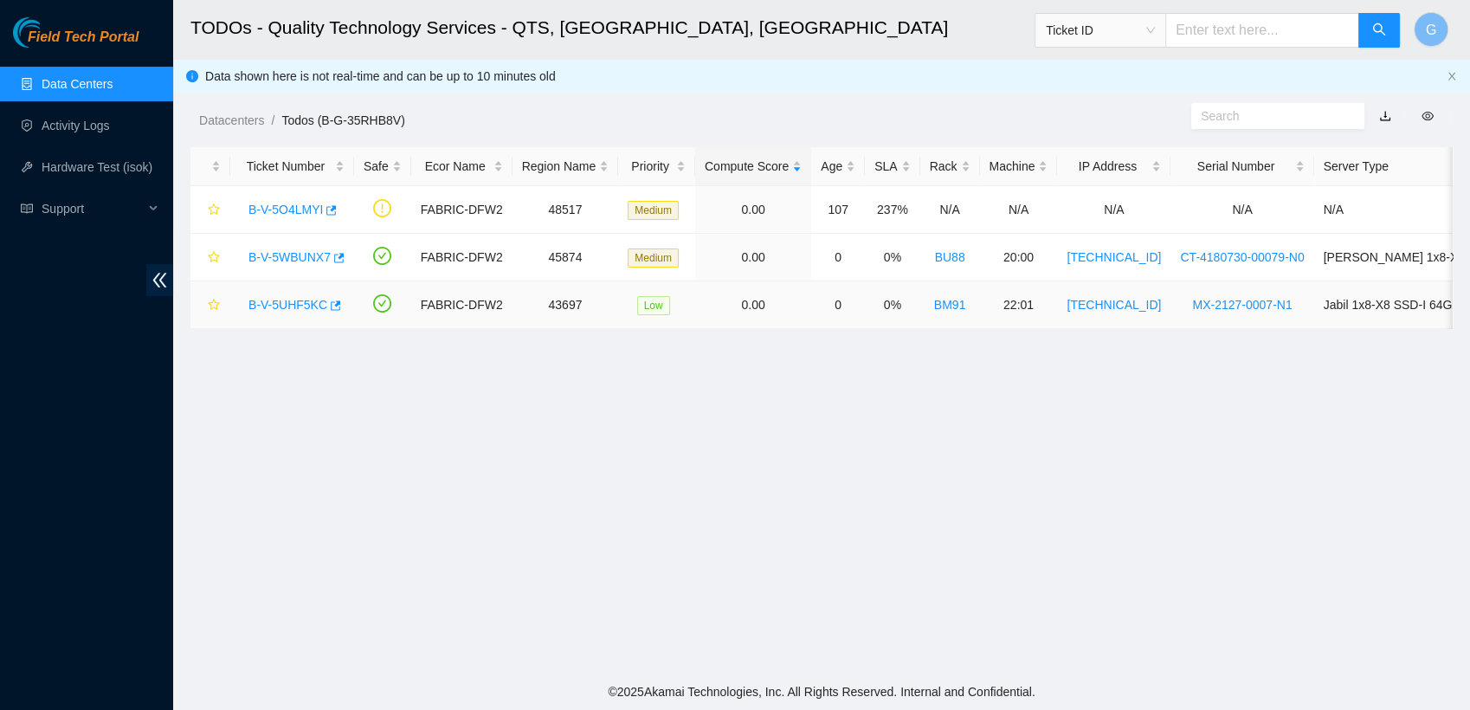
click at [287, 306] on link "B-V-5UHF5KC" at bounding box center [288, 305] width 79 height 14
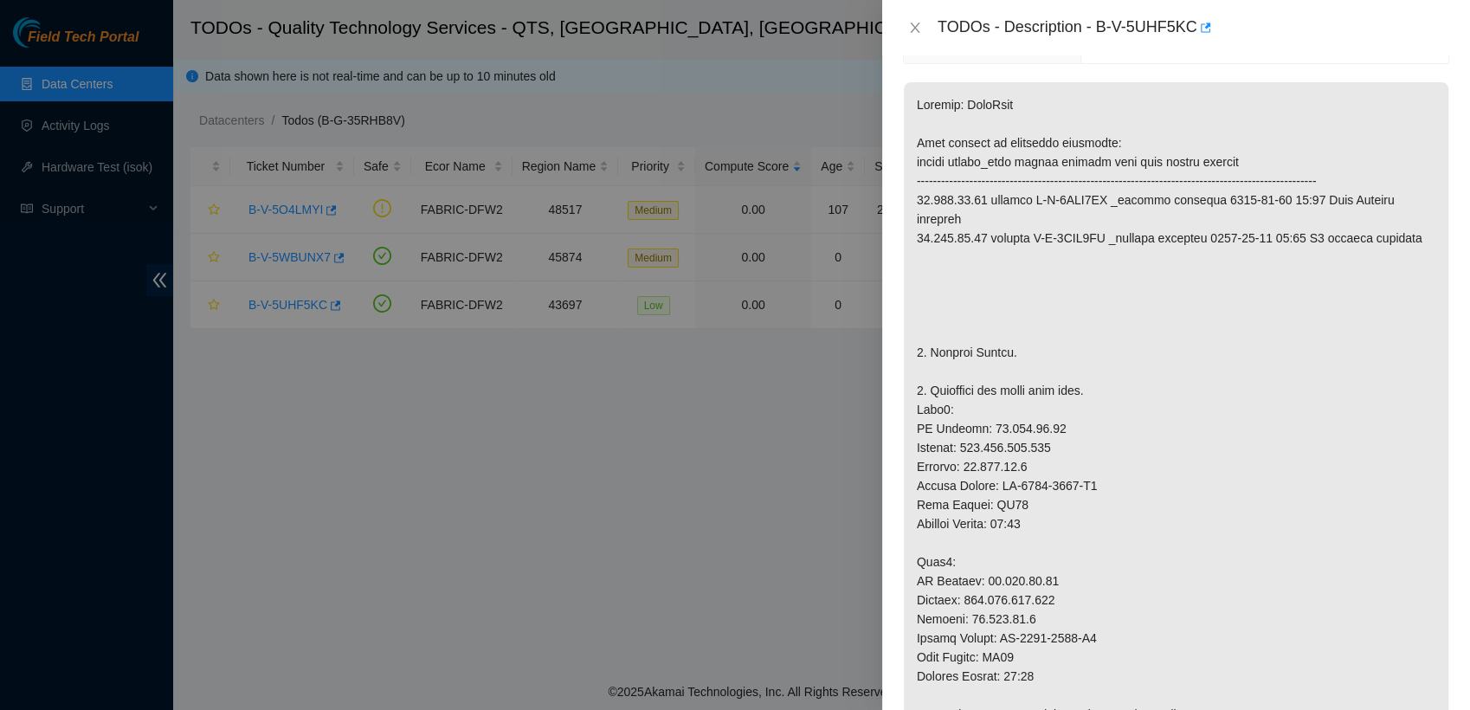
scroll to position [299, 0]
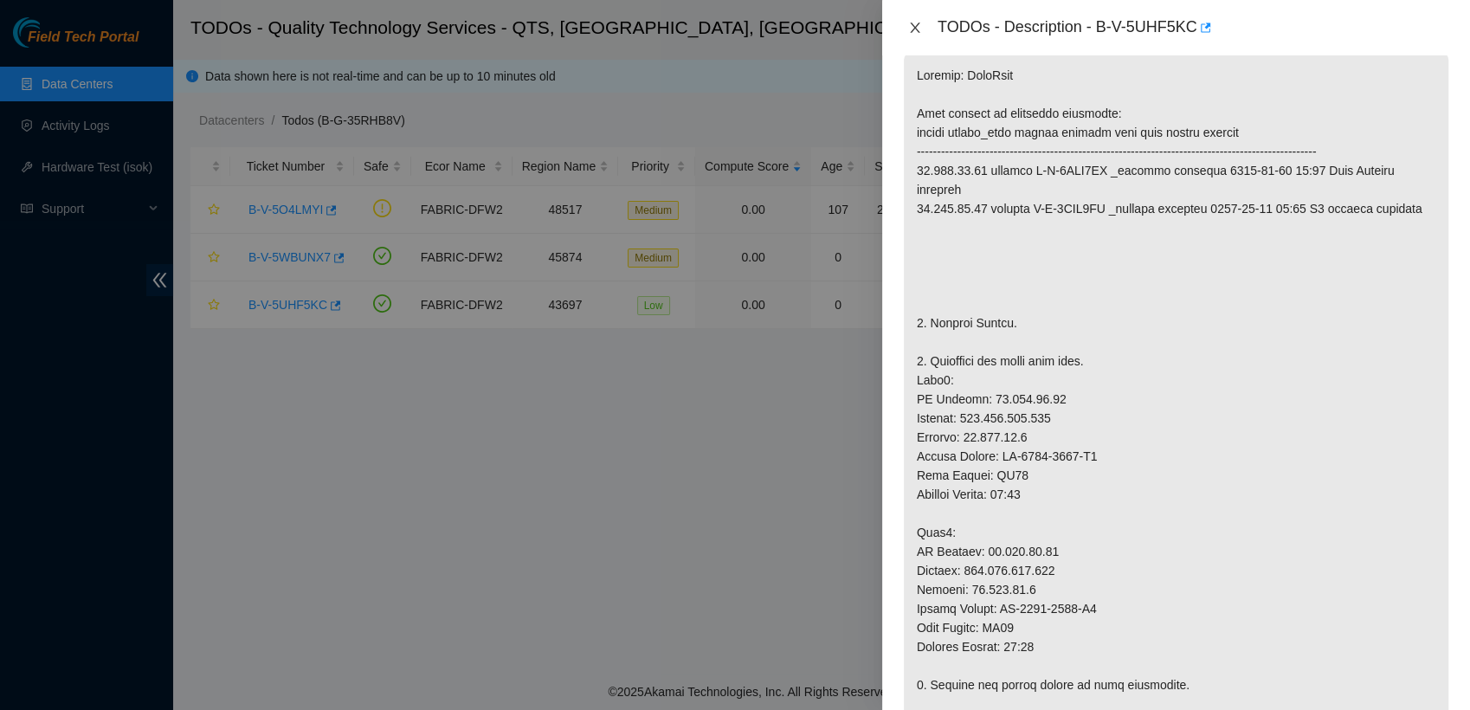
click at [914, 27] on icon "close" at bounding box center [915, 28] width 14 height 14
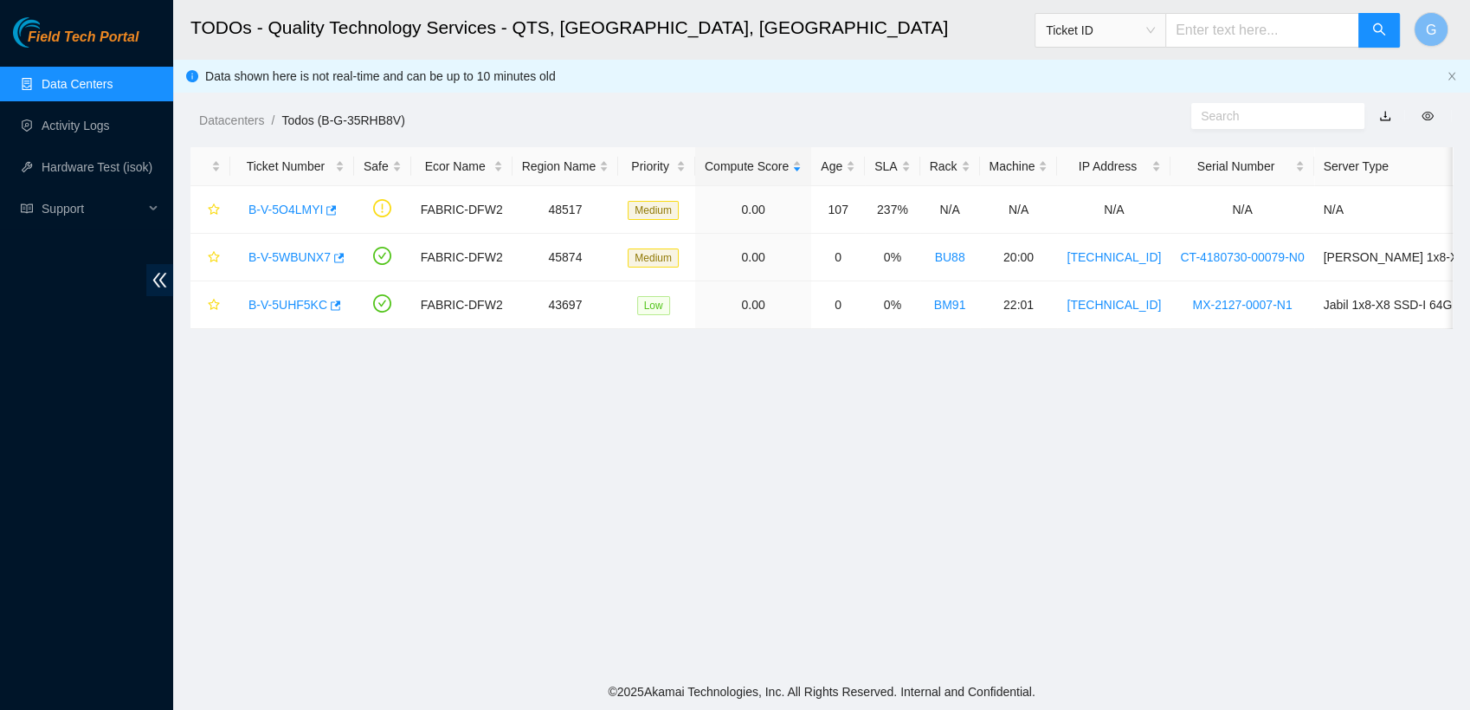
scroll to position [343, 0]
click at [102, 88] on link "Data Centers" at bounding box center [77, 84] width 71 height 14
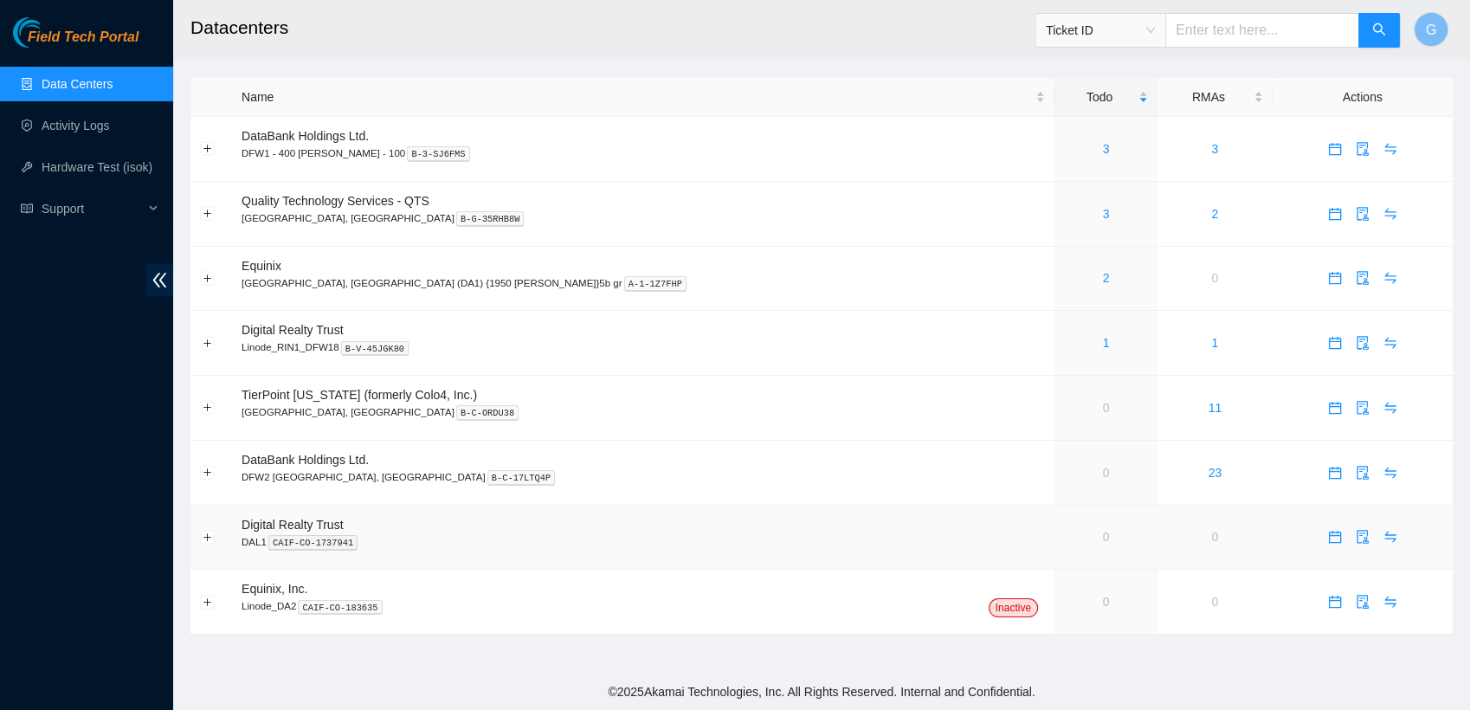
click at [1055, 516] on td "0" at bounding box center [1106, 538] width 103 height 65
click at [1306, 41] on input "text" at bounding box center [1263, 30] width 194 height 35
click at [1166, 36] on div "Ticket ID" at bounding box center [1101, 30] width 130 height 28
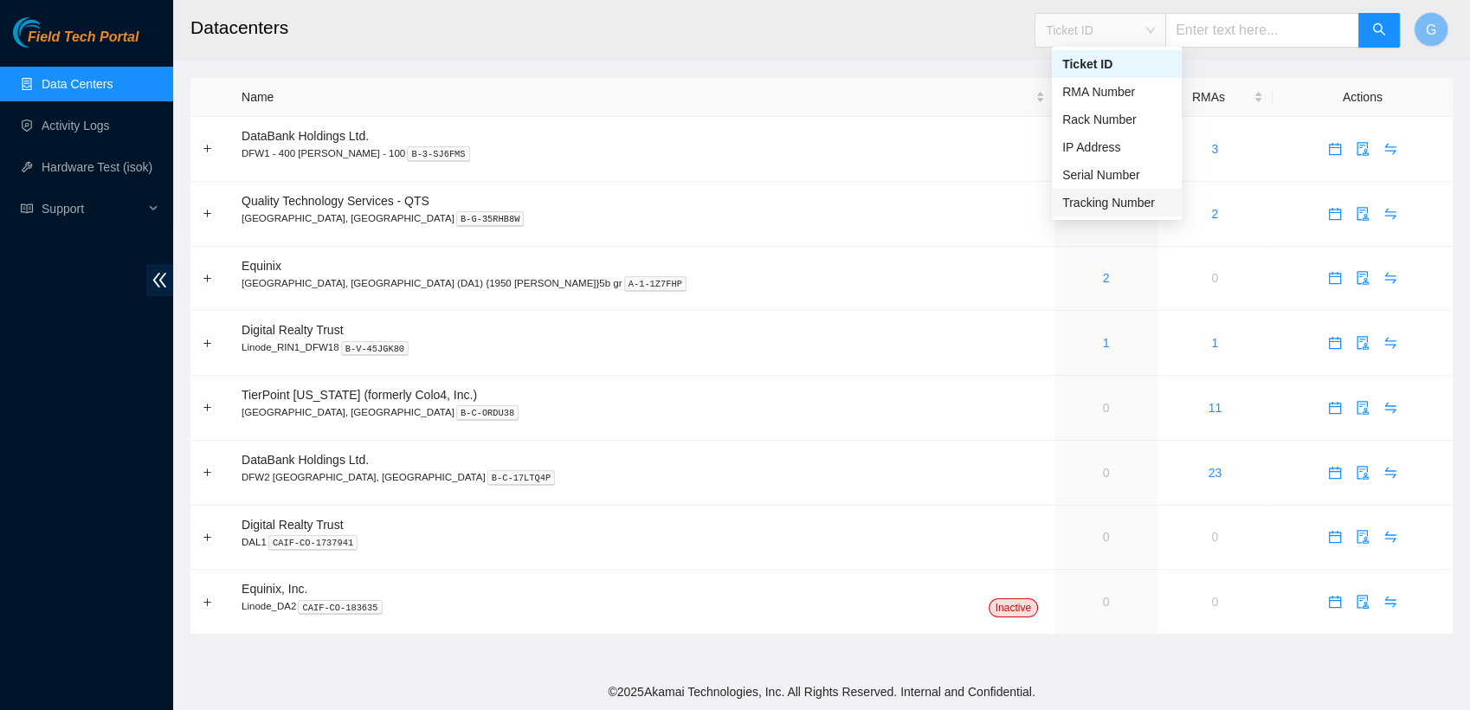
click at [1118, 201] on div "Tracking Number" at bounding box center [1117, 202] width 109 height 19
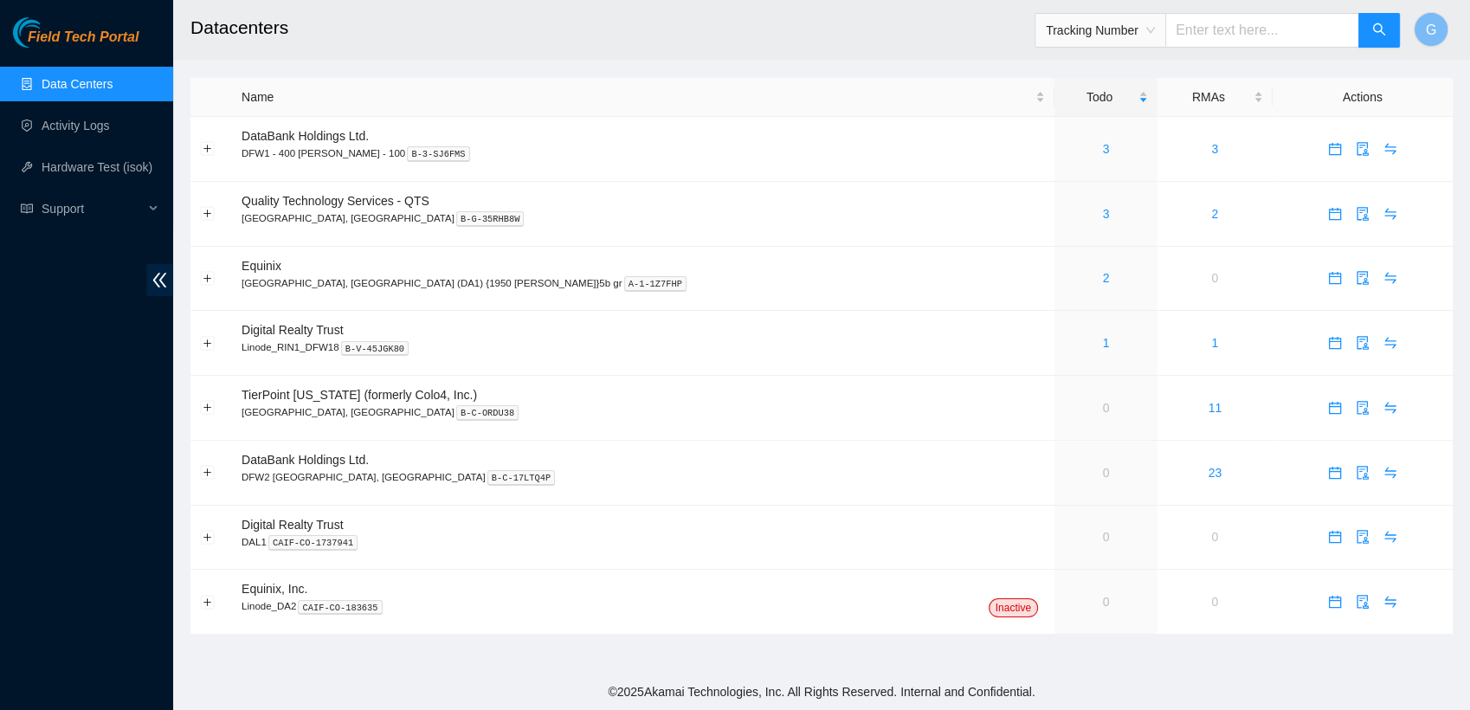
click at [1263, 28] on input "text" at bounding box center [1263, 30] width 194 height 35
type input "463470060281"
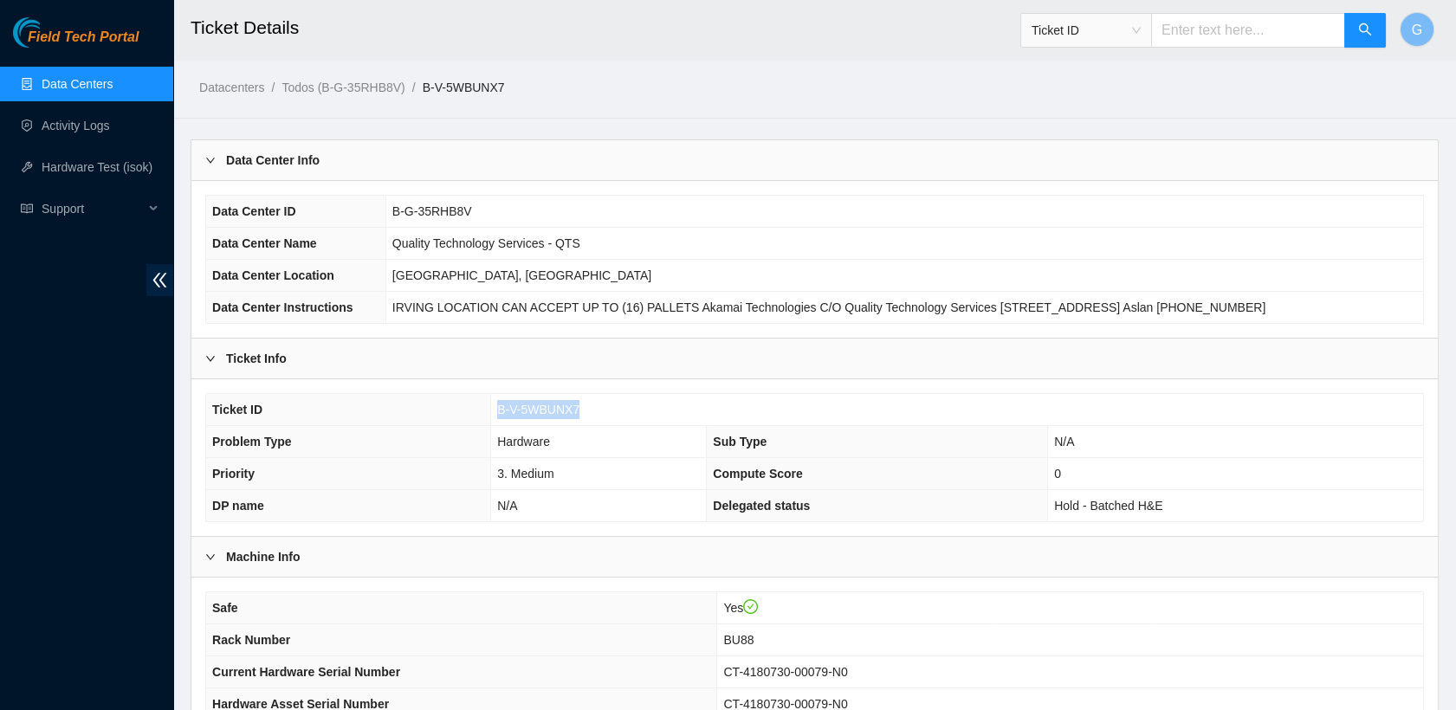
drag, startPoint x: 589, startPoint y: 404, endPoint x: 483, endPoint y: 393, distance: 106.2
click at [483, 394] on tr "Ticket ID B-V-5WBUNX7" at bounding box center [814, 410] width 1217 height 32
copy tr "B-V-5WBUNX7"
click at [1215, 24] on input "text" at bounding box center [1248, 30] width 194 height 35
paste input "B-V-5WBUNX7"
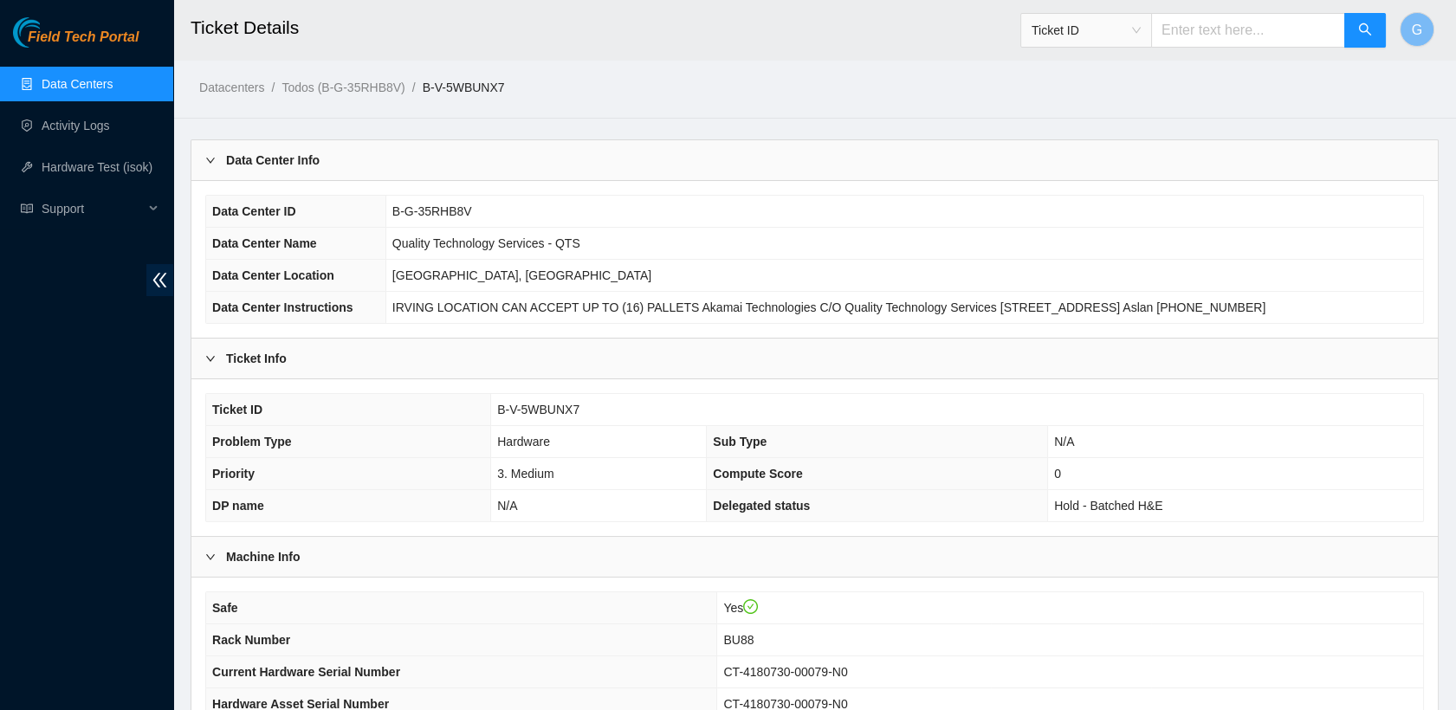
type input "B-V-5WBUNX7"
click at [345, 384] on div "Ticket ID B-V-5WBUNX7 Problem Type Hardware Sub Type N/A Priority 3. Medium Com…" at bounding box center [814, 457] width 1246 height 157
click at [67, 90] on link "Data Centers" at bounding box center [77, 84] width 71 height 14
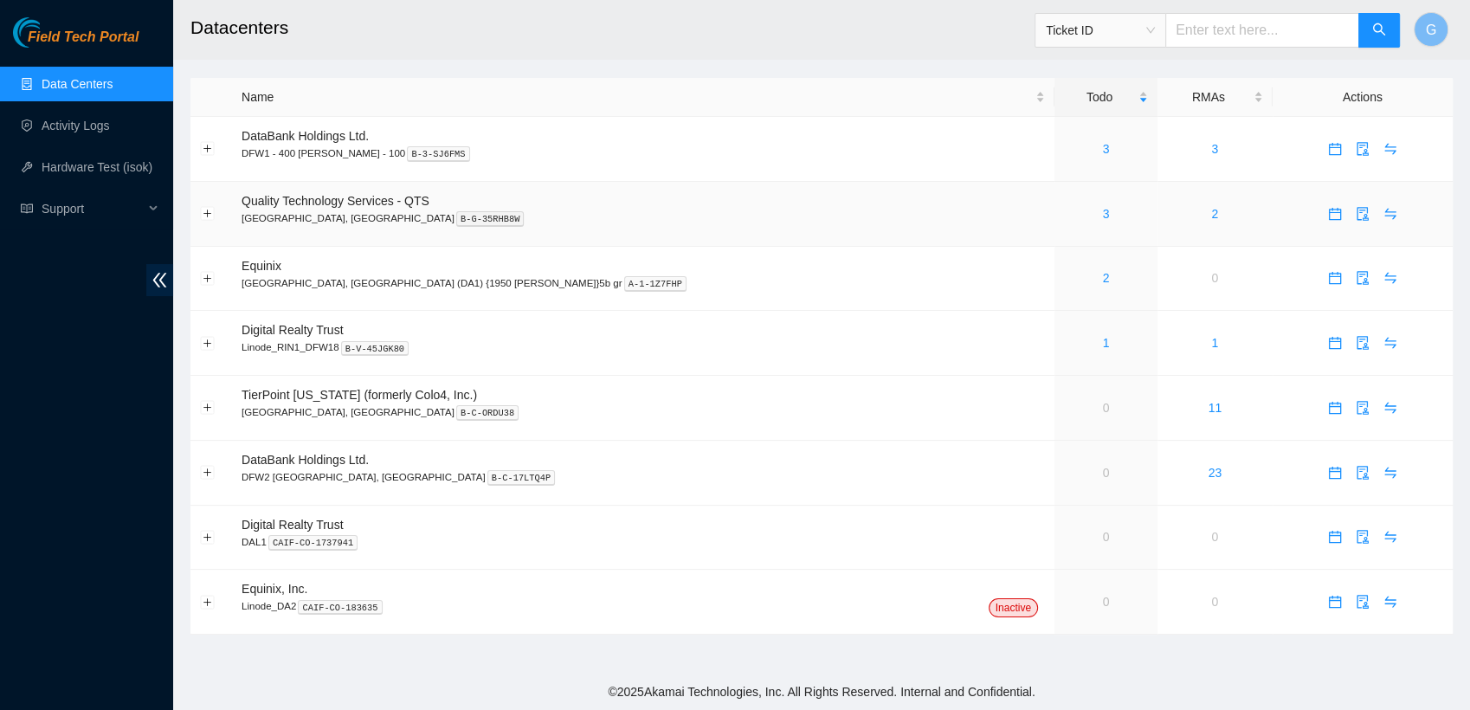
click at [278, 204] on span "Quality Technology Services - QTS" at bounding box center [336, 201] width 188 height 14
click at [1103, 216] on link "3" at bounding box center [1106, 214] width 7 height 14
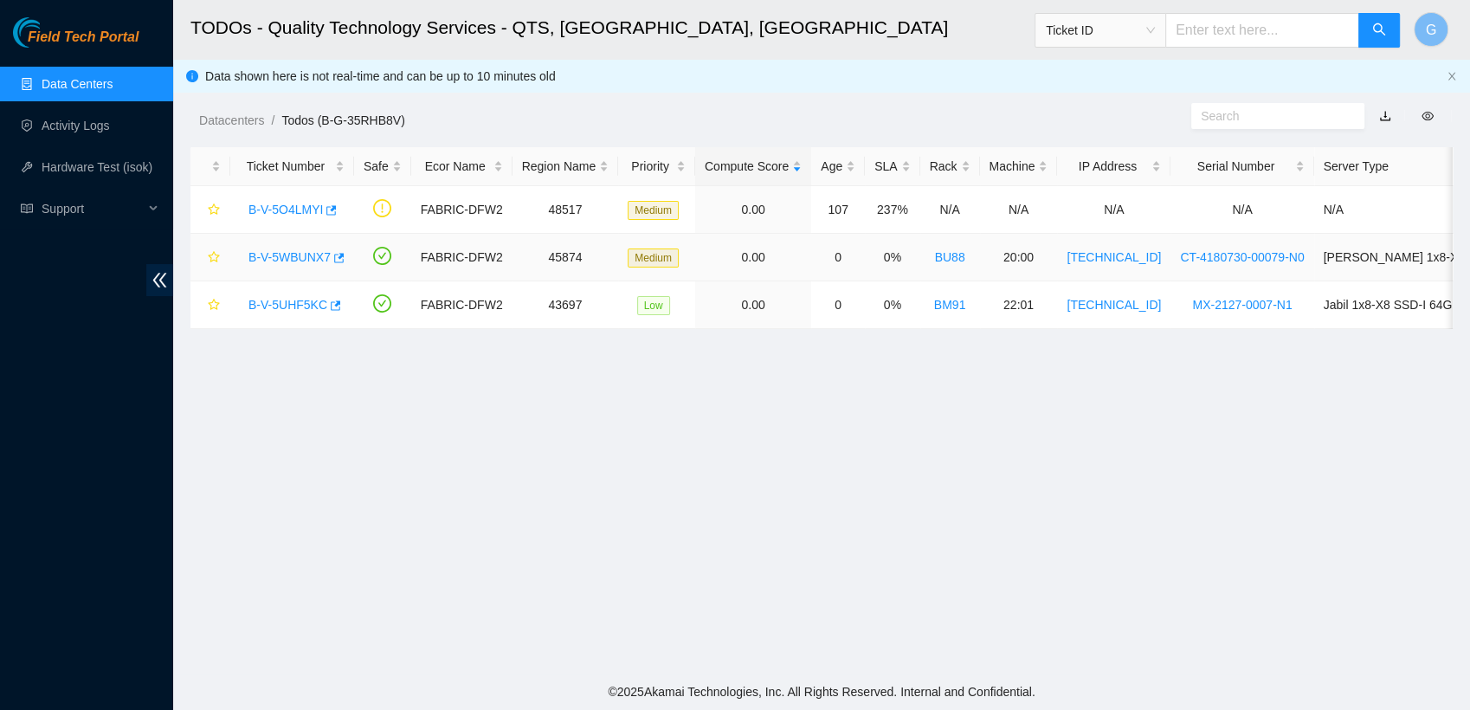
click at [298, 260] on link "B-V-5WBUNX7" at bounding box center [290, 257] width 82 height 14
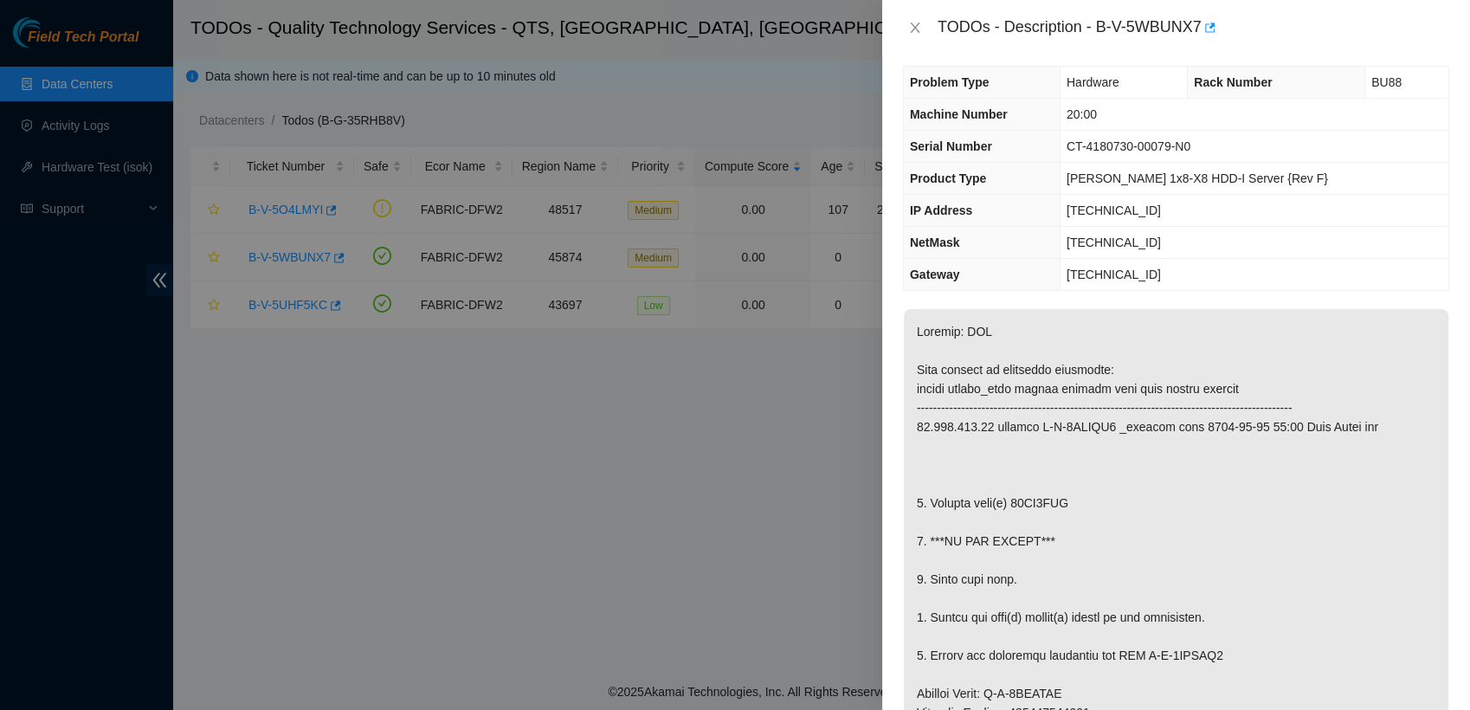
scroll to position [10, 0]
click at [1353, 20] on div "TODOs - Description - B-V-5WBUNX7" at bounding box center [1194, 28] width 512 height 28
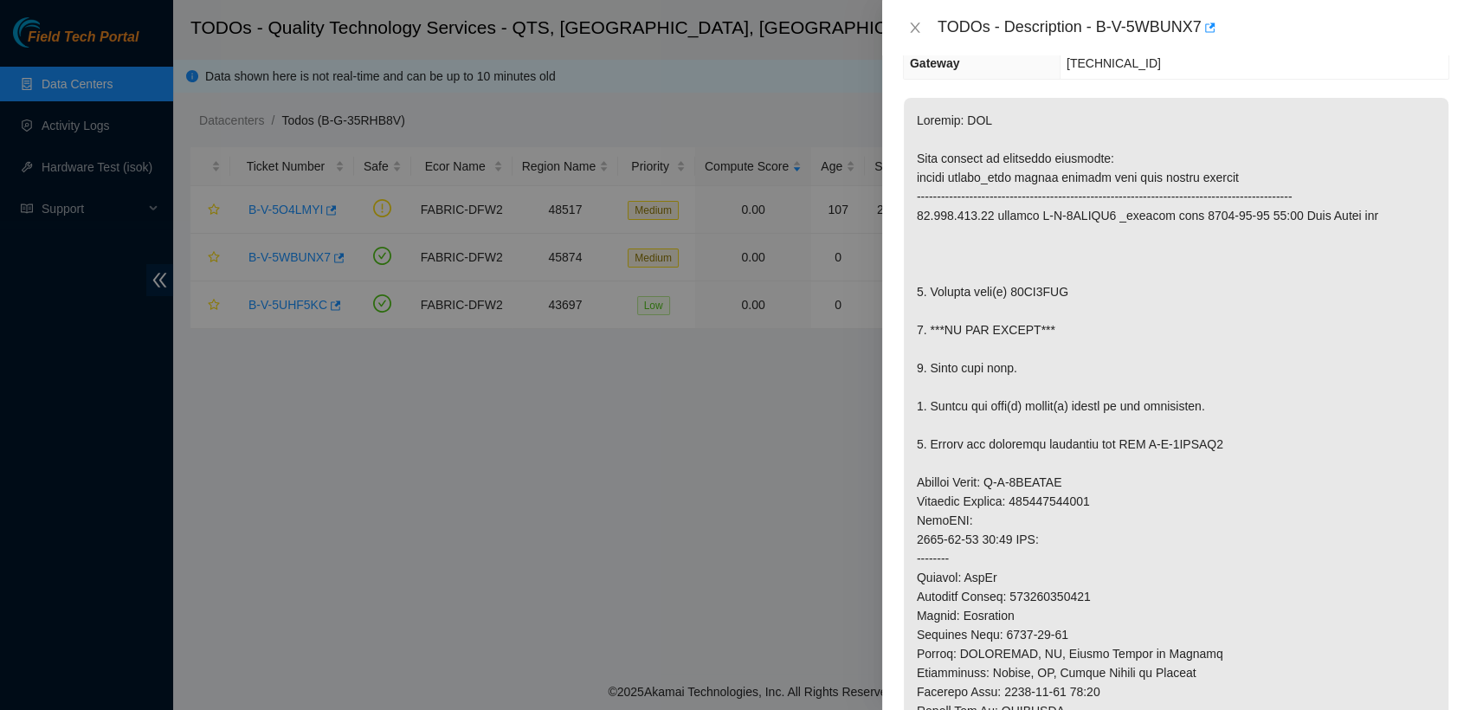
scroll to position [220, 0]
click at [1046, 43] on div "TODOs - Description - B-V-5WBUNX7" at bounding box center [1176, 27] width 588 height 55
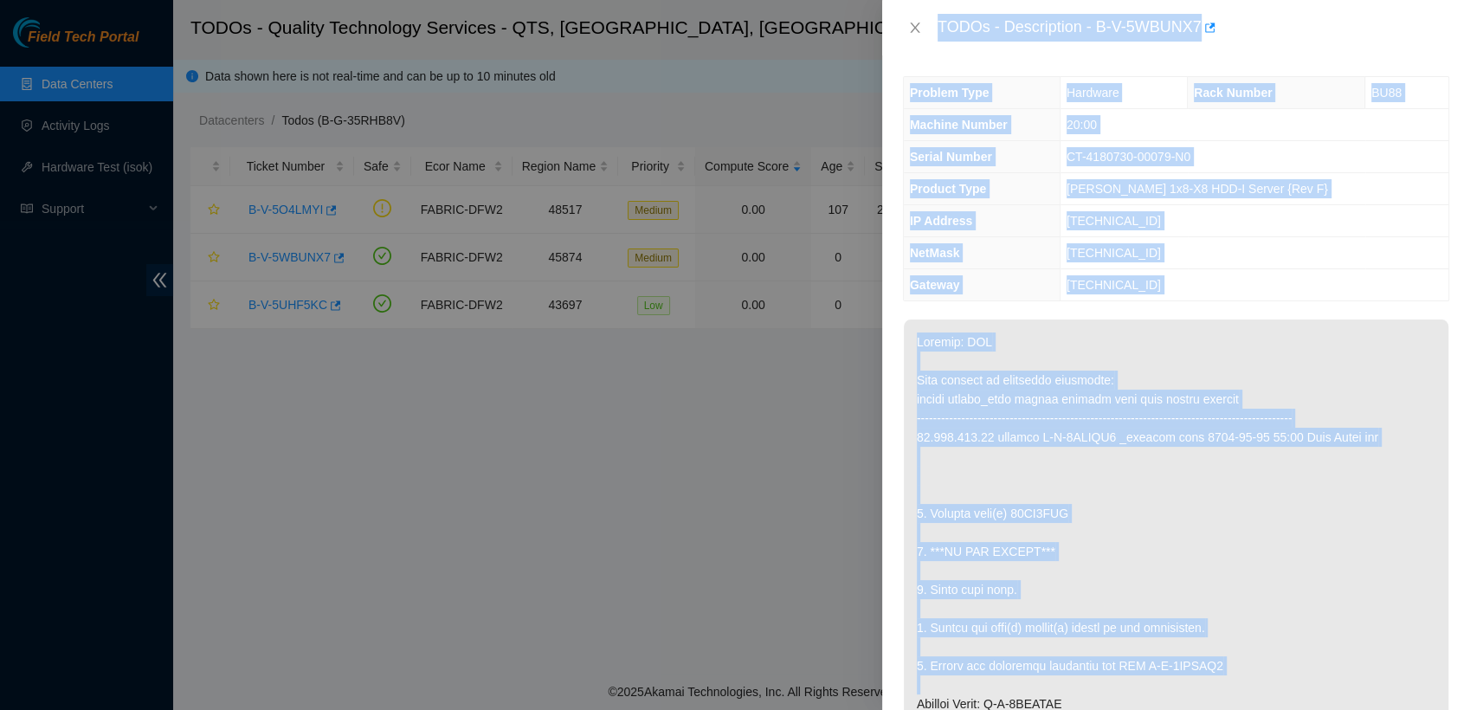
drag, startPoint x: 934, startPoint y: 25, endPoint x: 1261, endPoint y: 676, distance: 728.5
click at [1261, 676] on div "TODOs - Description - B-V-5WBUNX7 Problem Type Hardware Rack Number BU88 Machin…" at bounding box center [1176, 355] width 588 height 710
drag, startPoint x: 1167, startPoint y: 646, endPoint x: 935, endPoint y: 10, distance: 677.5
click at [935, 10] on div "TODOs - Description - B-V-5WBUNX7 Problem Type Hardware Rack Number BU88 Machin…" at bounding box center [1176, 355] width 588 height 710
copy div "TODOs - Description - B-V-5WBUNX7 Problem Type Hardware Rack Number BU88 Machin…"
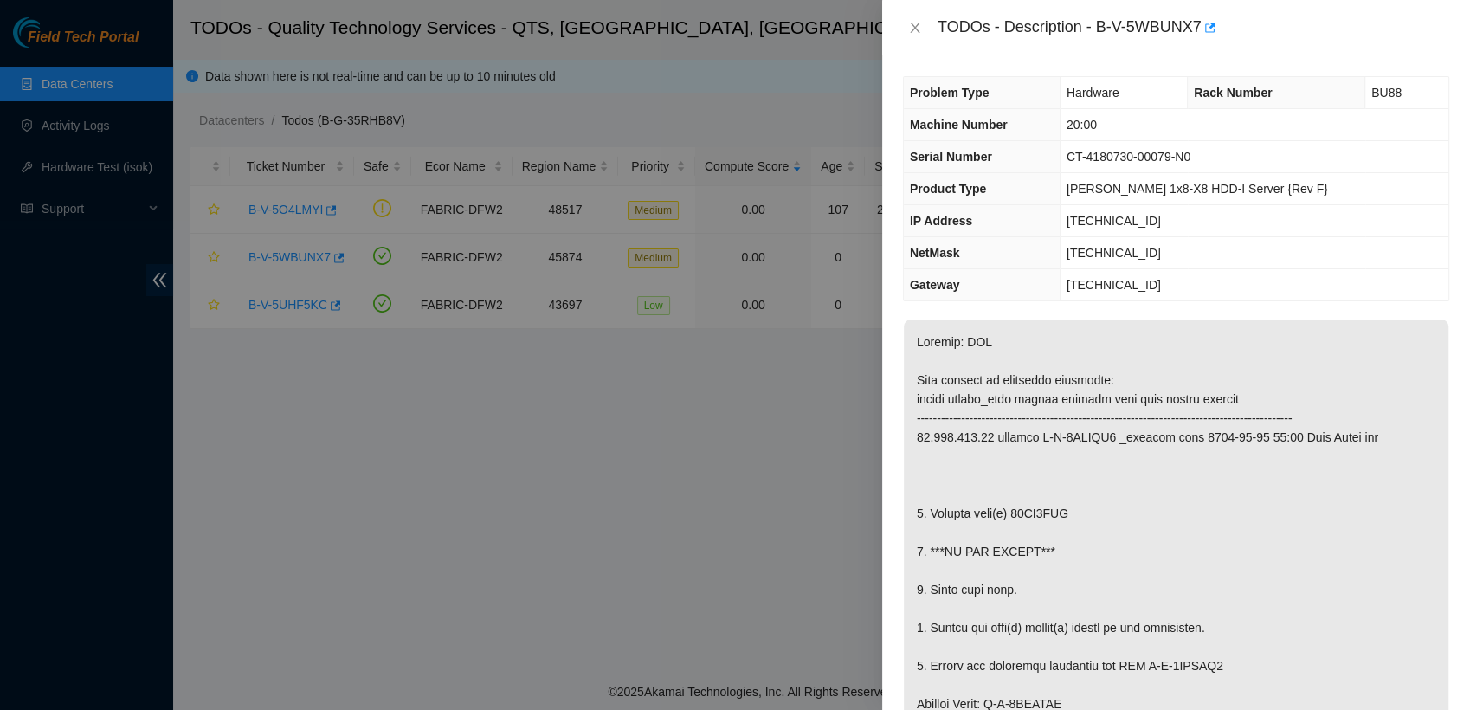
click at [1277, 17] on div "TODOs - Description - B-V-5WBUNX7" at bounding box center [1194, 28] width 512 height 28
drag, startPoint x: 1199, startPoint y: 23, endPoint x: 1098, endPoint y: 32, distance: 101.7
click at [1098, 32] on div "TODOs - Description - B-V-5WBUNX7" at bounding box center [1194, 28] width 512 height 28
copy div "B-V-5WBUNX7"
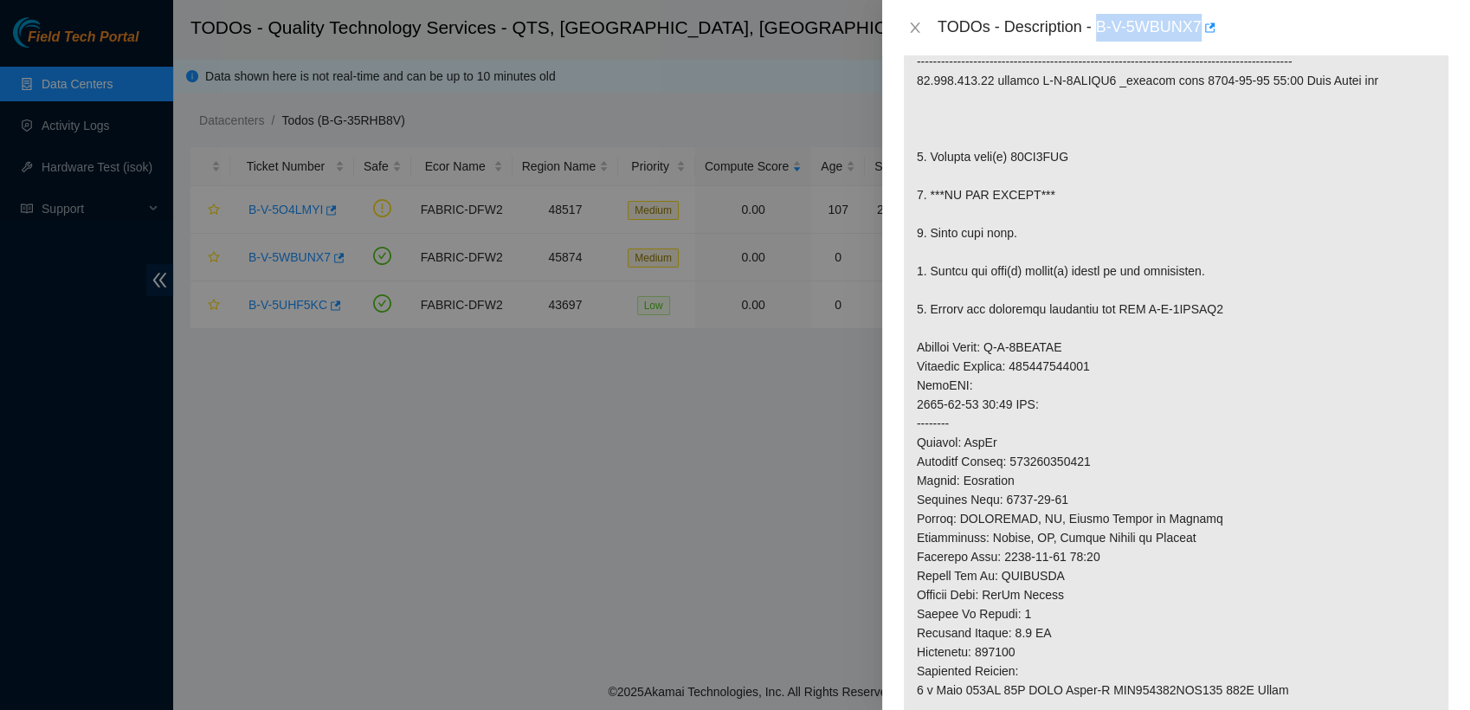
scroll to position [361, 0]
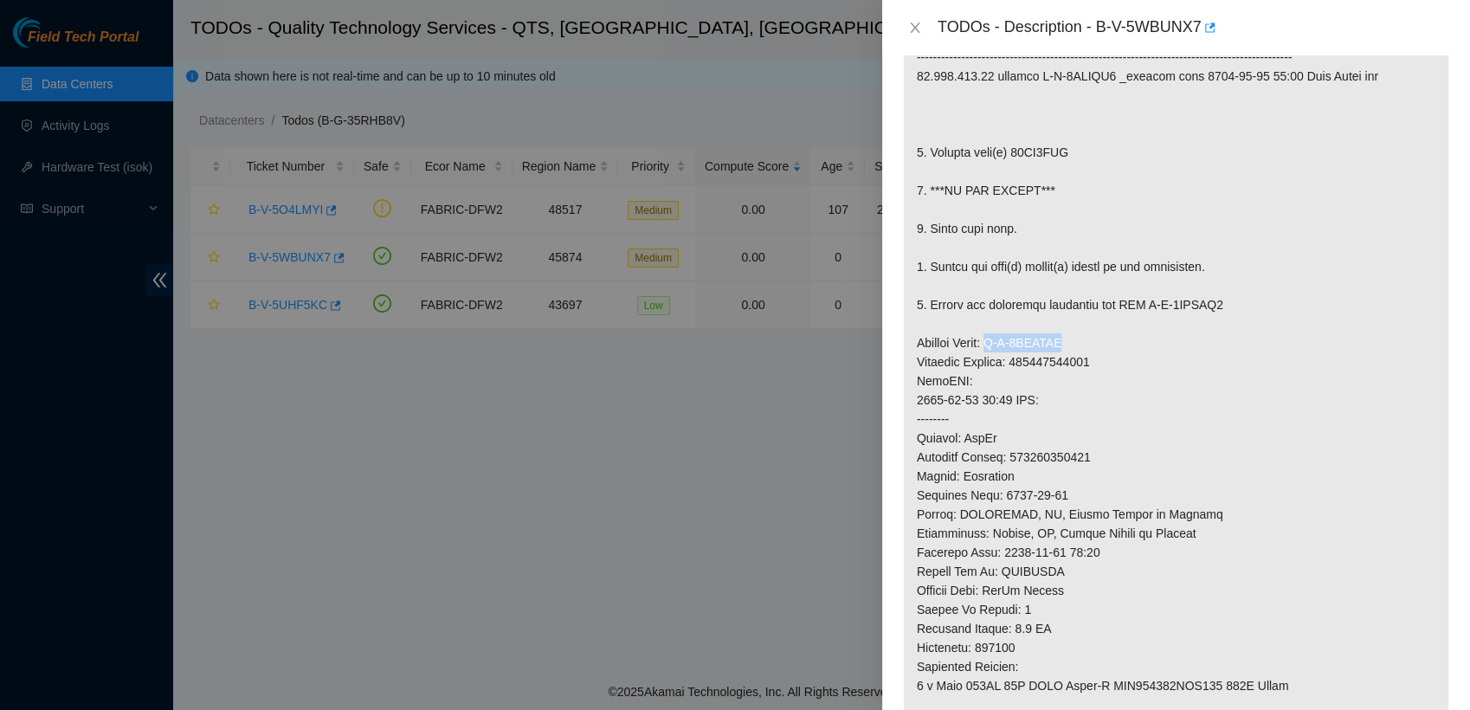
drag, startPoint x: 1074, startPoint y: 336, endPoint x: 994, endPoint y: 343, distance: 80.0
click at [994, 343] on p at bounding box center [1176, 390] width 545 height 864
copy p "B-V-5WEVRIR"
click at [1118, 440] on p at bounding box center [1176, 390] width 545 height 864
drag, startPoint x: 1119, startPoint y: 458, endPoint x: 1015, endPoint y: 453, distance: 104.0
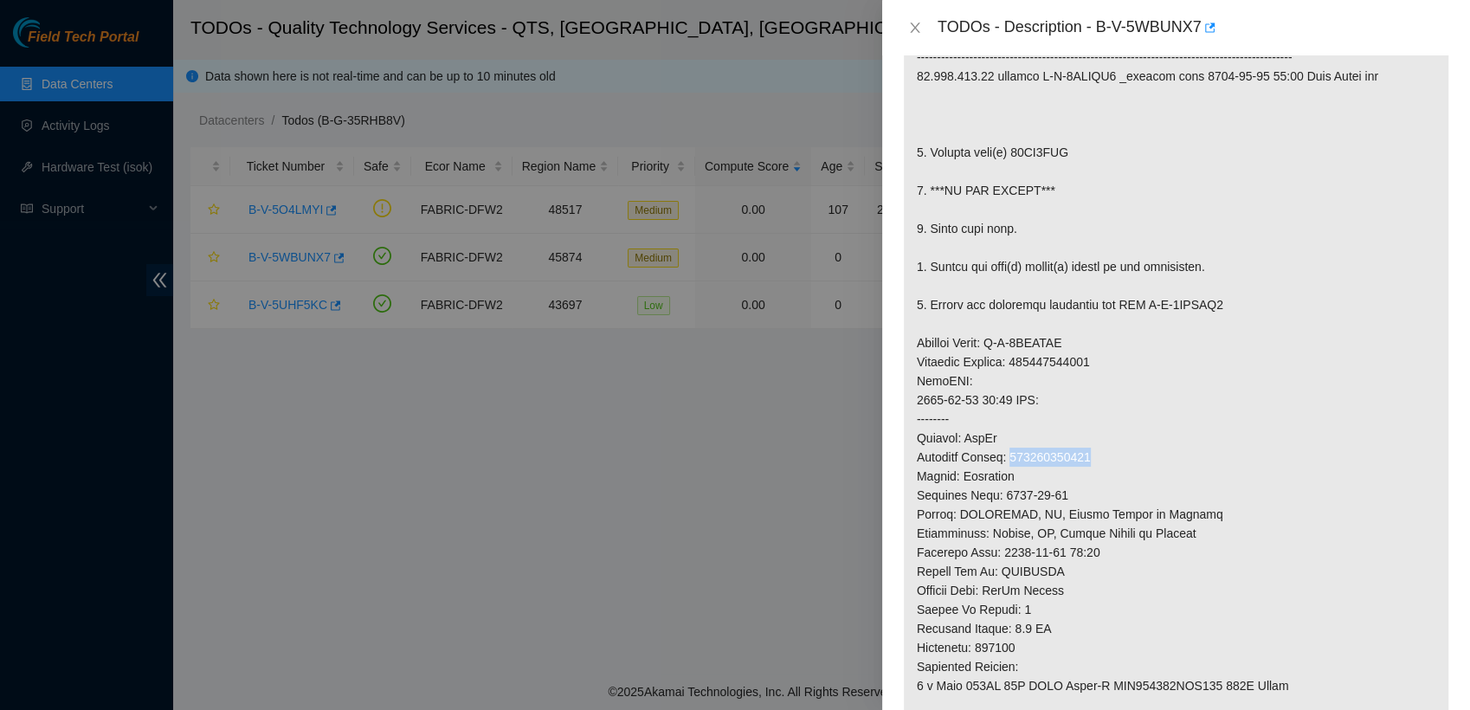
click at [1015, 453] on p at bounding box center [1176, 390] width 545 height 864
copy p "463470060281"
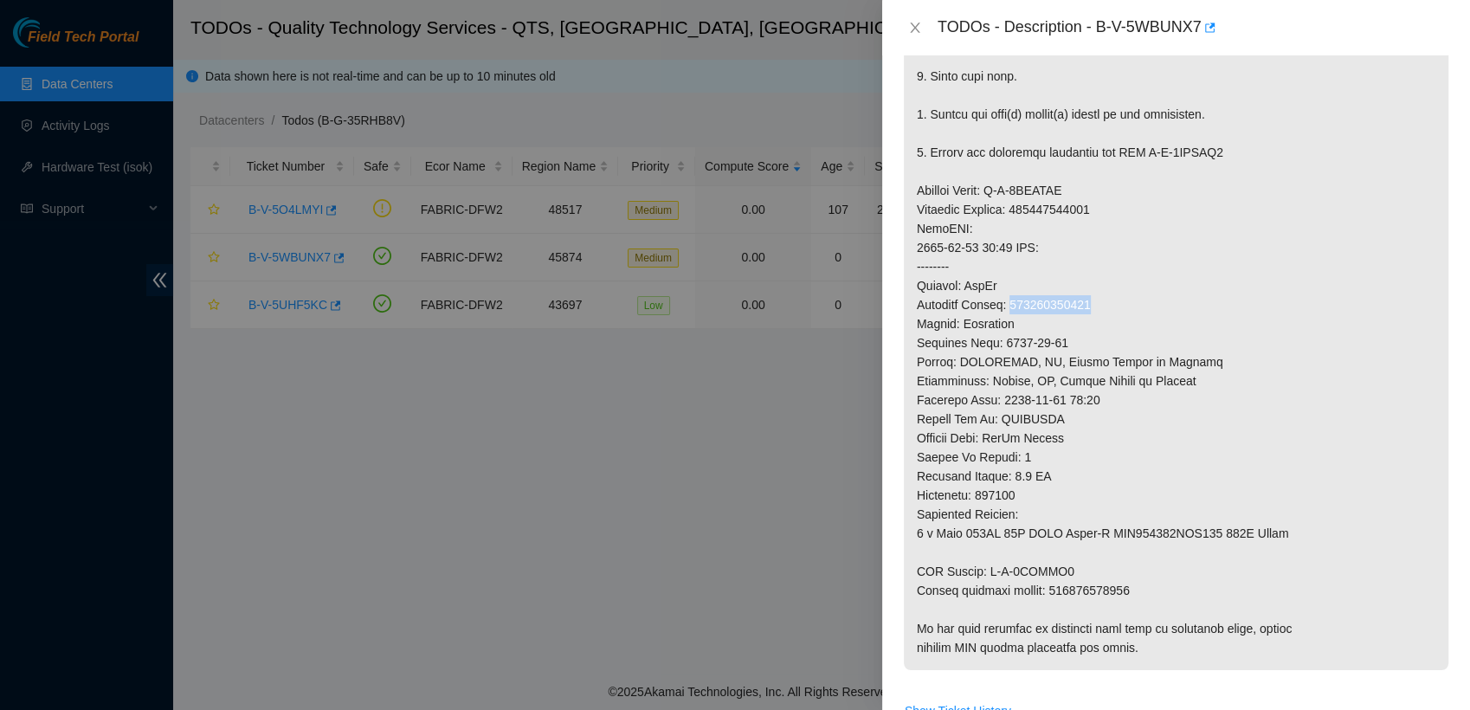
scroll to position [514, 0]
drag, startPoint x: 1082, startPoint y: 565, endPoint x: 988, endPoint y: 567, distance: 93.6
click at [988, 567] on p at bounding box center [1176, 237] width 545 height 864
copy p "B-V-5WEVRJ0"
drag, startPoint x: 1136, startPoint y: 585, endPoint x: 1049, endPoint y: 585, distance: 87.5
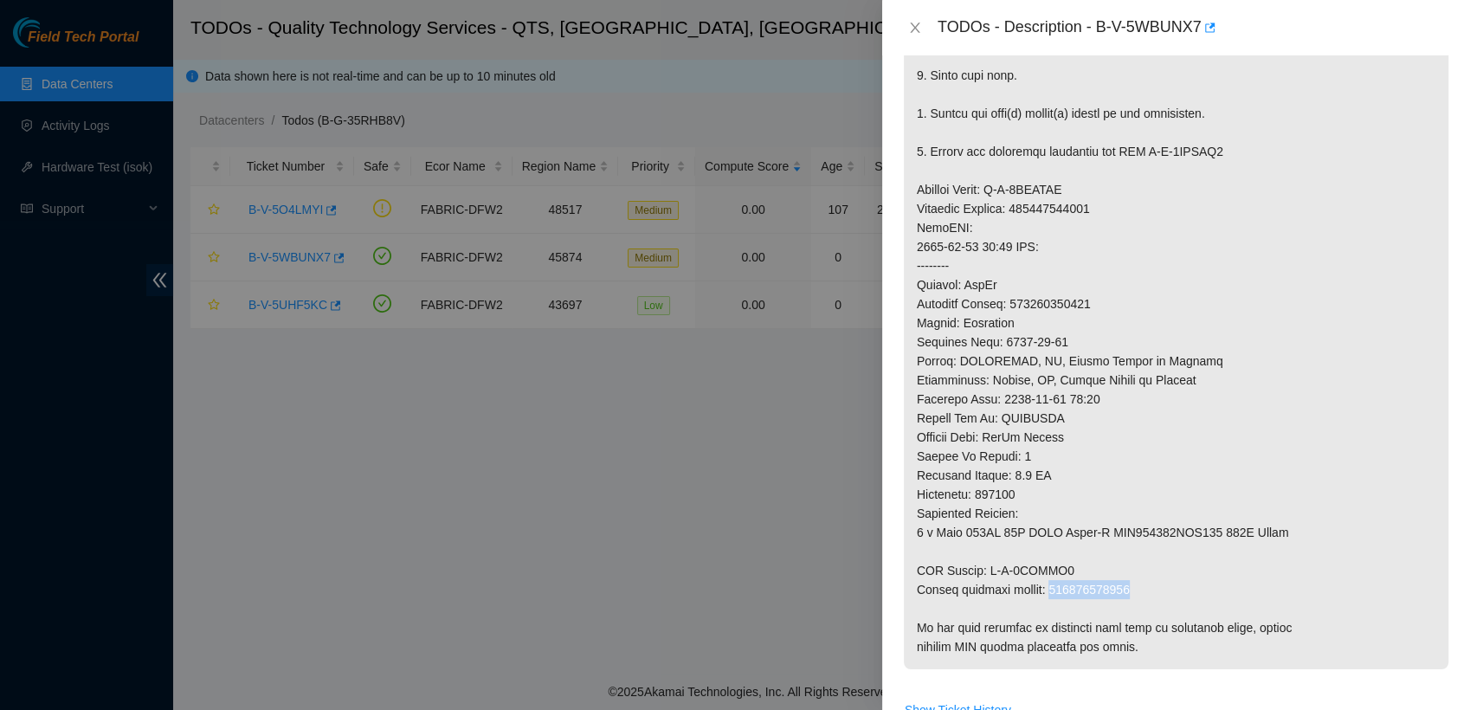
click at [1049, 585] on p at bounding box center [1176, 237] width 545 height 864
copy p "463470060292"
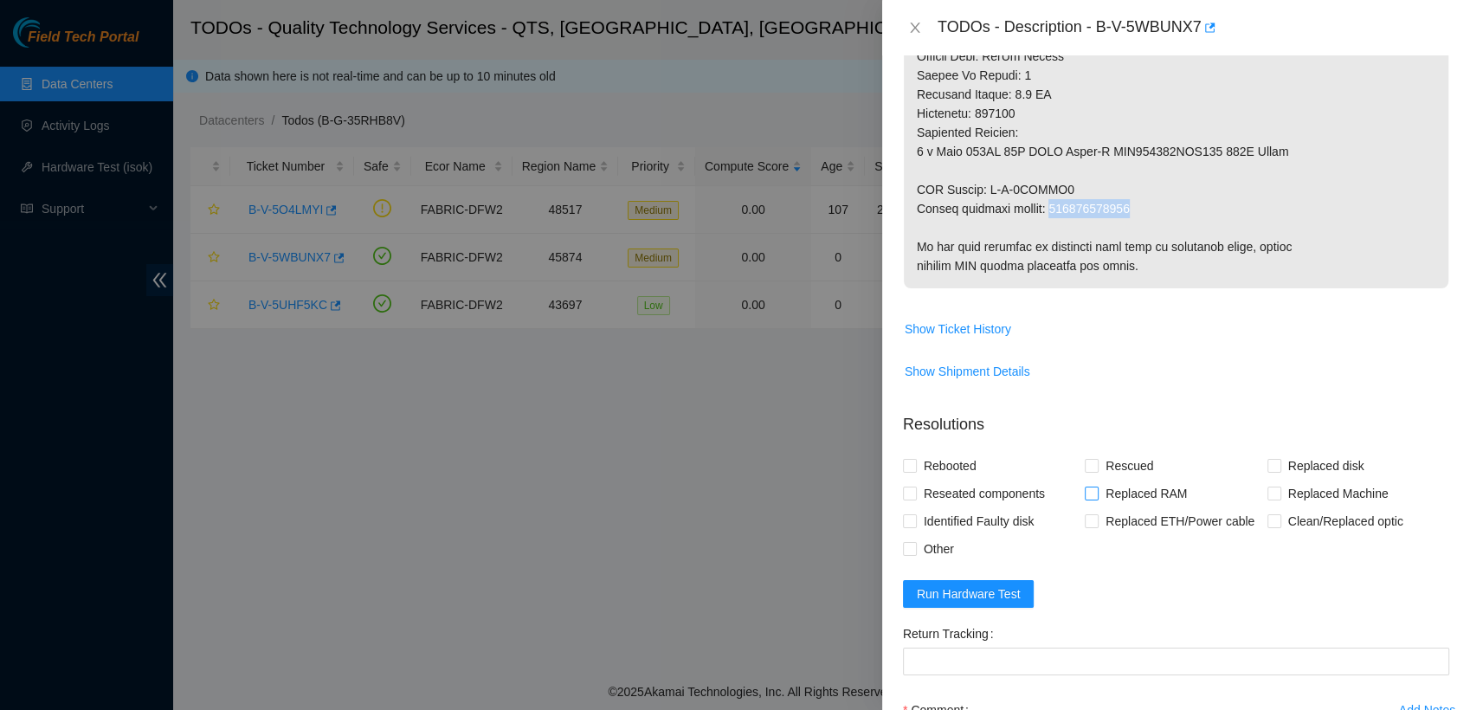
scroll to position [898, 0]
click at [1268, 456] on input "Replaced disk" at bounding box center [1274, 462] width 12 height 12
checkbox input "true"
click at [914, 547] on input "Other" at bounding box center [909, 545] width 12 height 12
checkbox input "true"
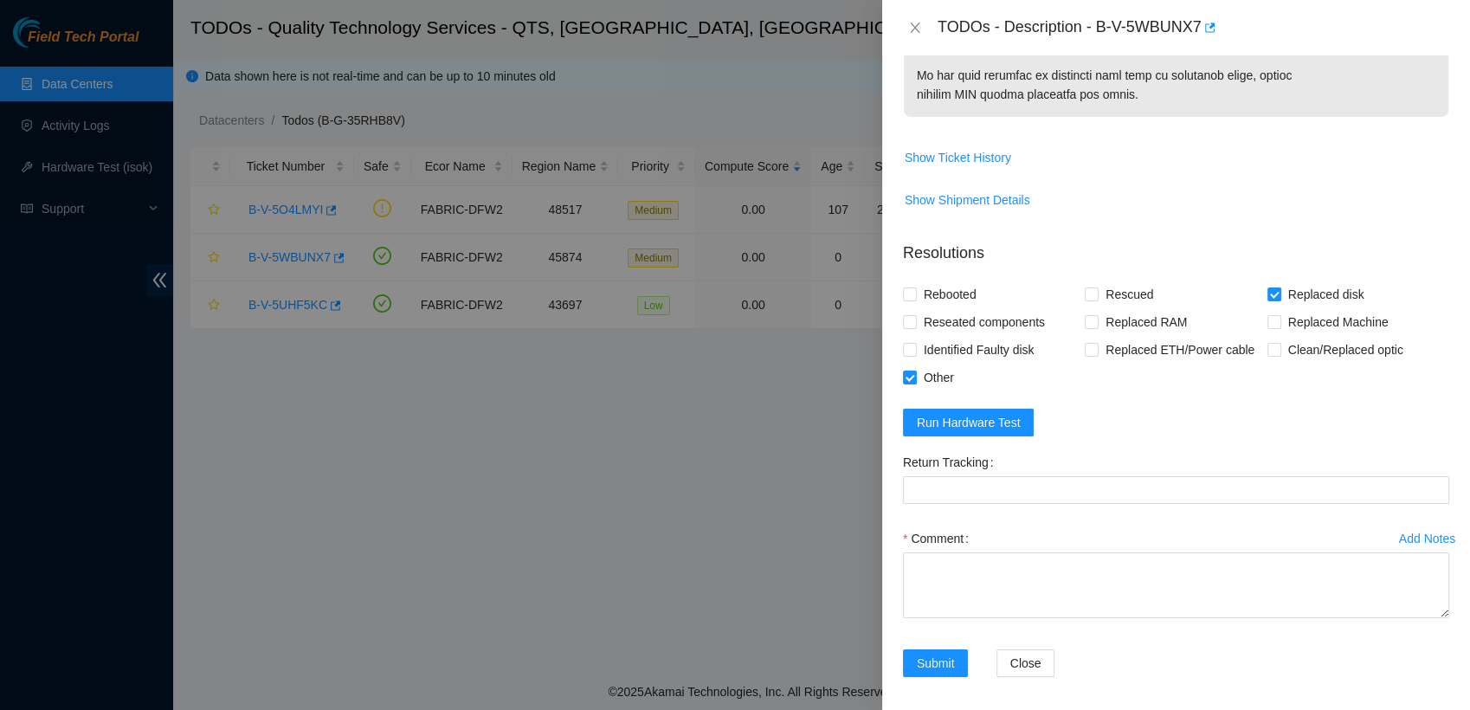
scroll to position [1074, 0]
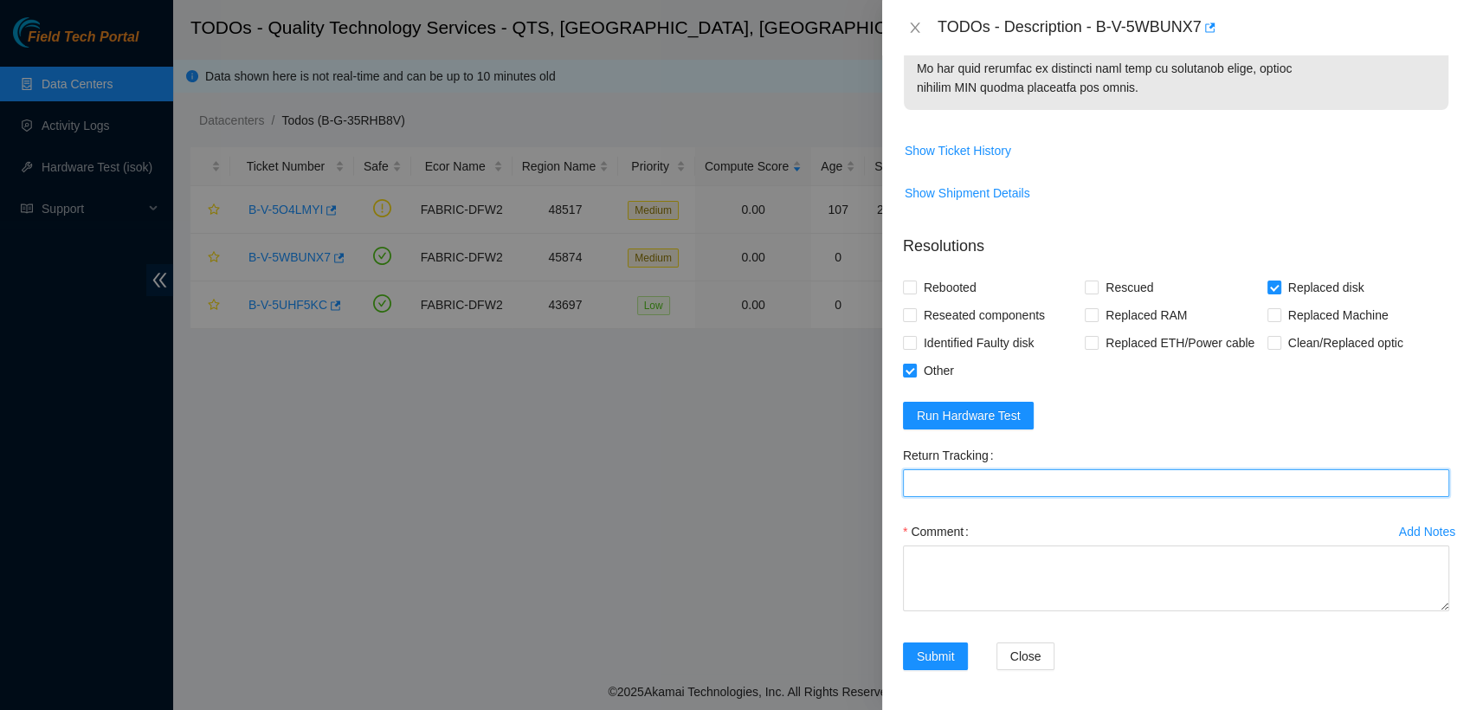
click at [1025, 486] on Tracking "Return Tracking" at bounding box center [1176, 483] width 546 height 28
type Tracking "463470060292"
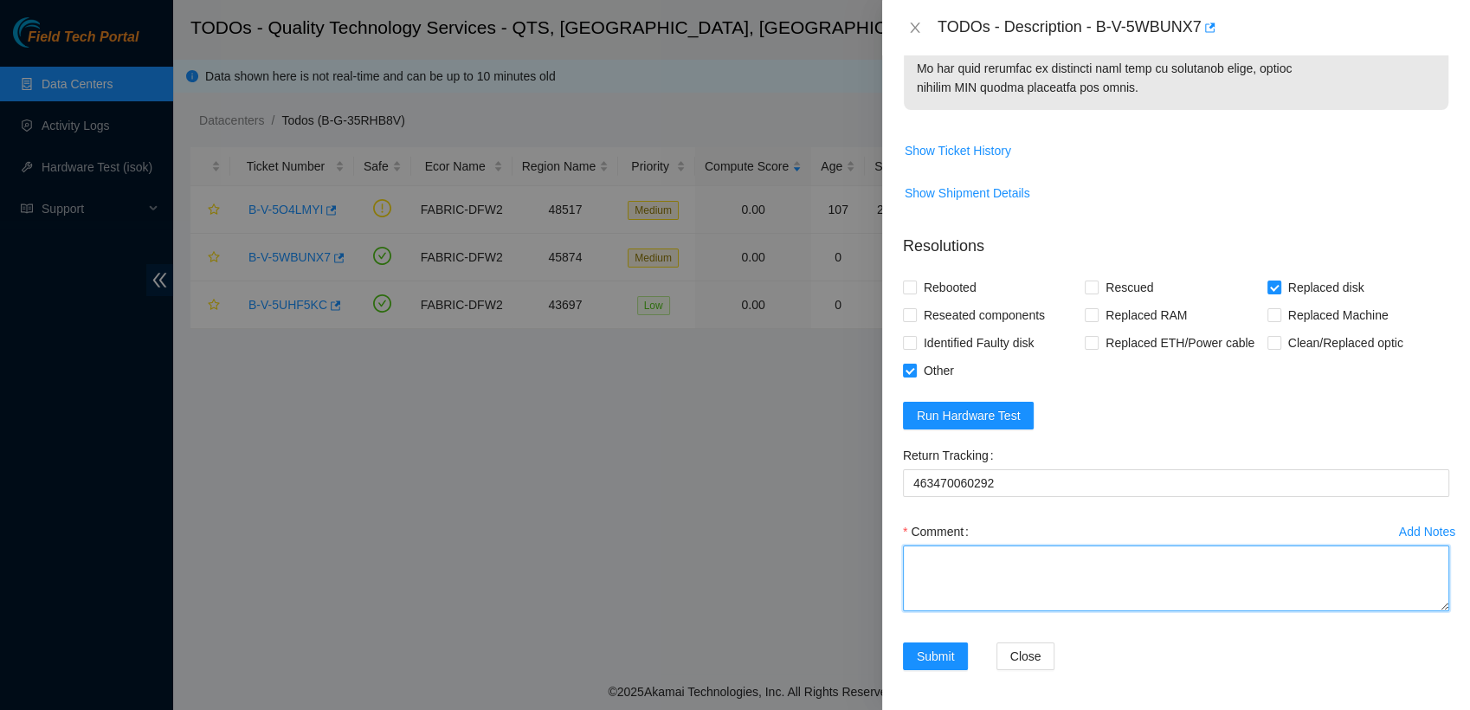
click at [1016, 578] on textarea "Comment" at bounding box center [1176, 579] width 546 height 66
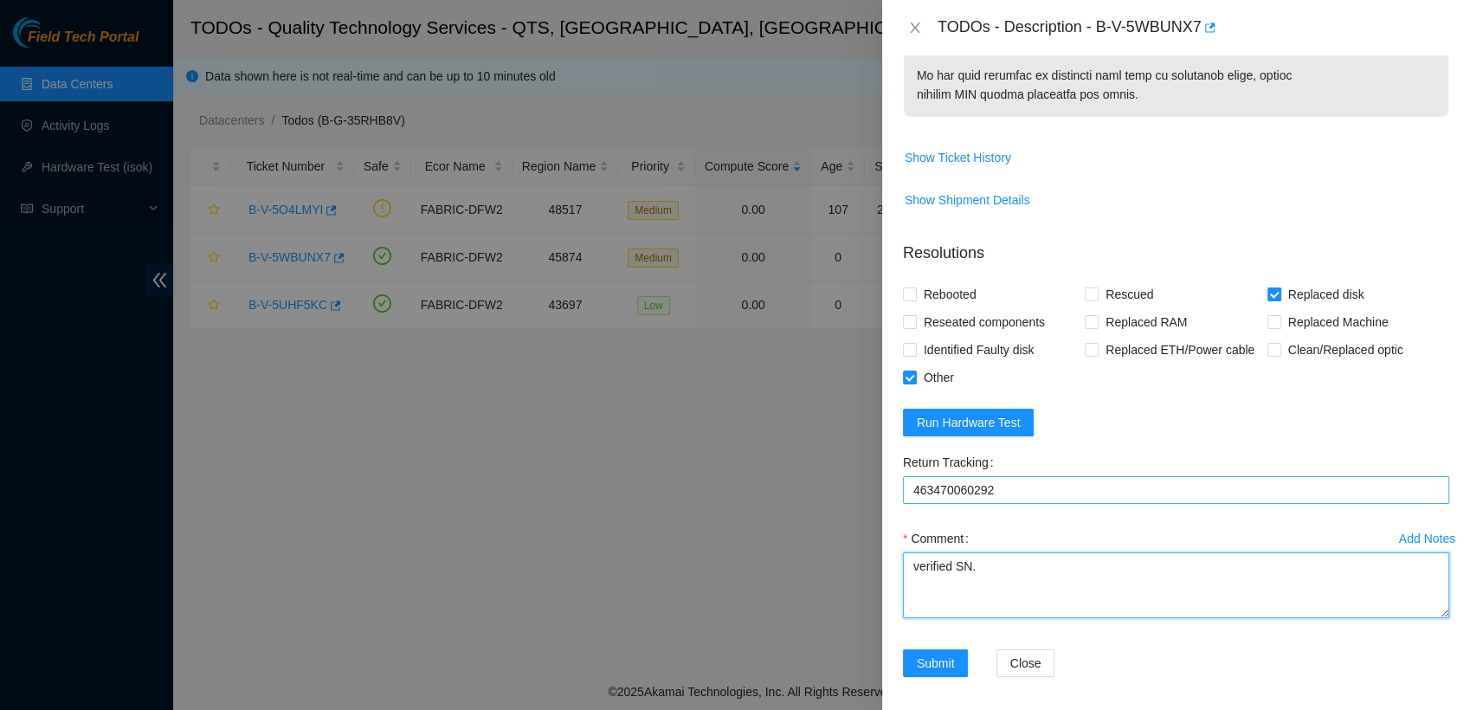
scroll to position [1067, 0]
click at [976, 599] on textarea "verified SN. Replaced disk." at bounding box center [1176, 585] width 546 height 66
click at [942, 609] on textarea "verified SN. Replaced disk." at bounding box center [1176, 585] width 546 height 66
paste textarea "Ticket: B-V-5WBUNX7 New SN: 0DGDUK4F Old SN: 05GS5JKB Service Order: B-V-5WEVRI…"
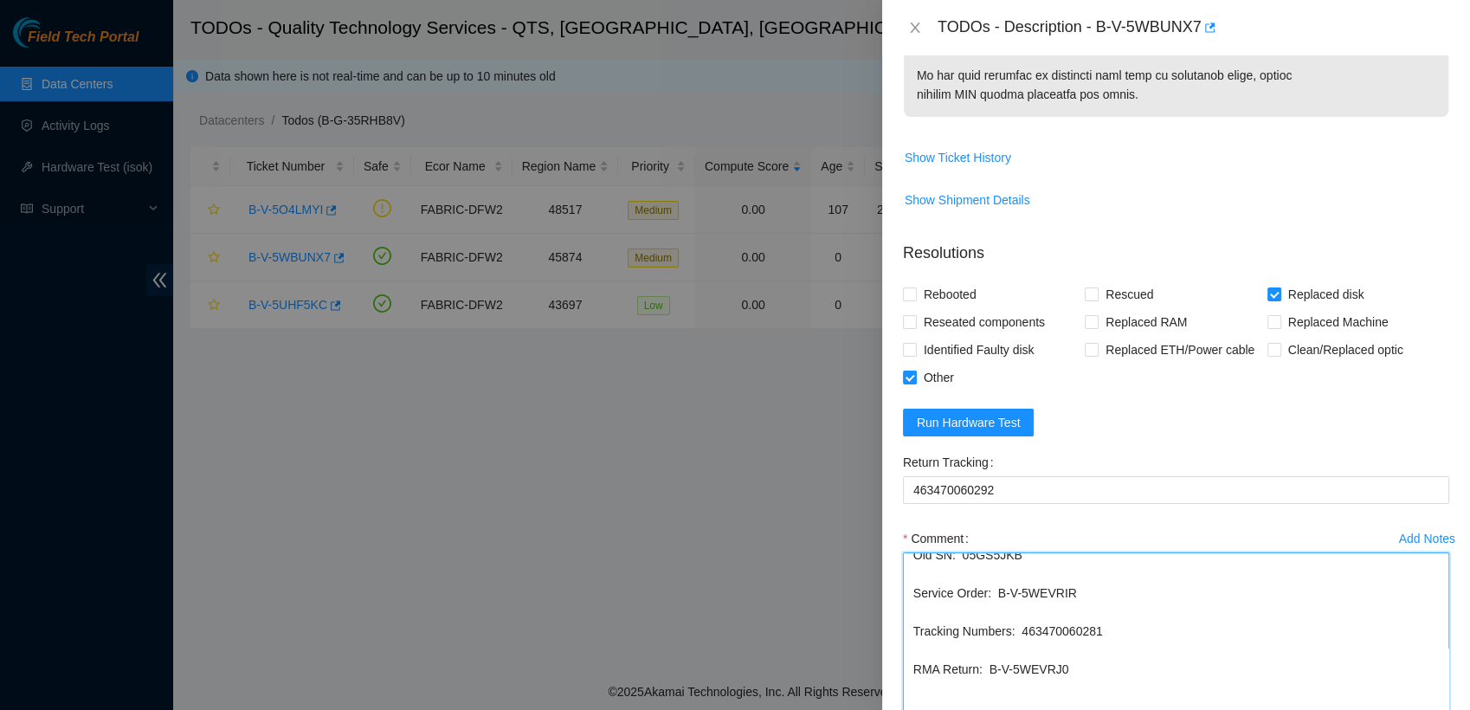
scroll to position [100, 0]
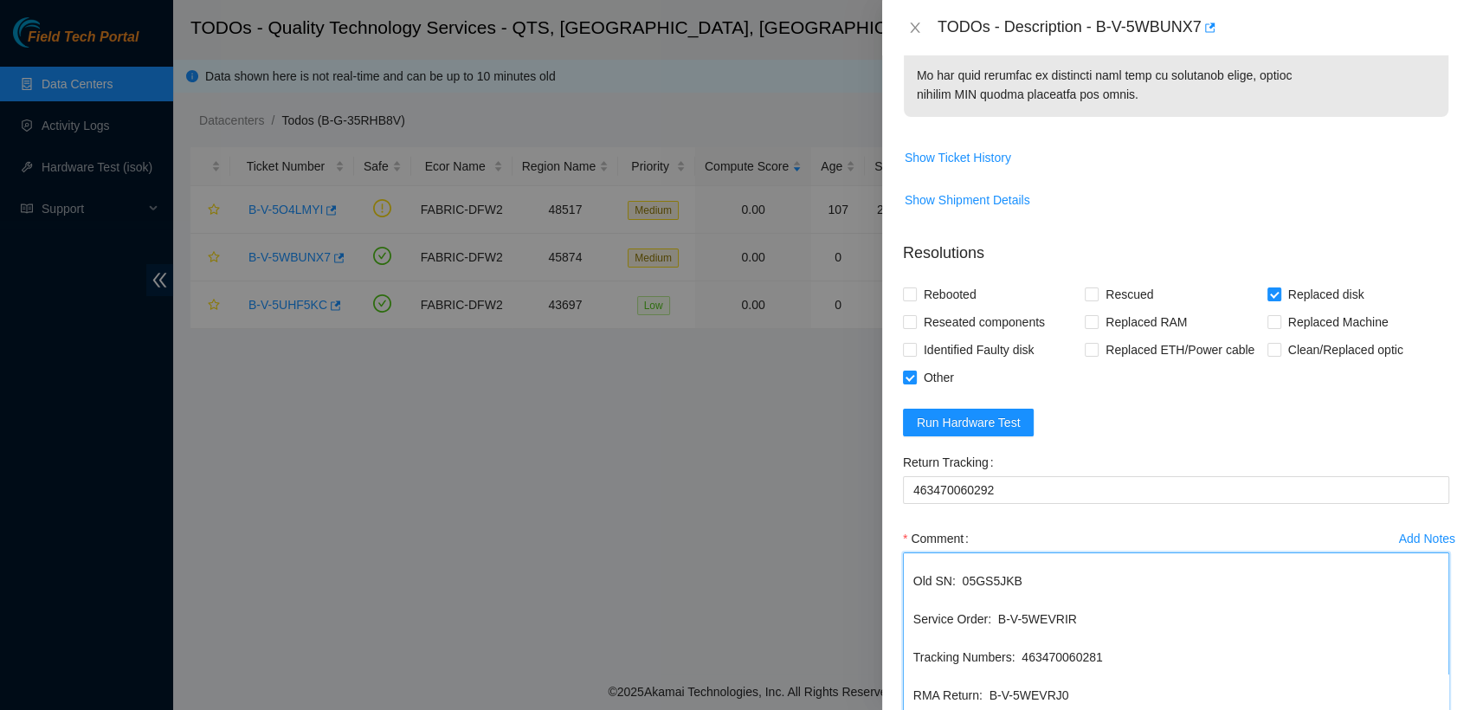
drag, startPoint x: 1431, startPoint y: 611, endPoint x: 1448, endPoint y: 759, distance: 148.2
click at [1448, 709] on html "Field Tech Portal Data Centers Activity Logs Hardware Test (isok) Support TODOs…" at bounding box center [735, 355] width 1470 height 710
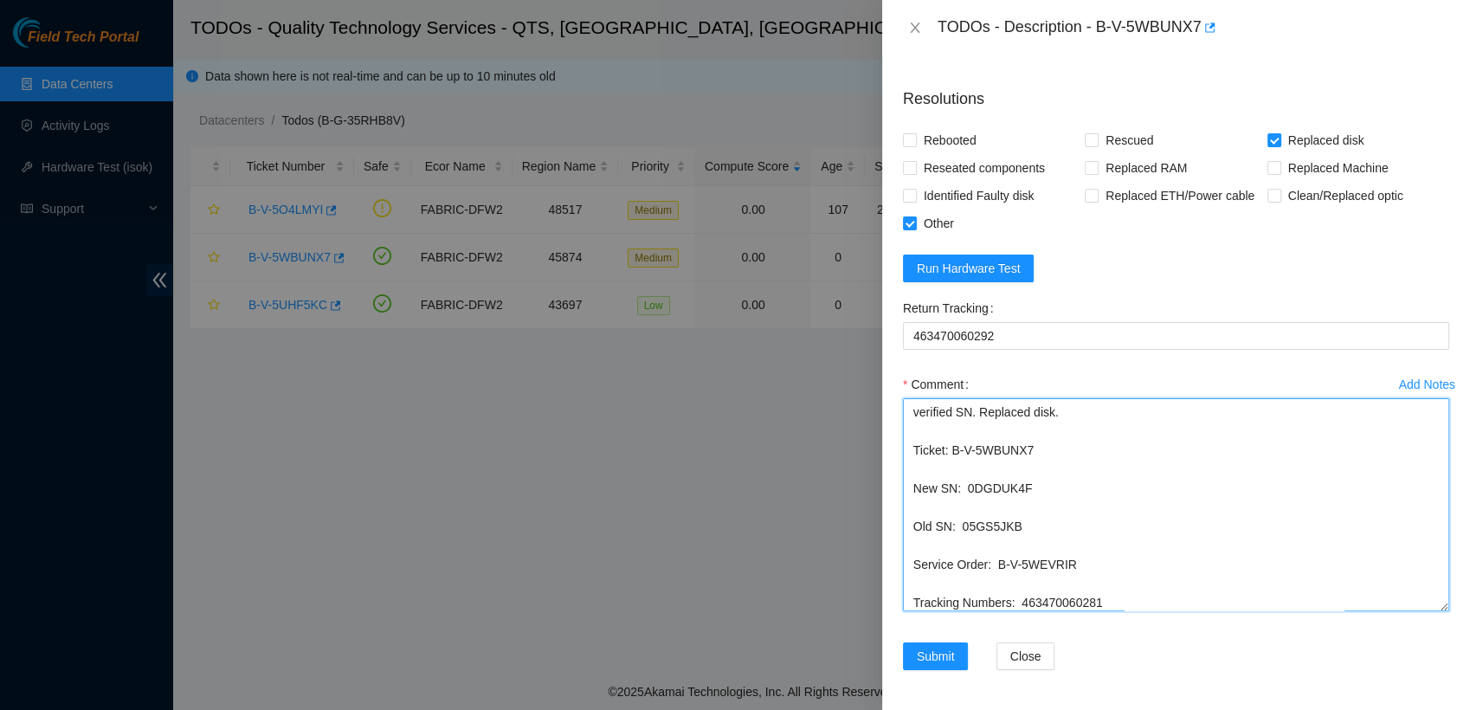
scroll to position [1194, 0]
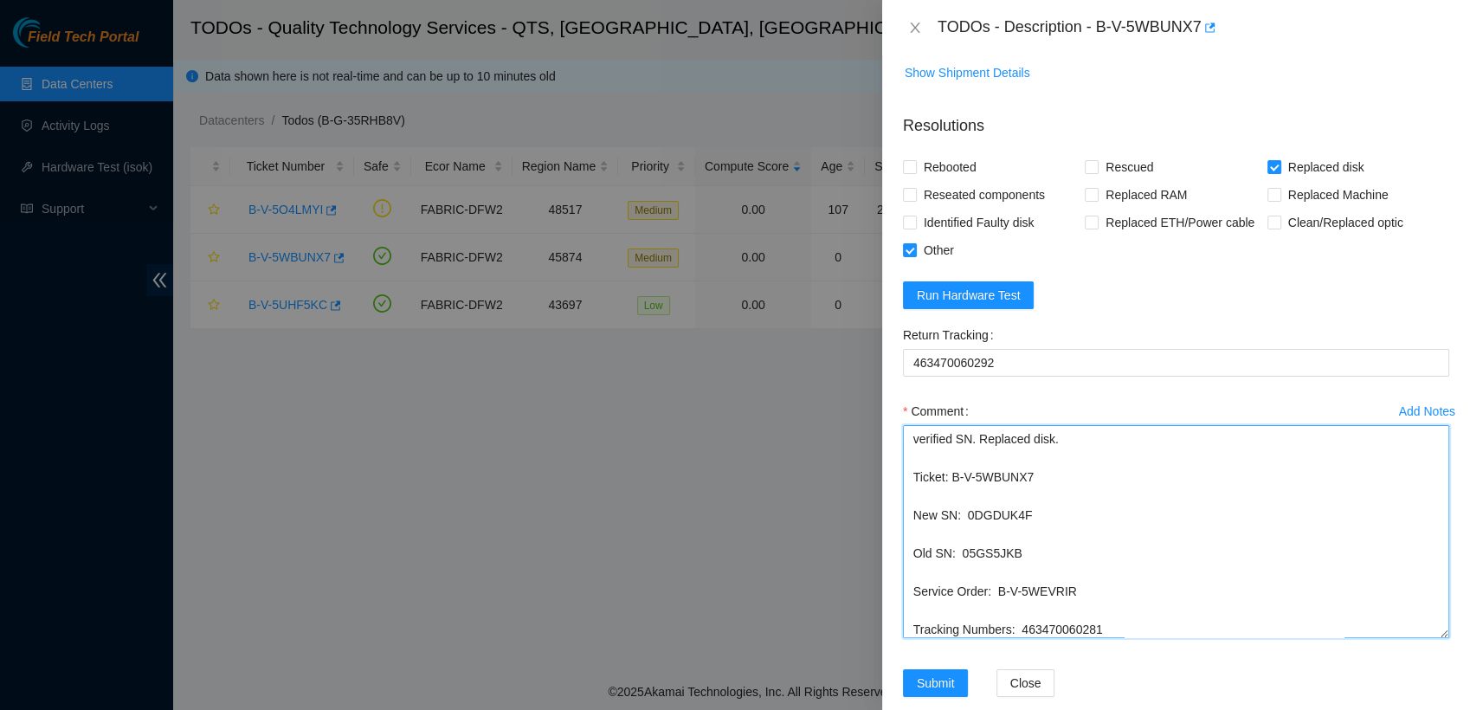
drag, startPoint x: 1178, startPoint y: 474, endPoint x: 952, endPoint y: 487, distance: 226.4
click at [952, 487] on textarea "verified SN. Replaced disk. Ticket: B-V-5WBUNX7 New SN: 0DGDUK4F Old SN: 05GS5J…" at bounding box center [1176, 531] width 546 height 213
click at [907, 514] on textarea "verified SN. Replaced disk. Ticket: B-V-5WBUNX7 New SN: 0DGDUK4F Old SN: 05GS5J…" at bounding box center [1176, 531] width 546 height 213
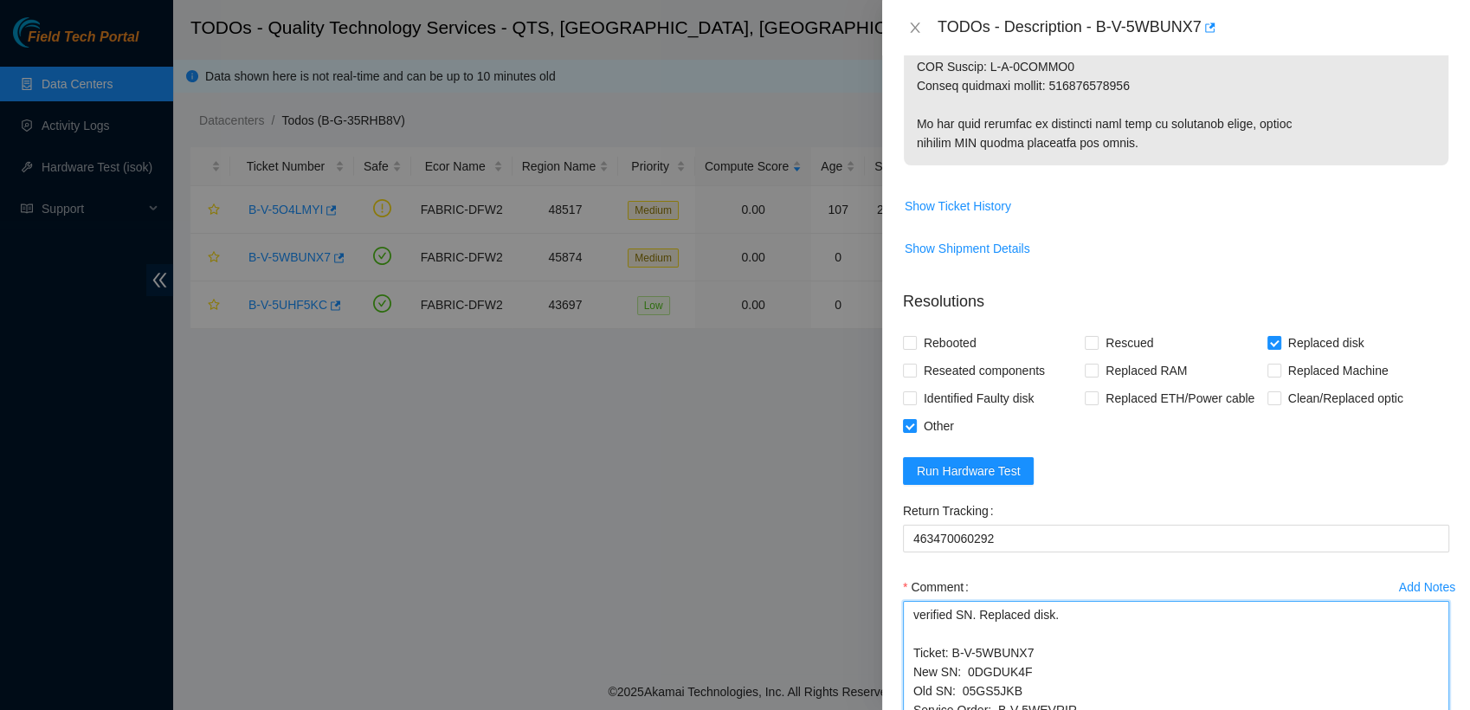
scroll to position [1205, 0]
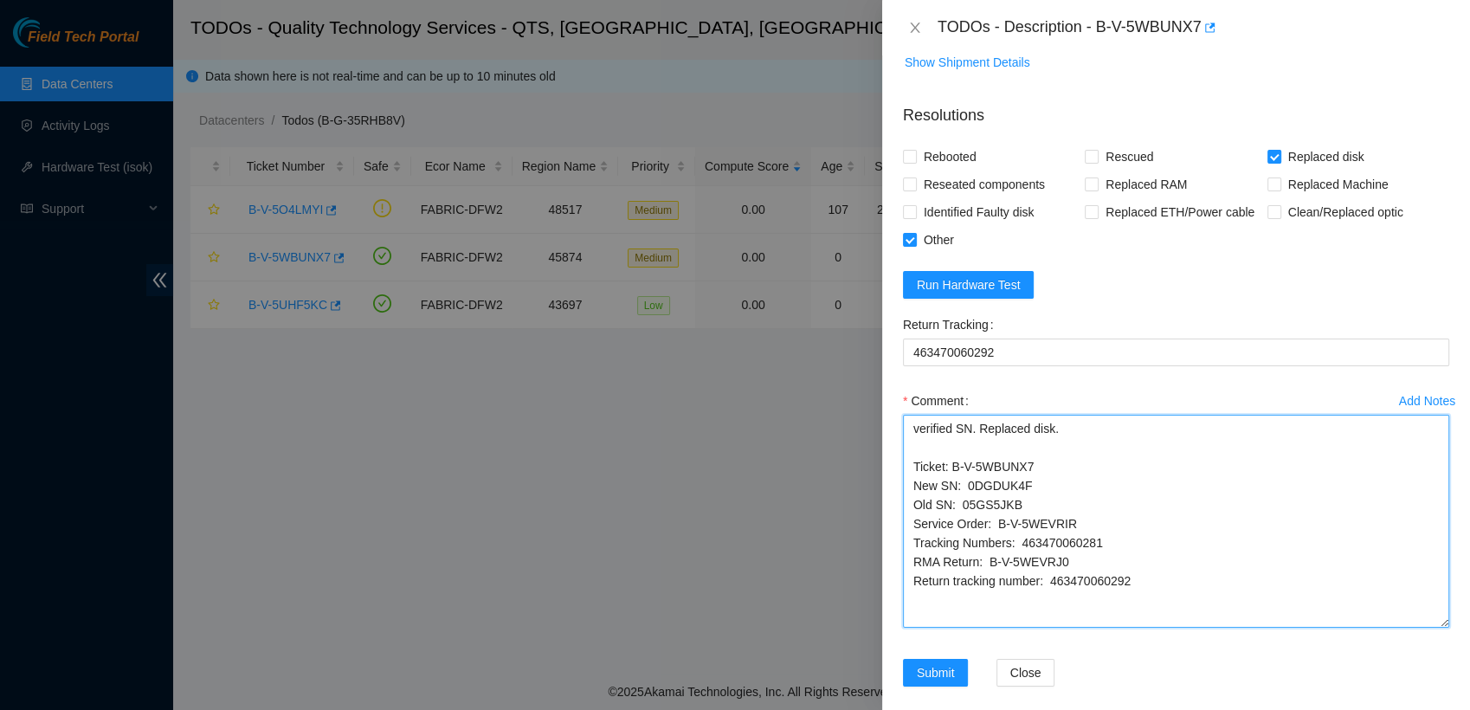
click at [1108, 432] on textarea "verified SN. Replaced disk. Ticket: B-V-5WBUNX7 New SN: 0DGDUK4F Old SN: 05GS5J…" at bounding box center [1176, 521] width 546 height 213
click at [1103, 468] on textarea "verified SN. Replaced disk. isok Ticket: B-V-5WBUNX7 New SN: 0DGDUK4F Old SN: 0…" at bounding box center [1176, 521] width 546 height 213
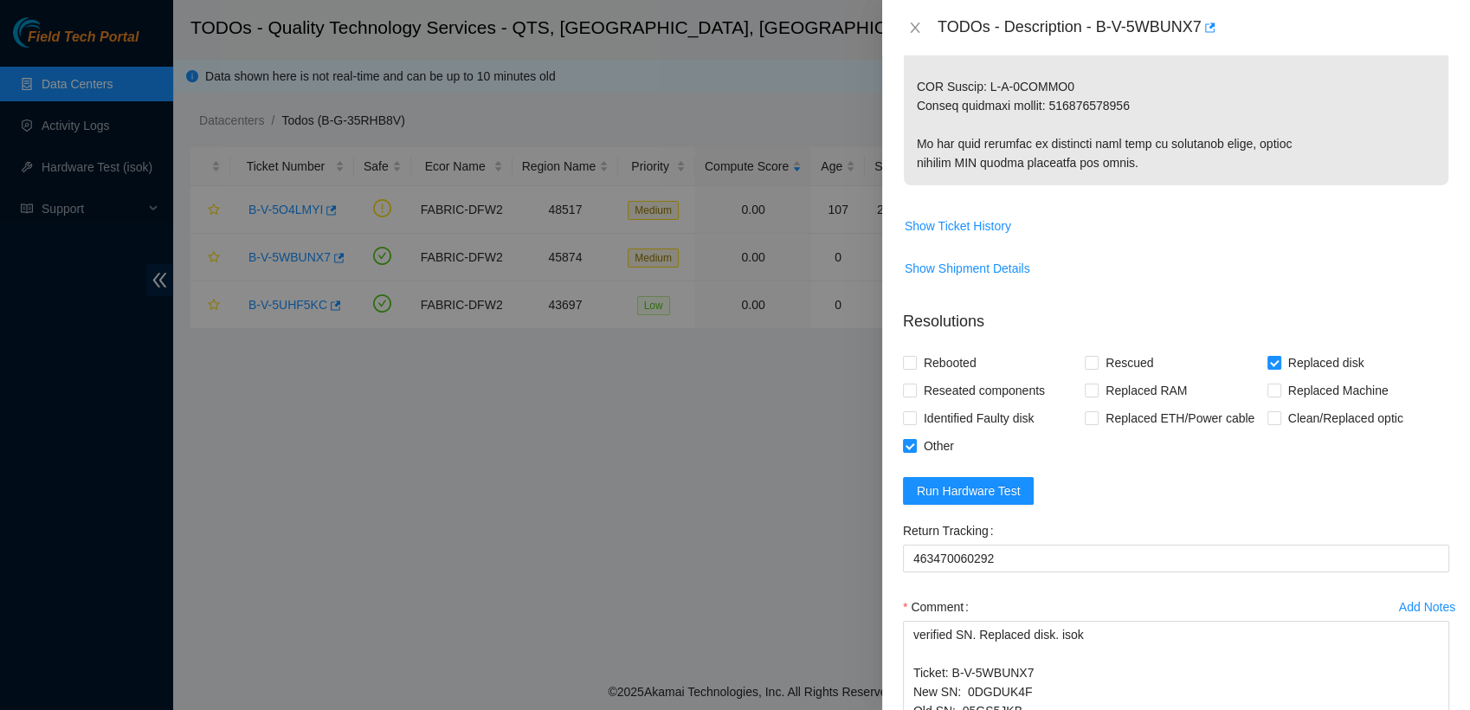
scroll to position [999, 0]
click at [1018, 491] on button "Run Hardware Test" at bounding box center [969, 490] width 132 height 28
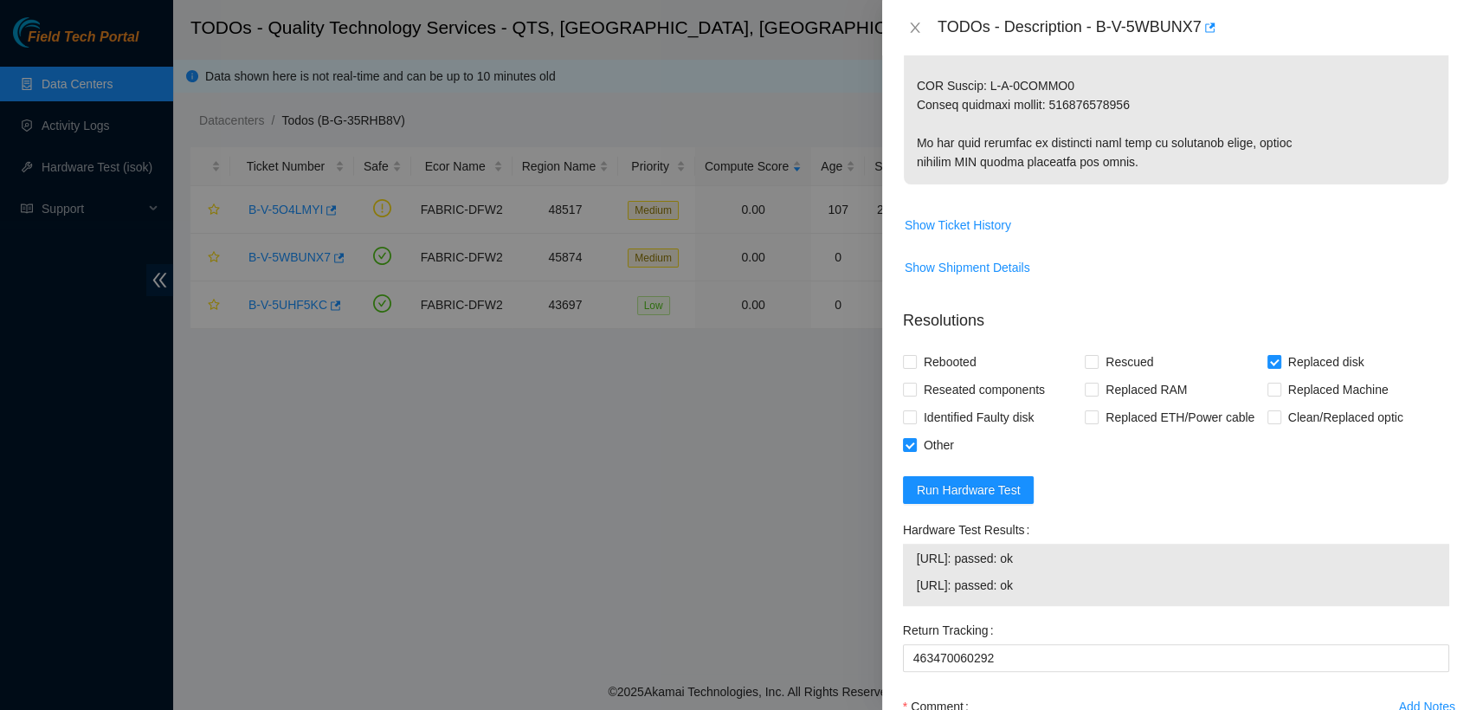
drag, startPoint x: 1069, startPoint y: 584, endPoint x: 911, endPoint y: 553, distance: 161.3
click at [911, 553] on div "23.193.196.36: passed: ok 23.193.196.37: passed: ok" at bounding box center [1176, 575] width 546 height 62
copy tbody "23.193.196.36: passed: ok 23.193.196.37: passed: ok"
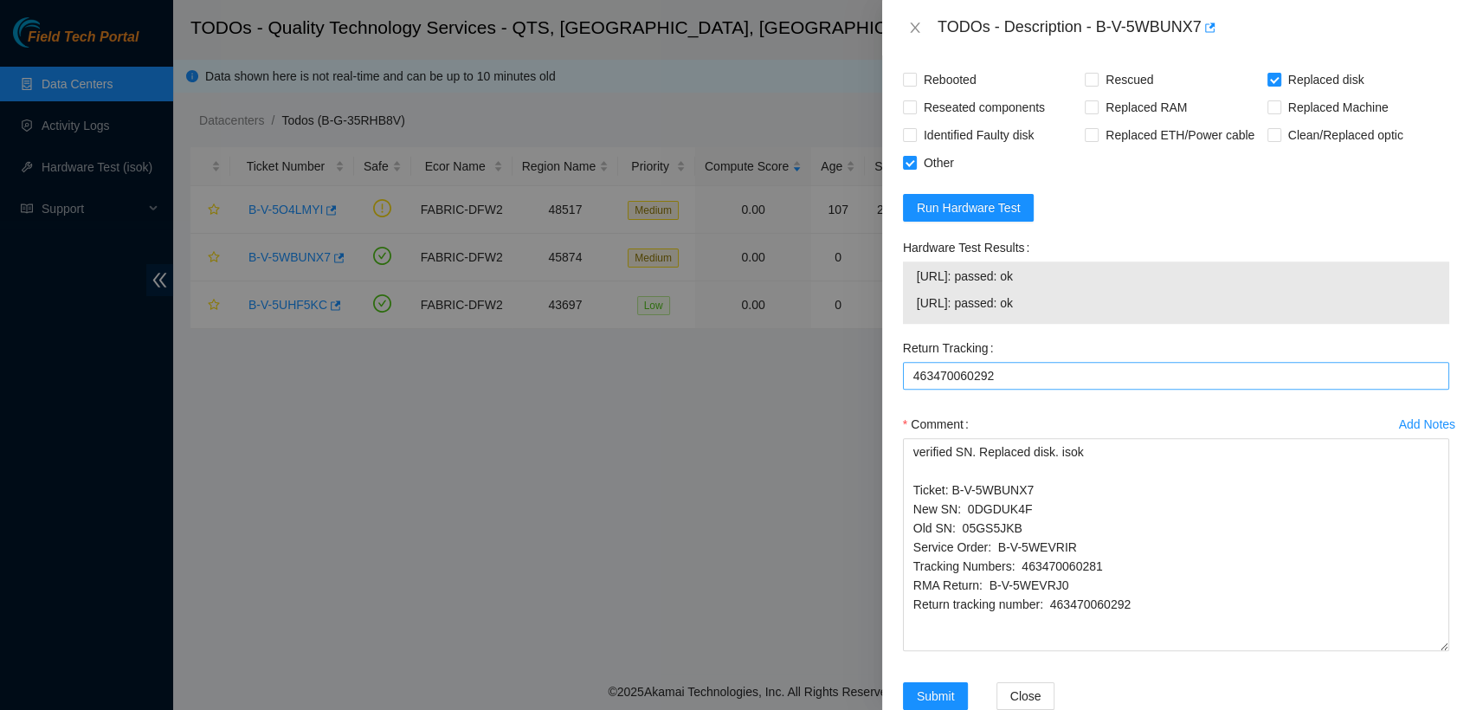
scroll to position [1322, 0]
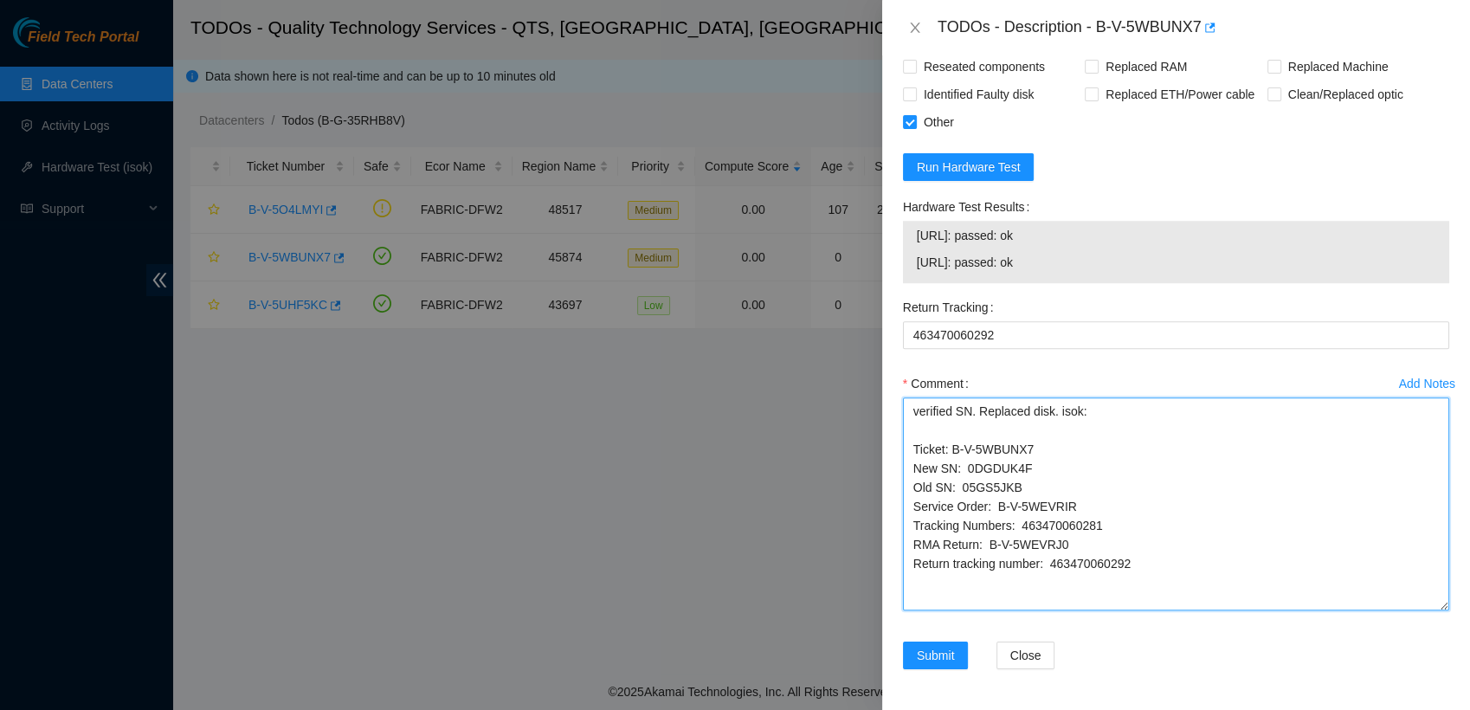
paste textarea "23.193.196.36: passed: ok 23.193.196.37: passed: ok"
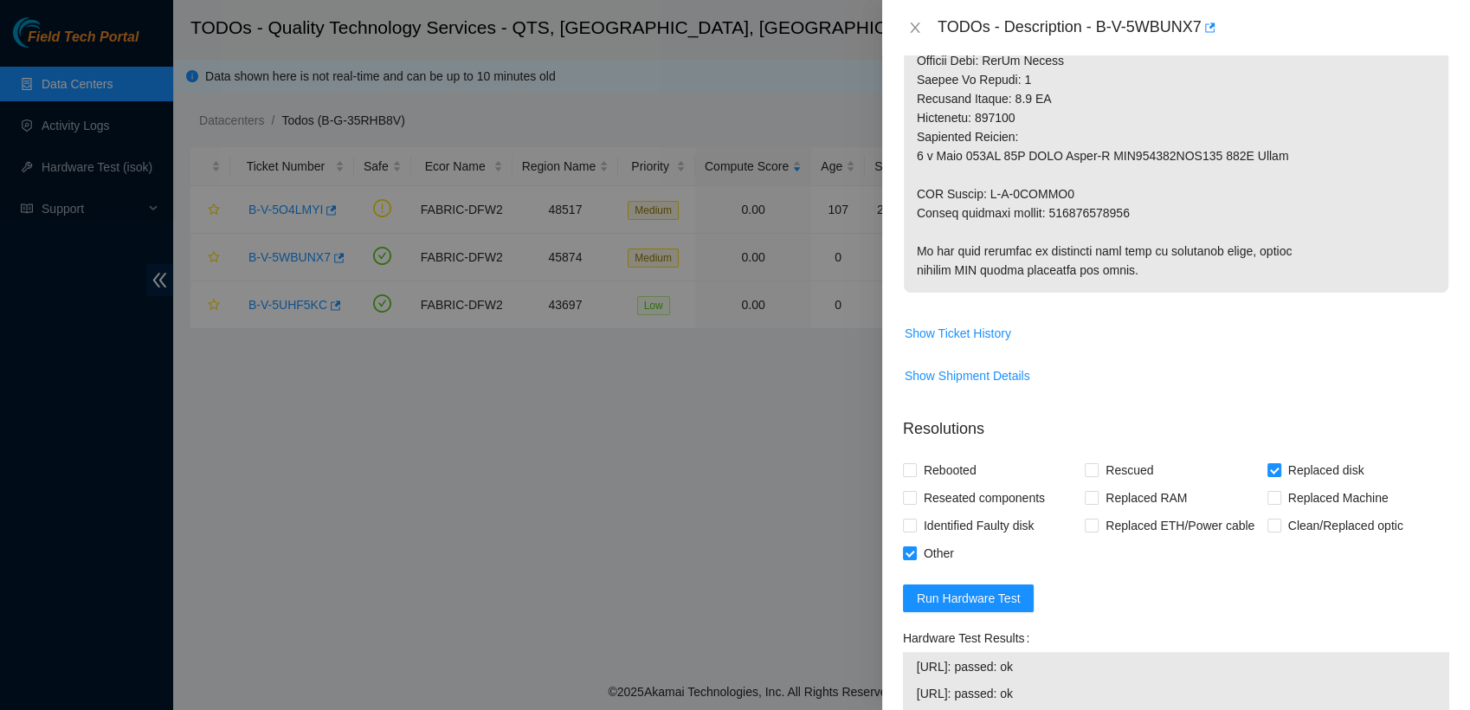
scroll to position [961, 0]
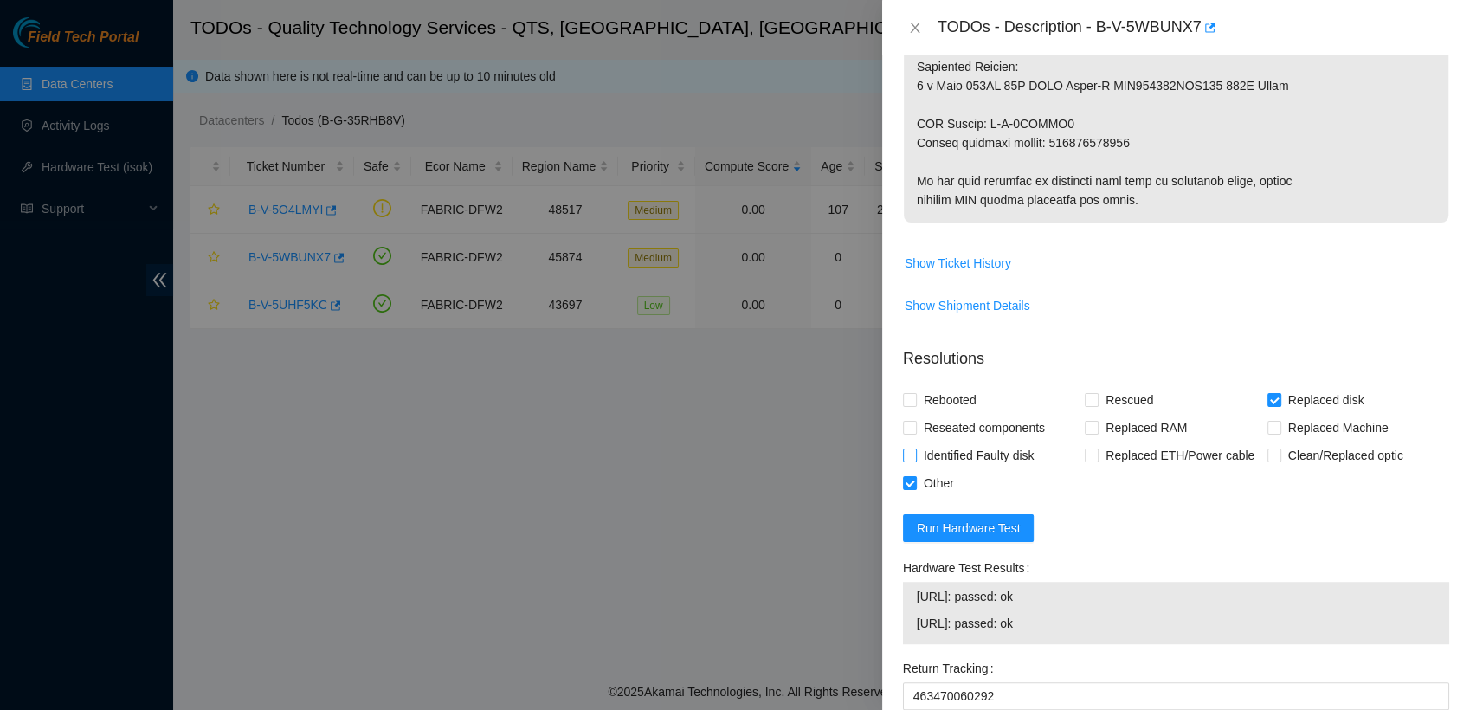
type textarea "verified SN. Replaced disk. isok: 23.193.196.36: passed: ok 23.193.196.37: pass…"
click at [906, 457] on input "Identified Faulty disk" at bounding box center [909, 455] width 12 height 12
checkbox input "true"
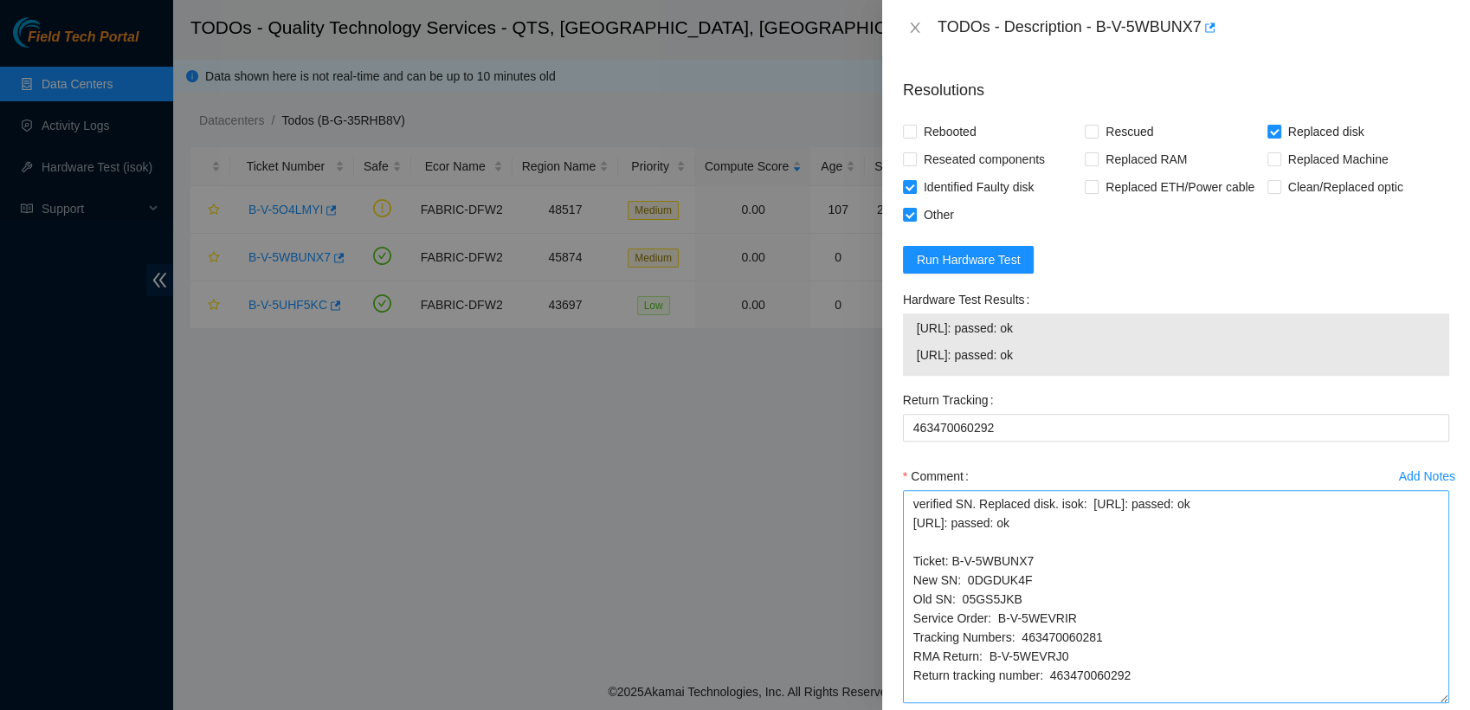
scroll to position [1322, 0]
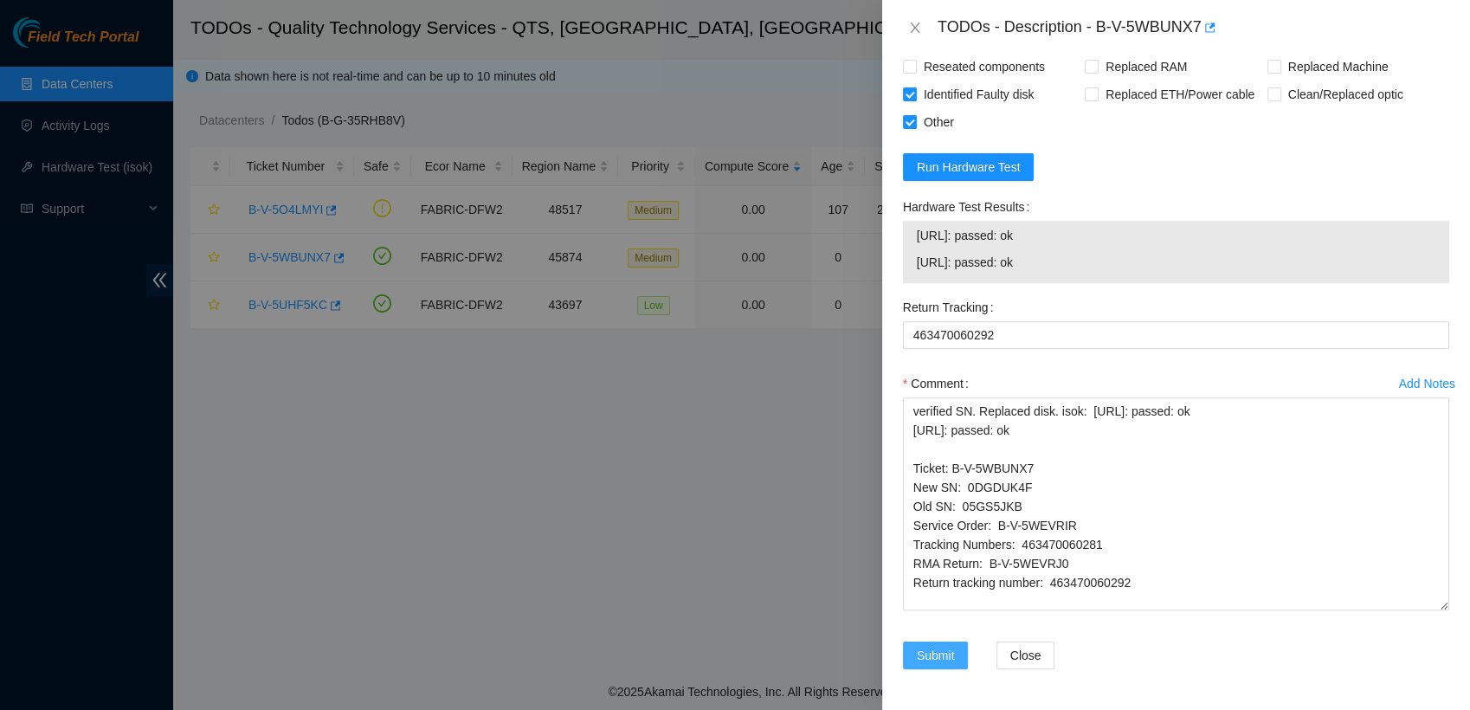
click at [928, 651] on span "Submit" at bounding box center [936, 655] width 38 height 19
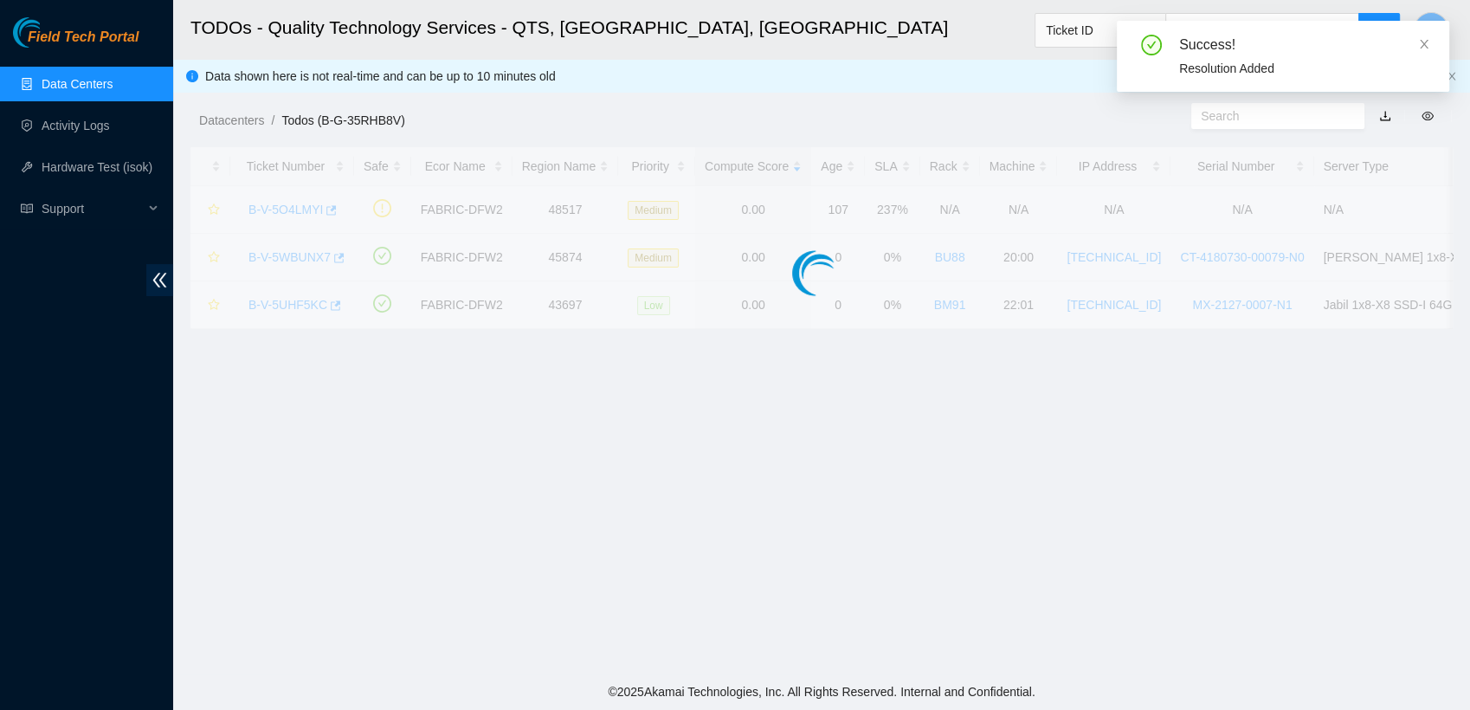
scroll to position [454, 0]
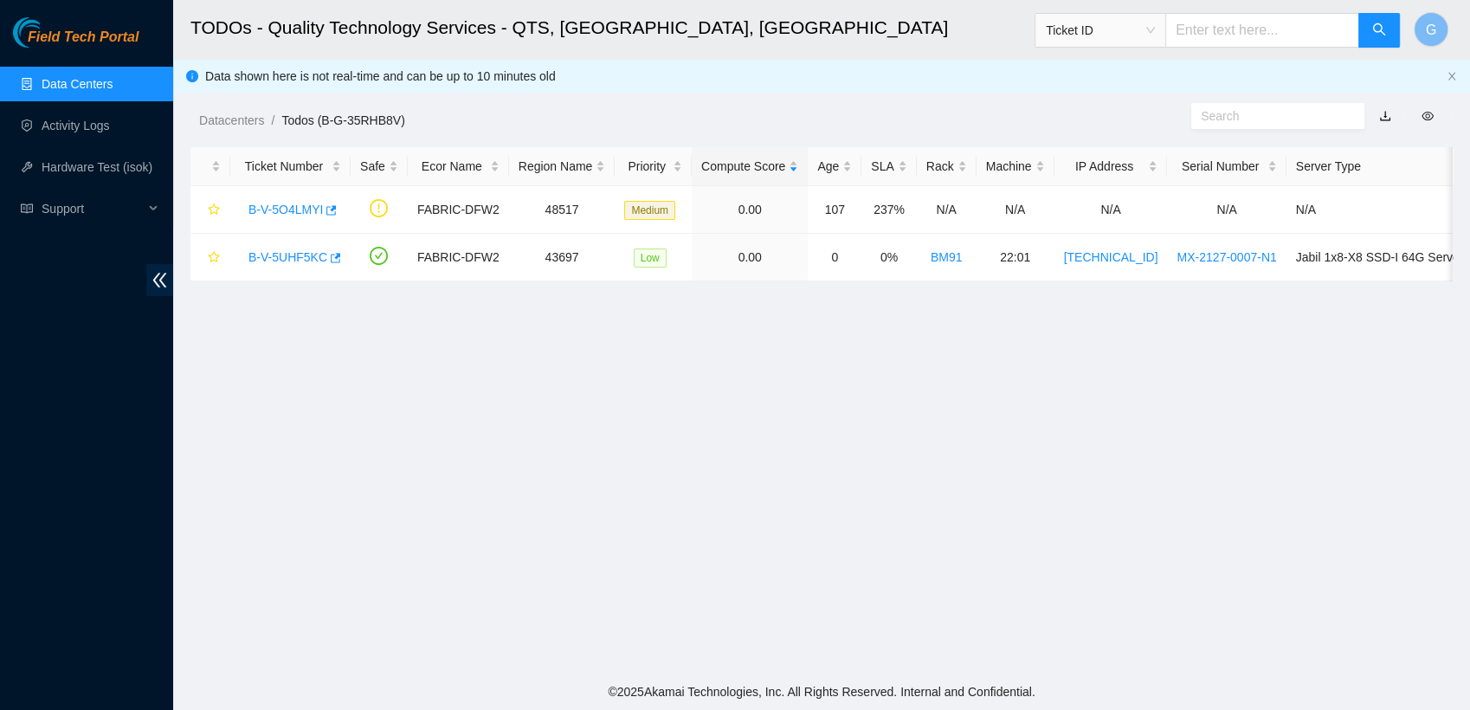
click at [74, 89] on link "Data Centers" at bounding box center [77, 84] width 71 height 14
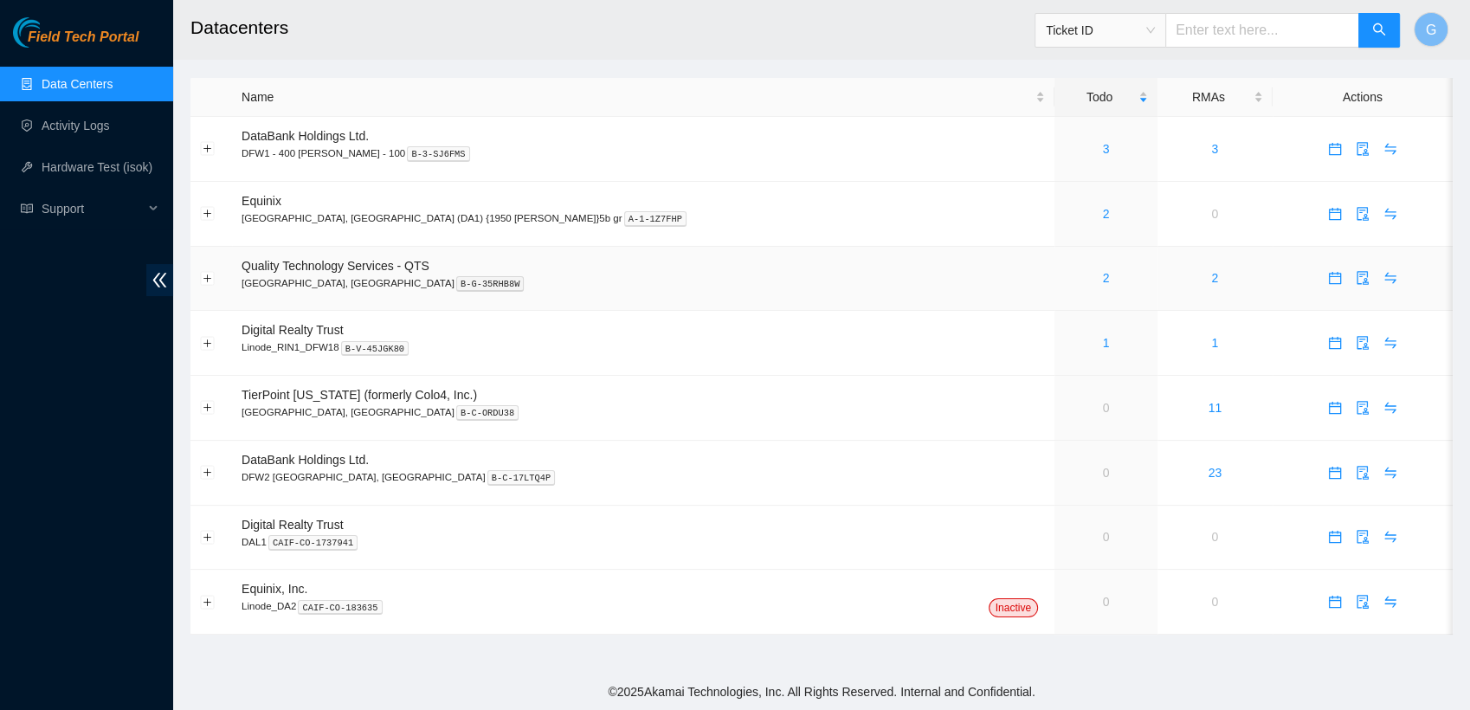
click at [1064, 280] on div "2" at bounding box center [1106, 277] width 84 height 19
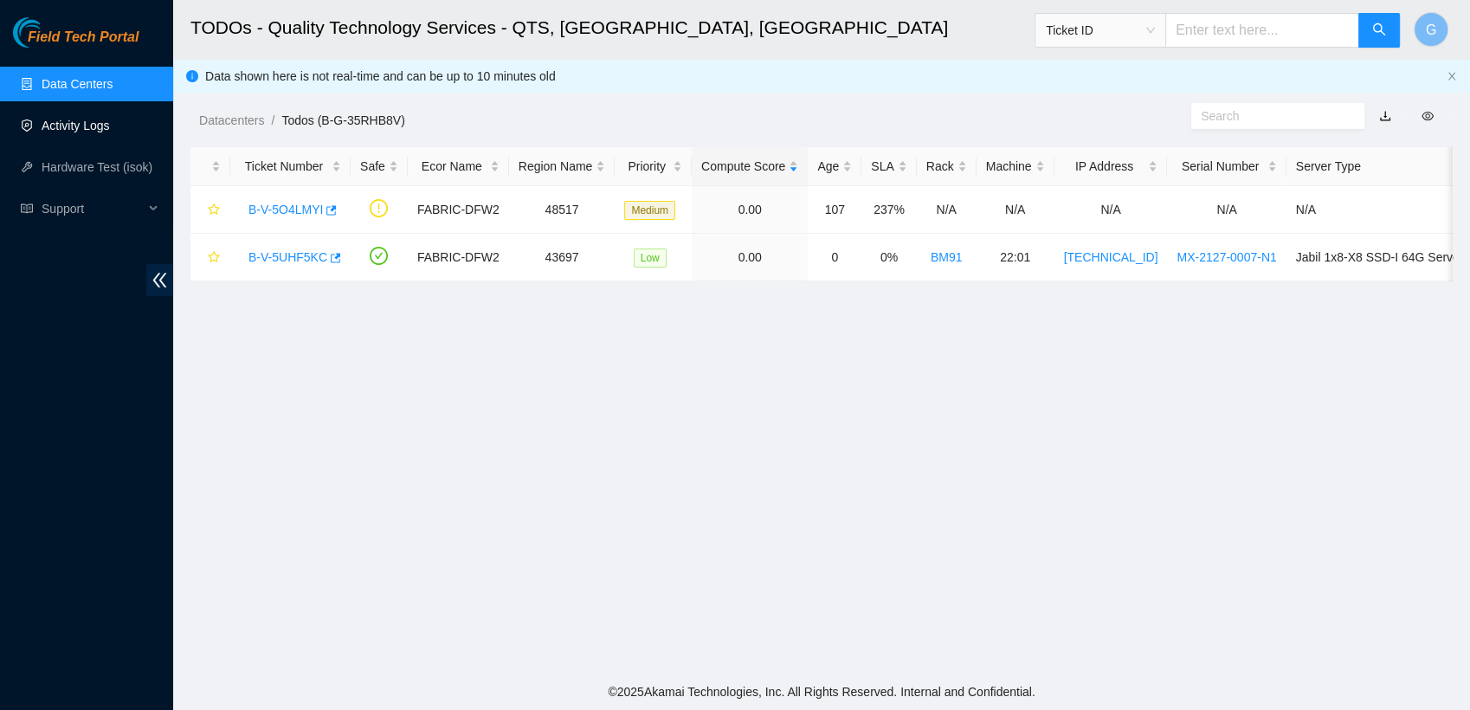
click at [90, 132] on link "Activity Logs" at bounding box center [76, 126] width 68 height 14
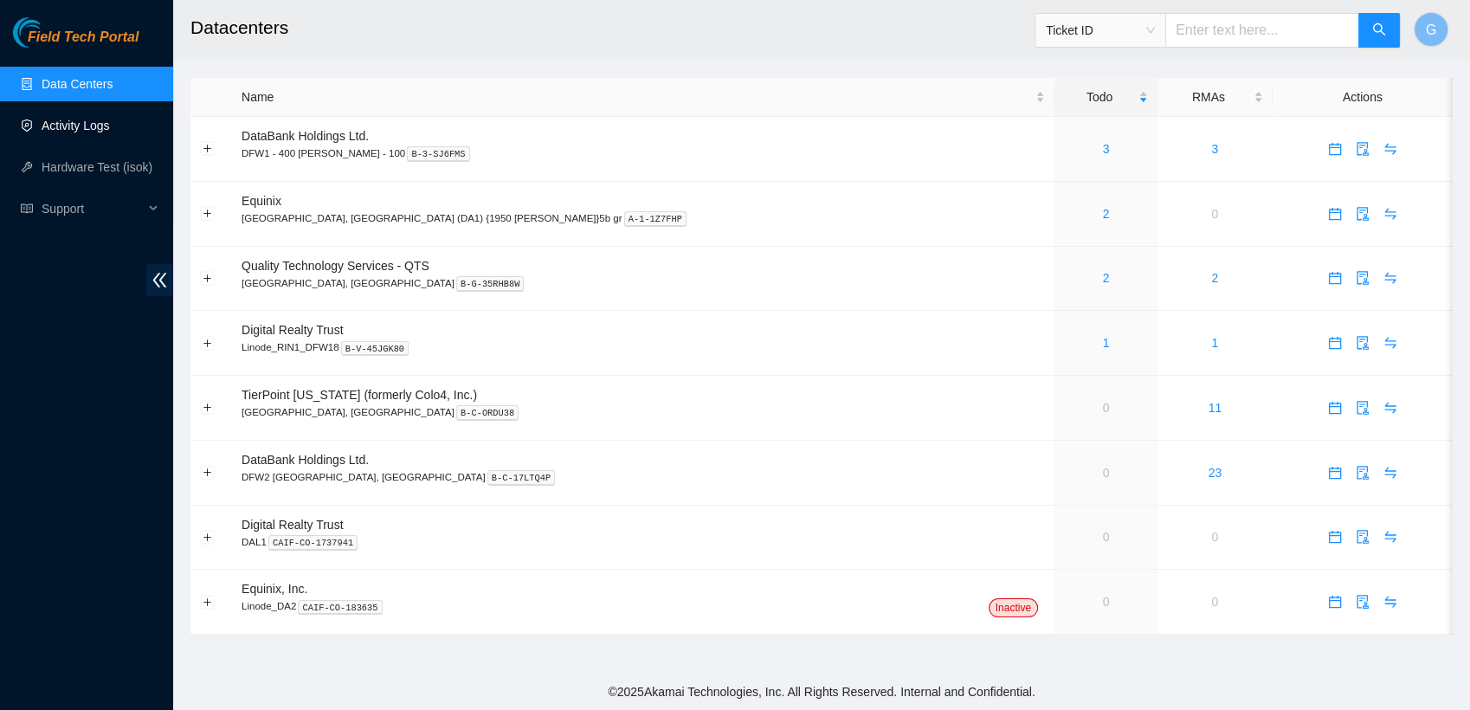
click at [106, 121] on link "Activity Logs" at bounding box center [76, 126] width 68 height 14
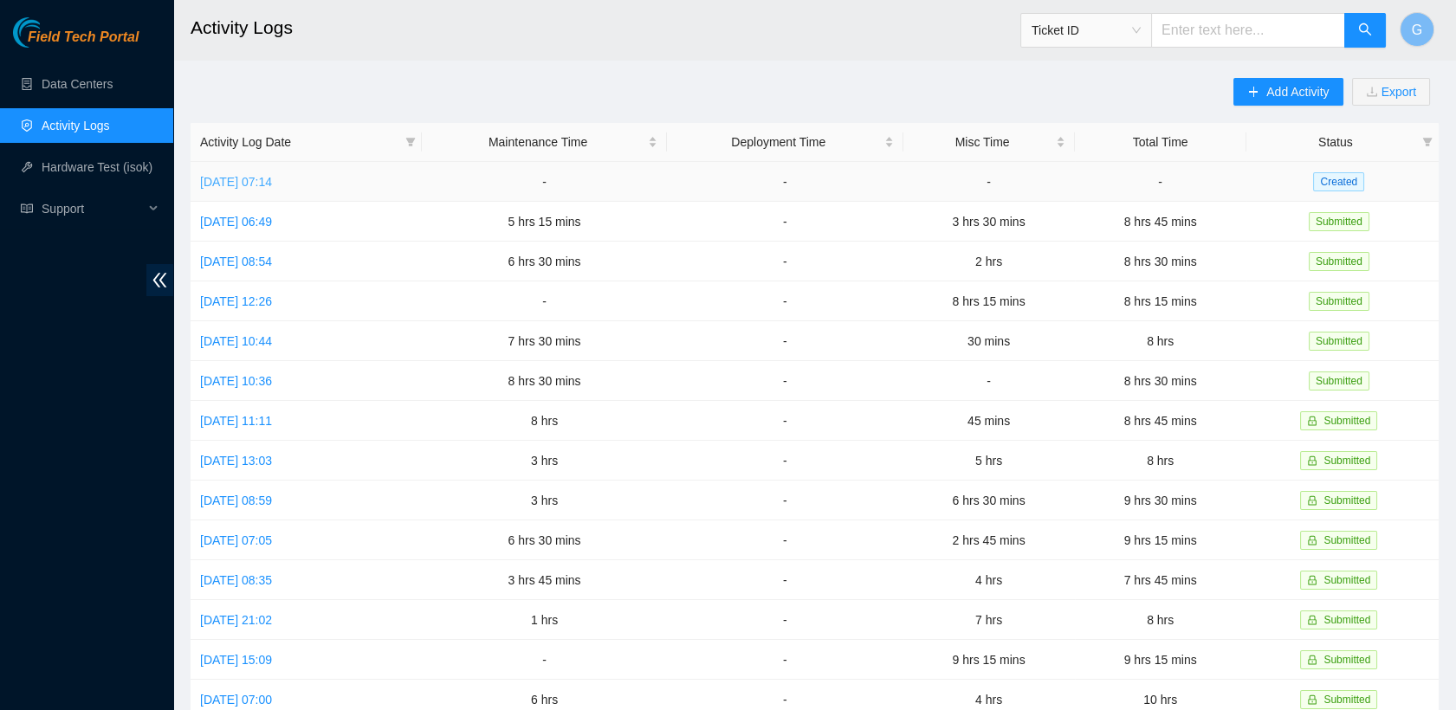
click at [270, 185] on link "[DATE] 07:14" at bounding box center [236, 182] width 72 height 14
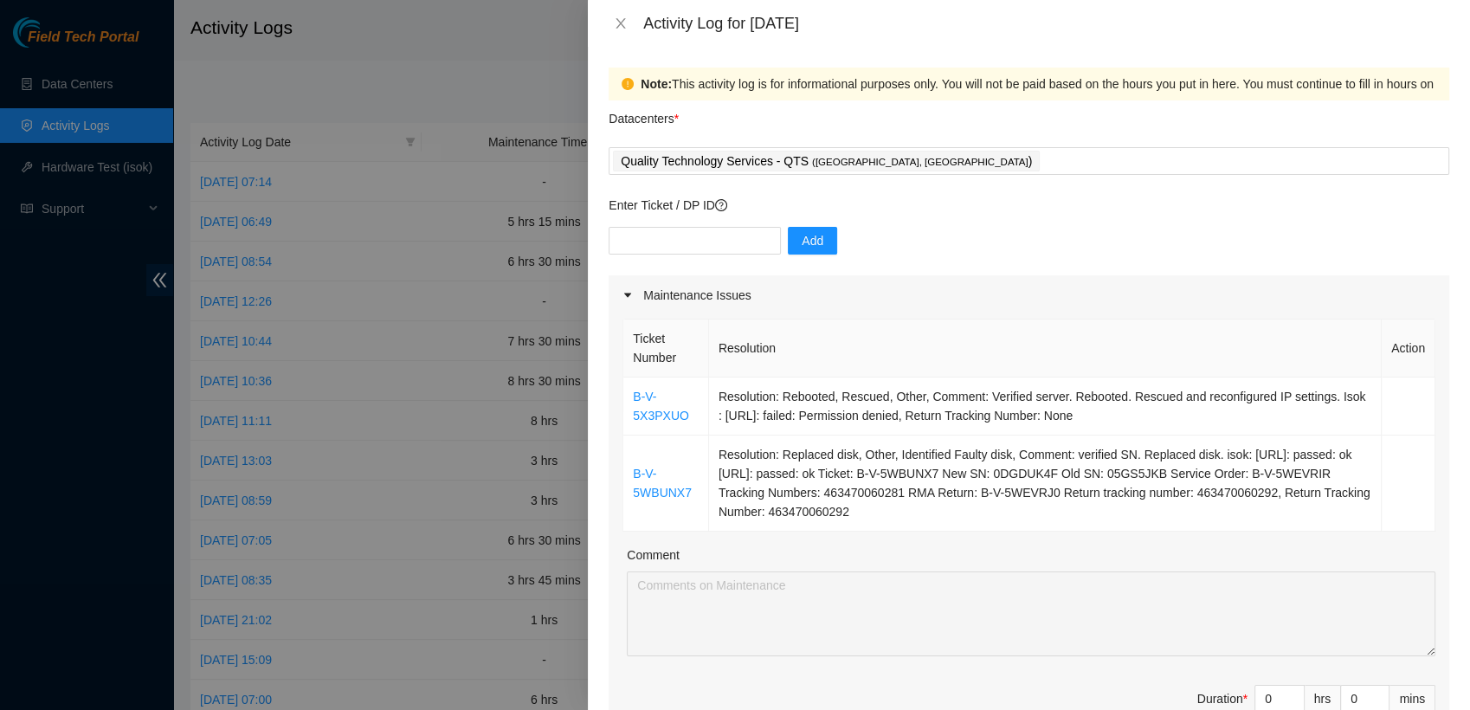
click at [83, 345] on div at bounding box center [735, 355] width 1470 height 710
click at [618, 19] on icon "close" at bounding box center [621, 23] width 14 height 14
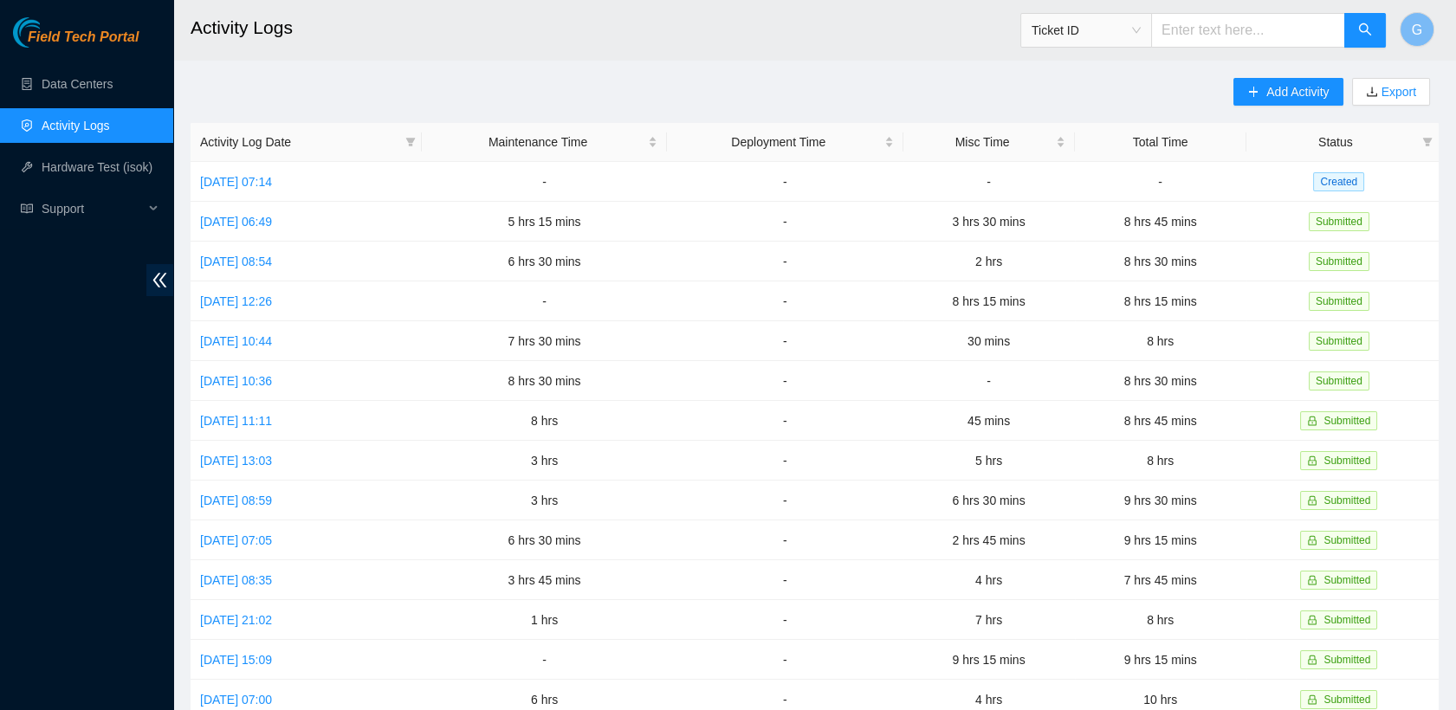
click at [90, 107] on ul "Data Centers Activity Logs Hardware Test (isok) Support" at bounding box center [86, 146] width 173 height 166
click at [92, 91] on link "Data Centers" at bounding box center [77, 84] width 71 height 14
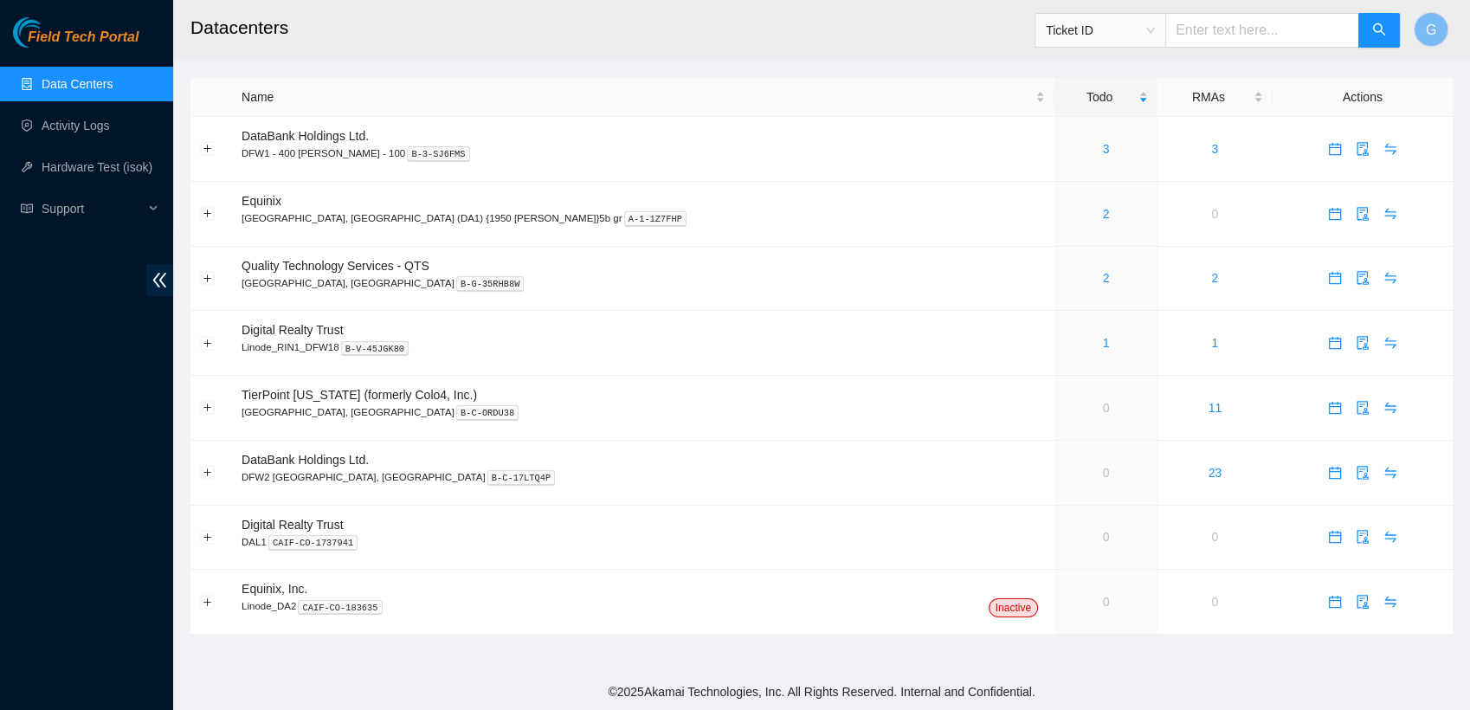
click at [92, 91] on link "Data Centers" at bounding box center [77, 84] width 71 height 14
click at [1103, 152] on link "3" at bounding box center [1106, 149] width 7 height 14
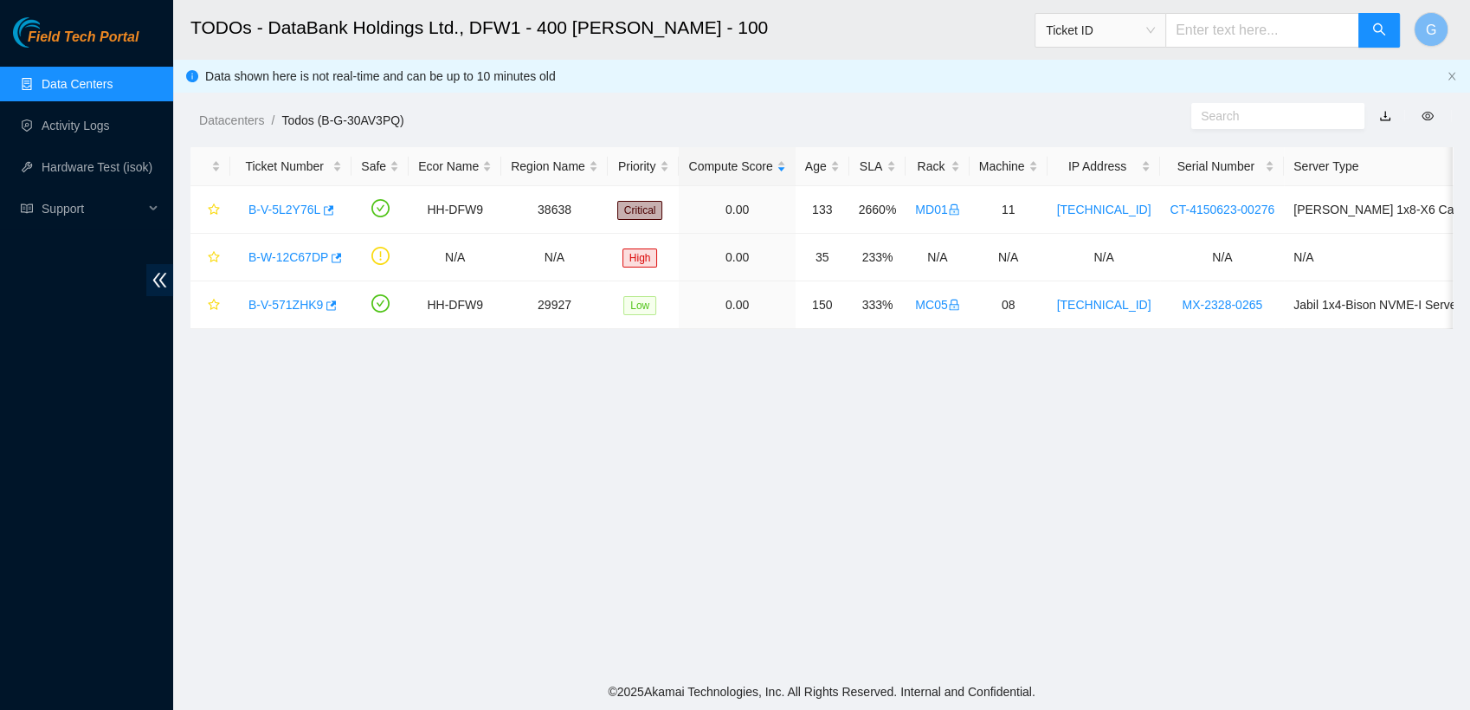
click at [97, 77] on link "Data Centers" at bounding box center [77, 84] width 71 height 14
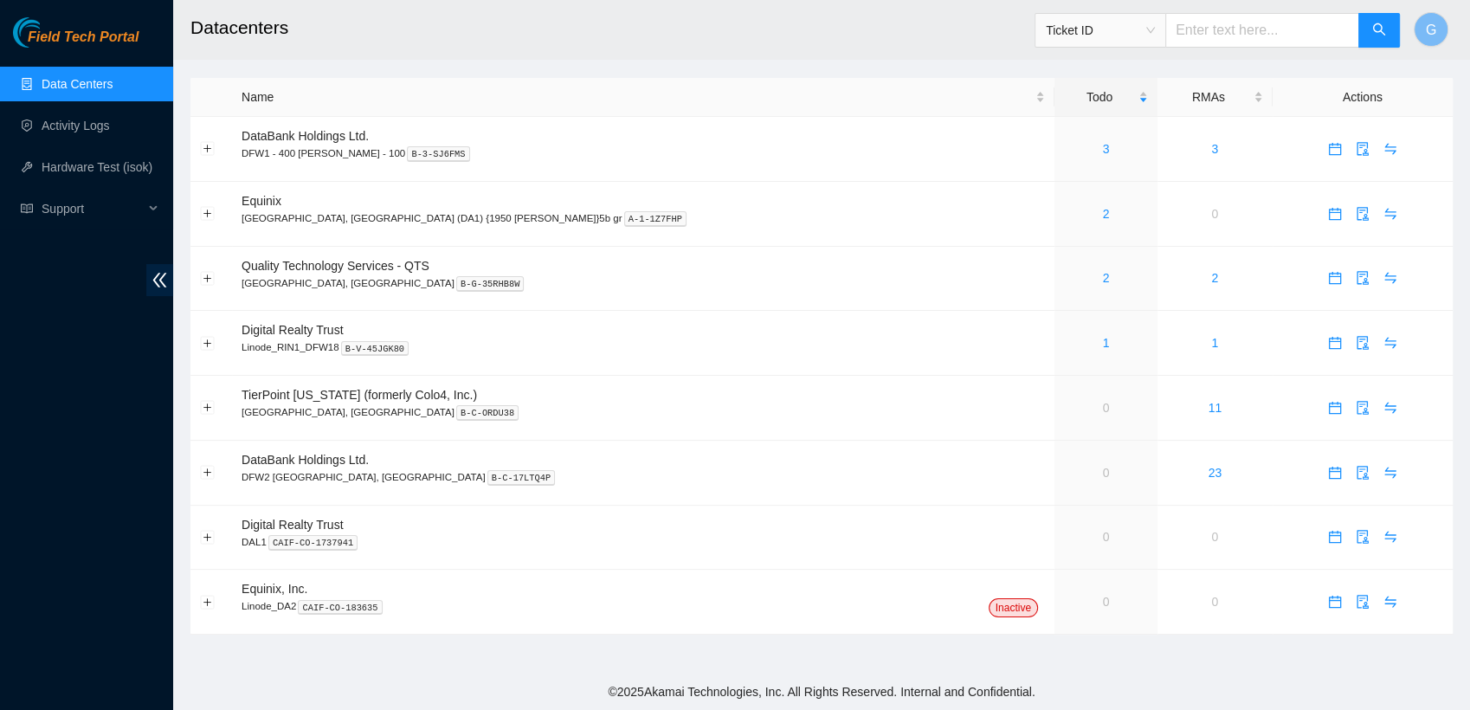
click at [1005, 17] on h2 "Datacenters" at bounding box center [693, 27] width 1005 height 55
click at [1103, 279] on link "2" at bounding box center [1106, 278] width 7 height 14
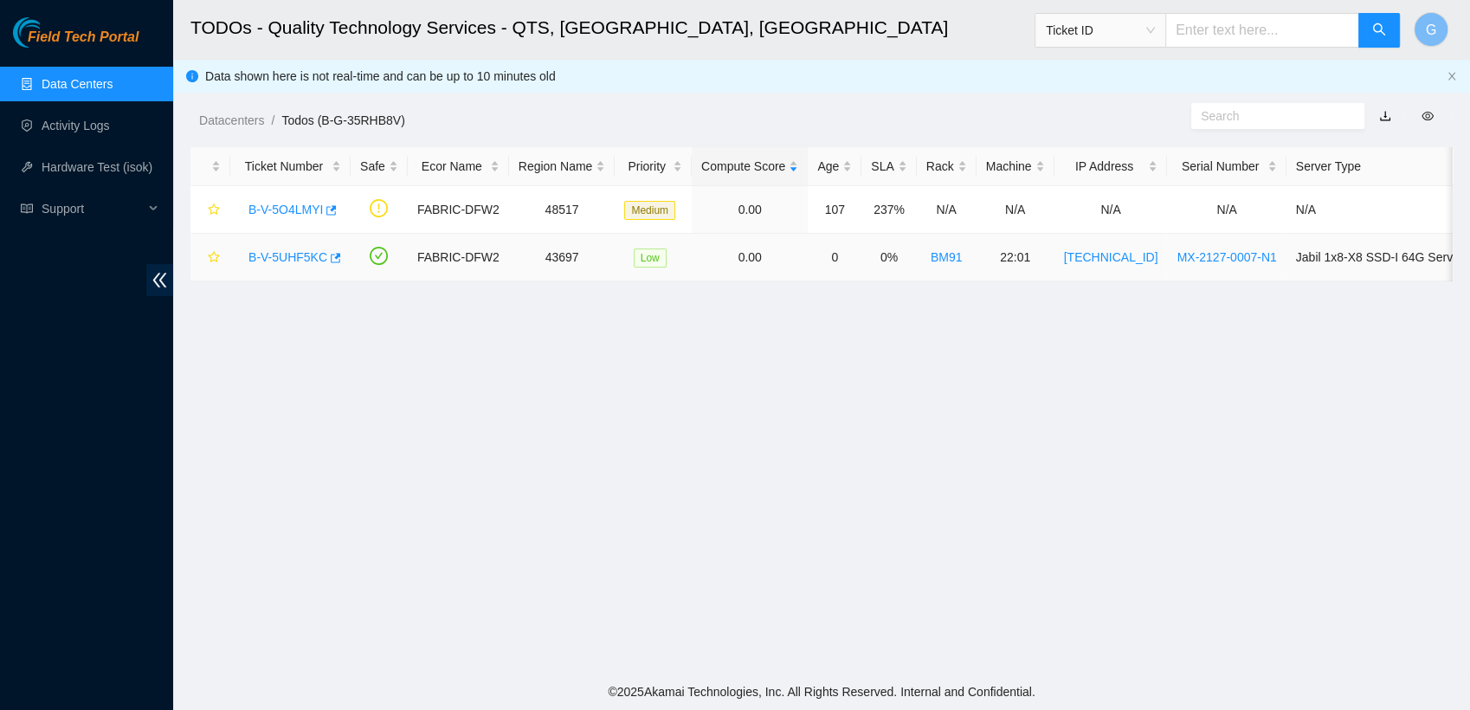
click at [283, 256] on link "B-V-5UHF5KC" at bounding box center [288, 257] width 79 height 14
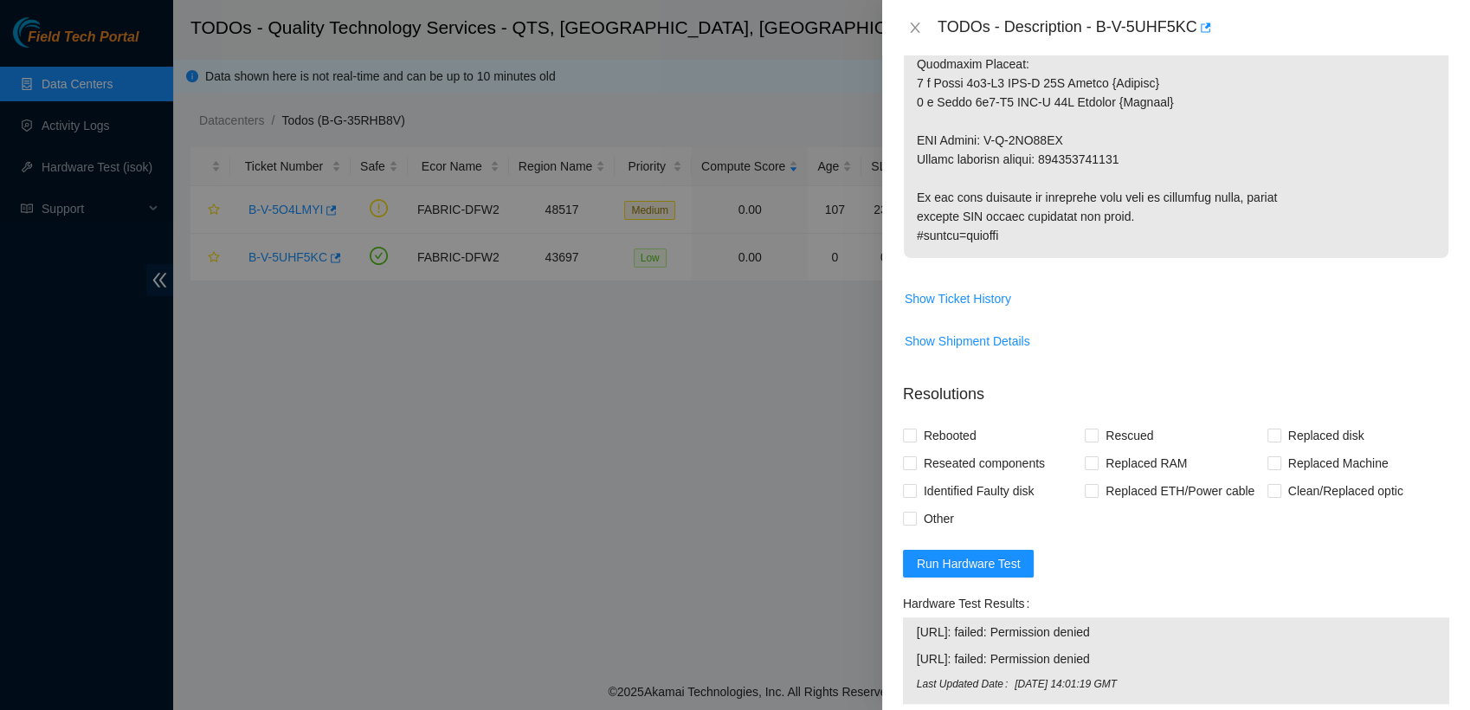
scroll to position [1322, 0]
click at [969, 565] on span "Run Hardware Test" at bounding box center [969, 561] width 104 height 19
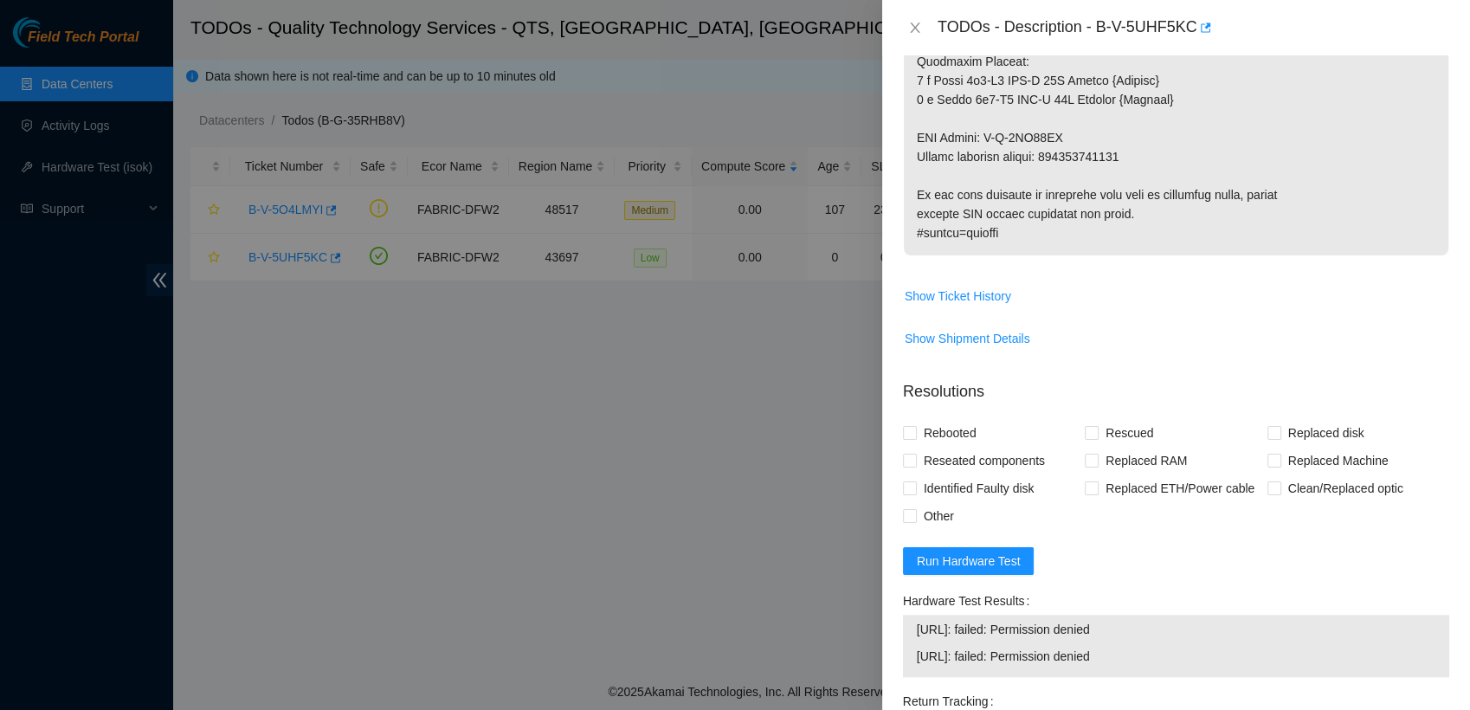
click at [426, 625] on div at bounding box center [735, 355] width 1470 height 710
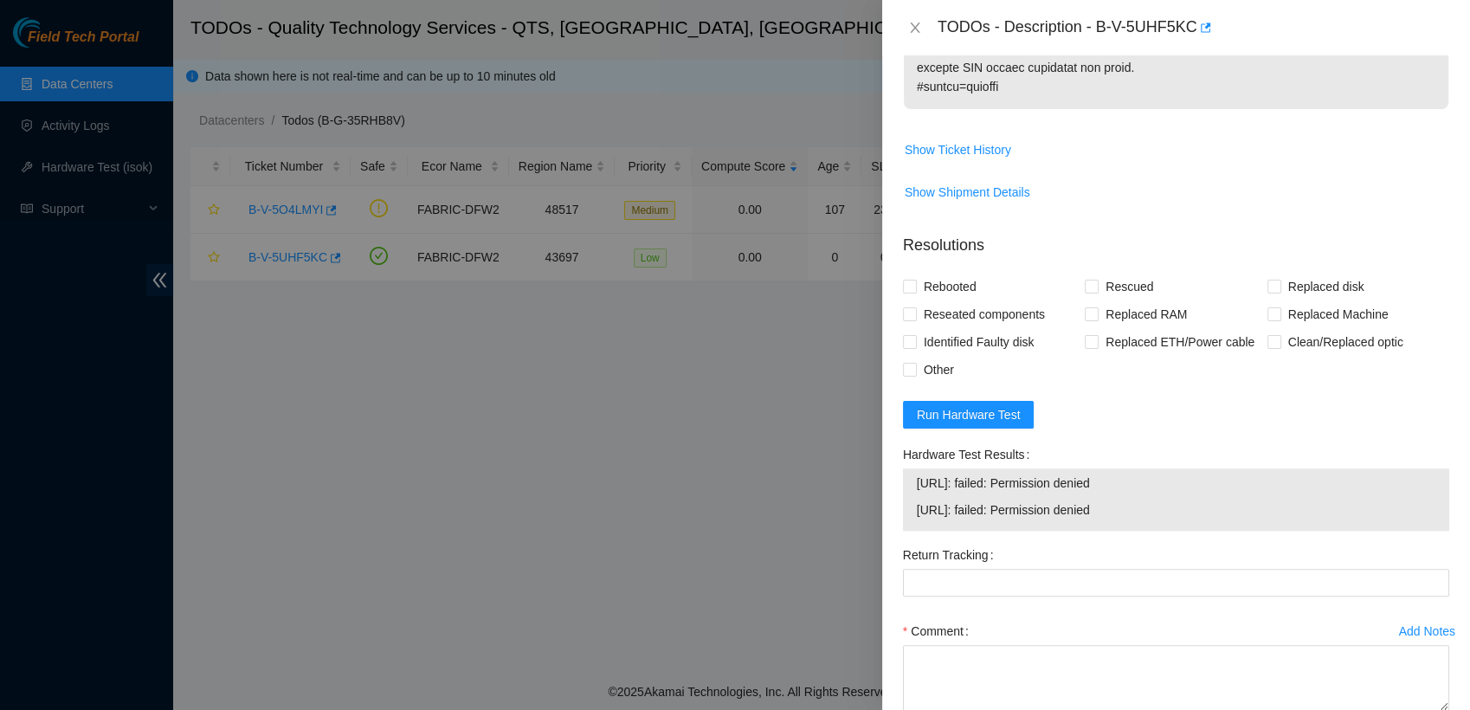
scroll to position [1568, 0]
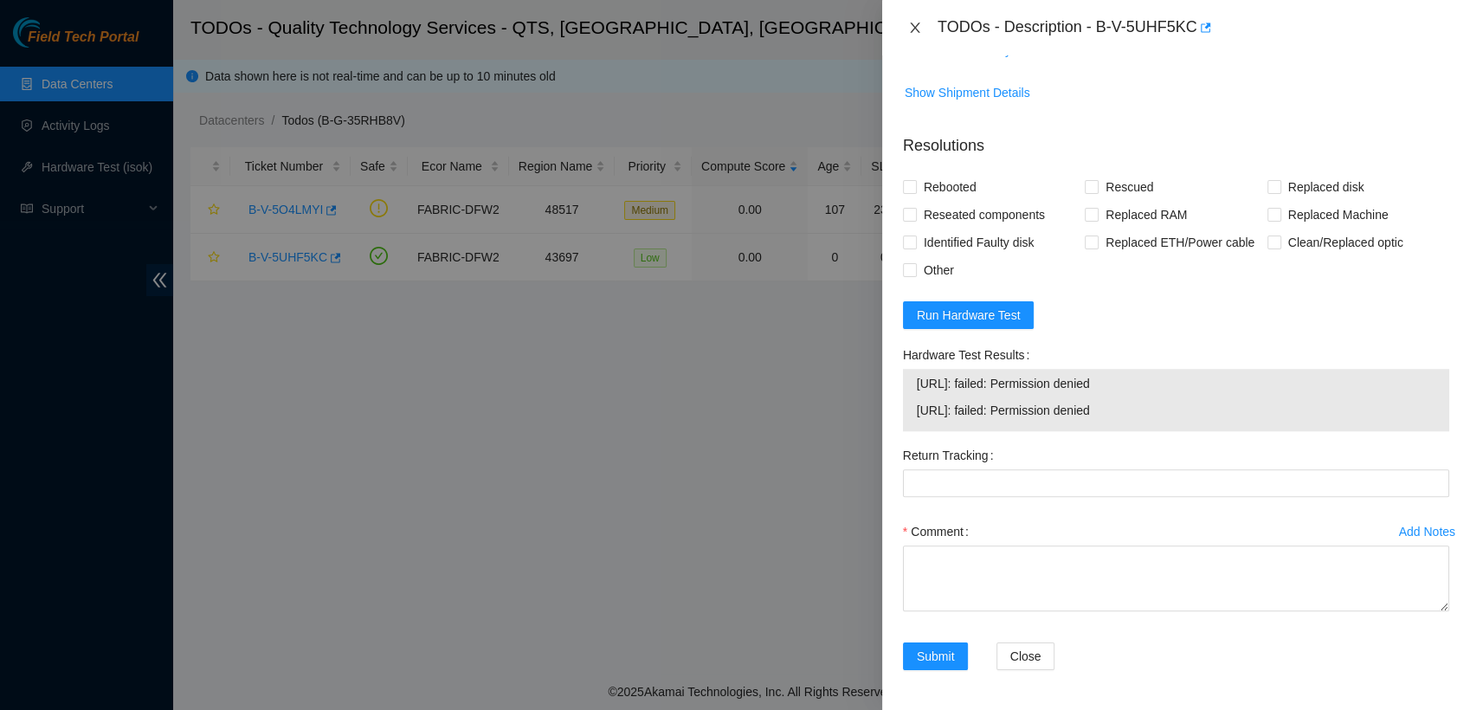
click at [908, 26] on icon "close" at bounding box center [915, 28] width 14 height 14
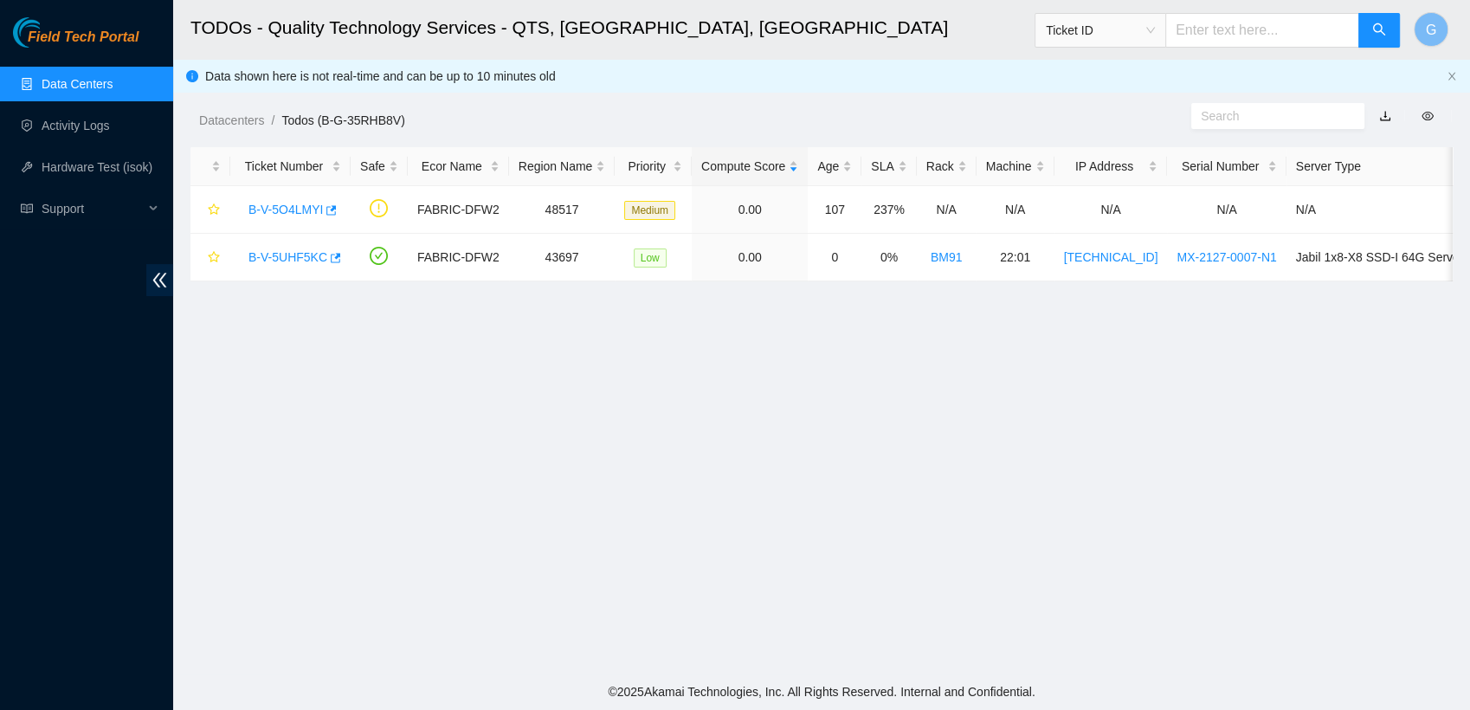
scroll to position [412, 0]
click at [98, 132] on link "Activity Logs" at bounding box center [76, 126] width 68 height 14
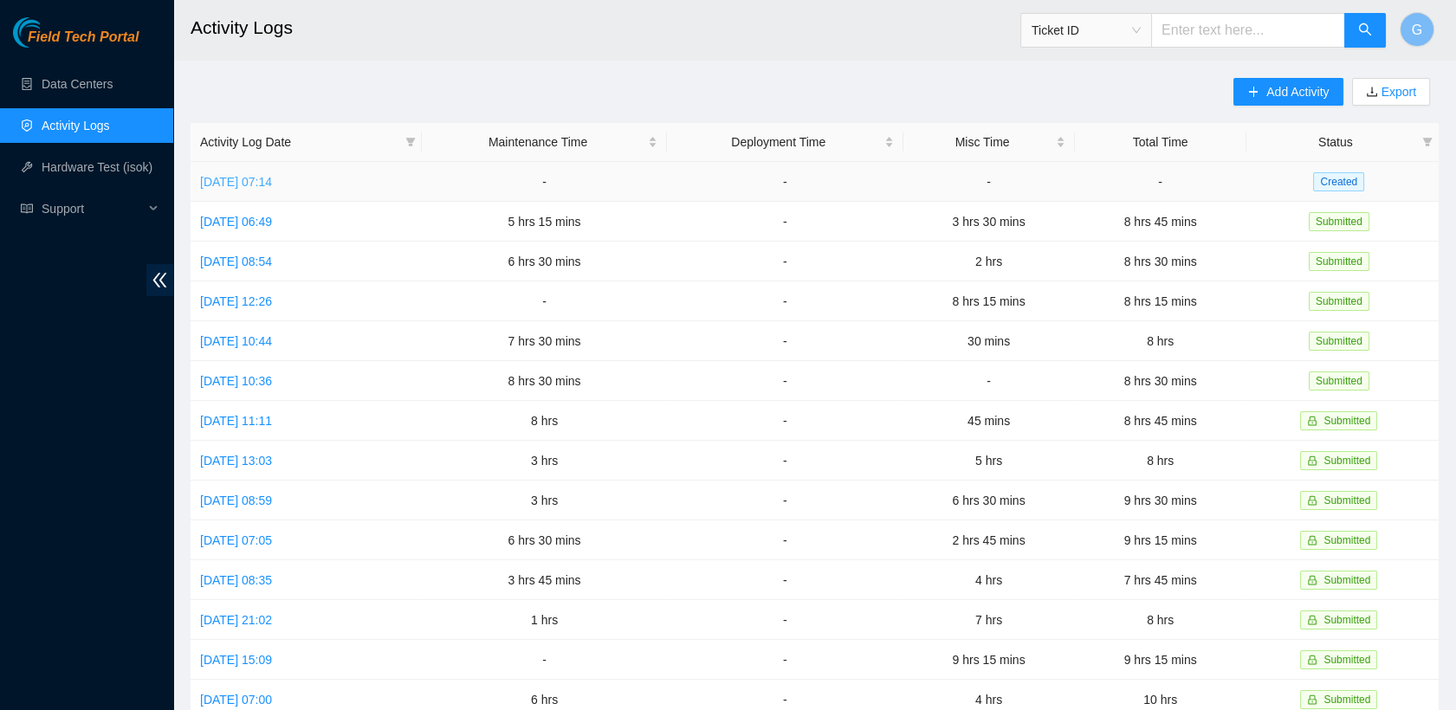
click at [252, 183] on link "Wed, 01 Oct 2025 07:14" at bounding box center [236, 182] width 72 height 14
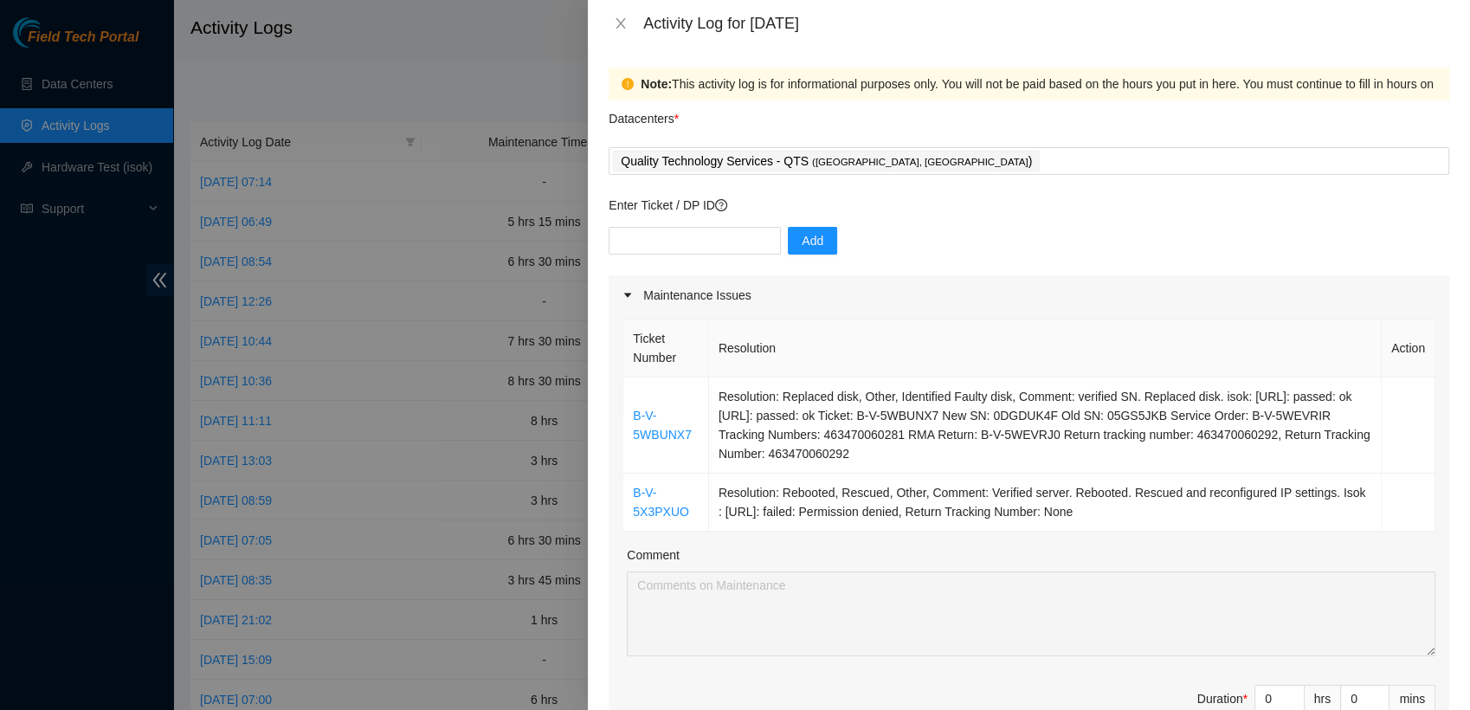
click at [252, 183] on div at bounding box center [735, 355] width 1470 height 710
click at [624, 24] on icon "close" at bounding box center [621, 23] width 14 height 14
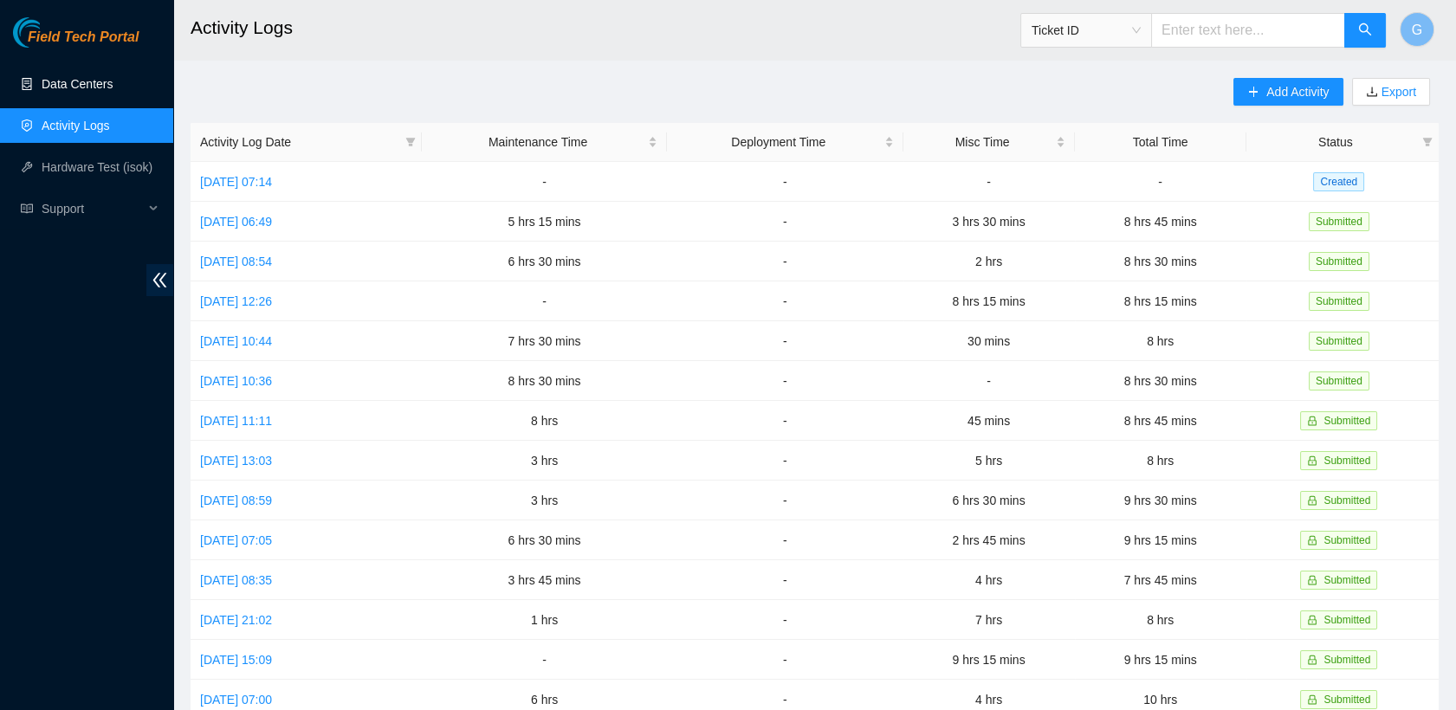
click at [71, 91] on link "Data Centers" at bounding box center [77, 84] width 71 height 14
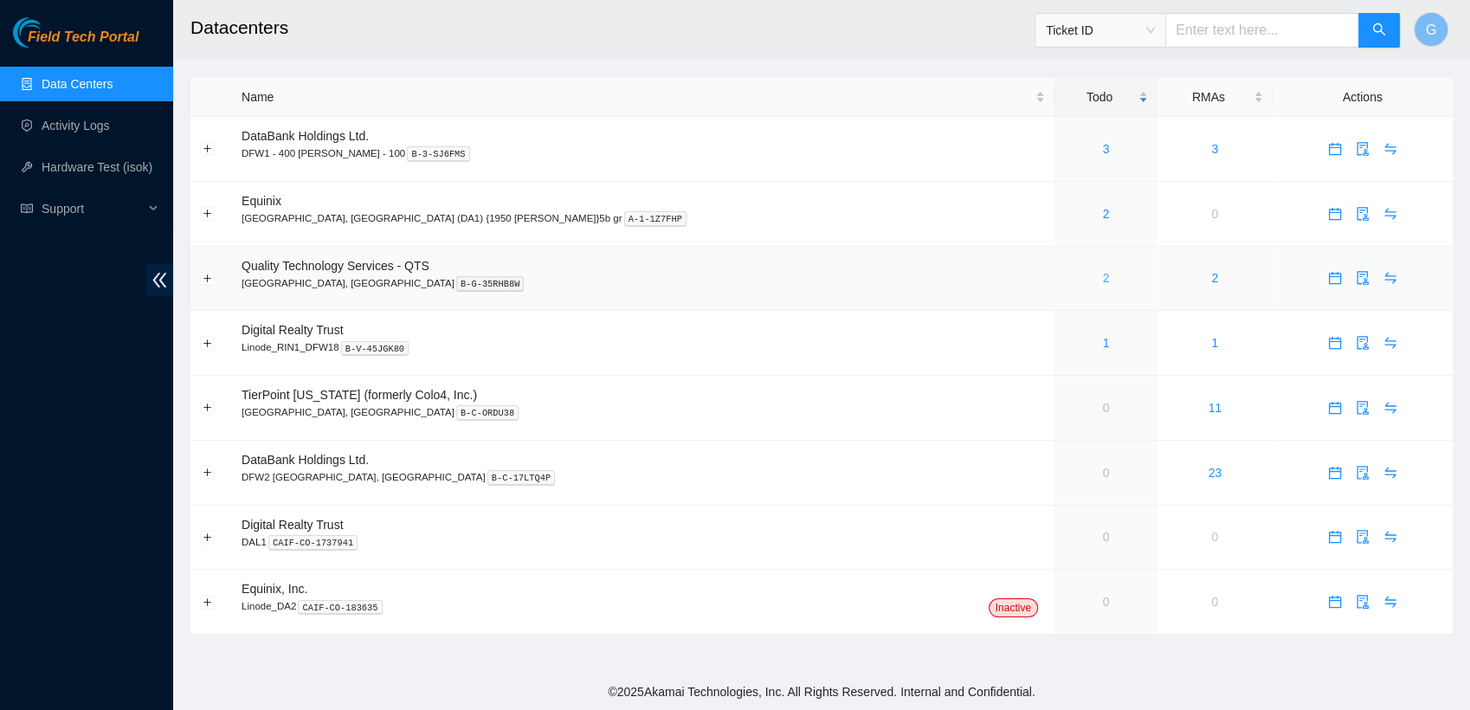
click at [1103, 281] on link "2" at bounding box center [1106, 278] width 7 height 14
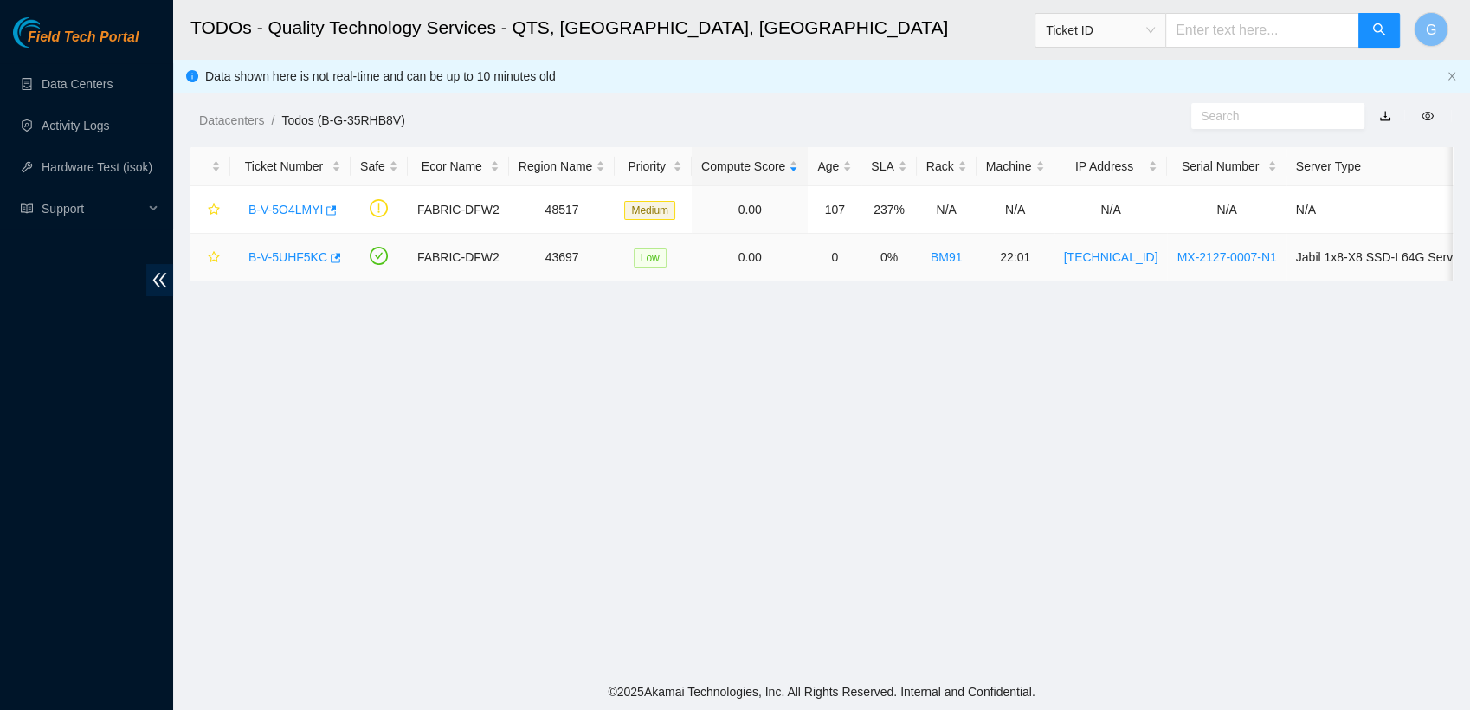
click at [254, 255] on link "B-V-5UHF5KC" at bounding box center [288, 257] width 79 height 14
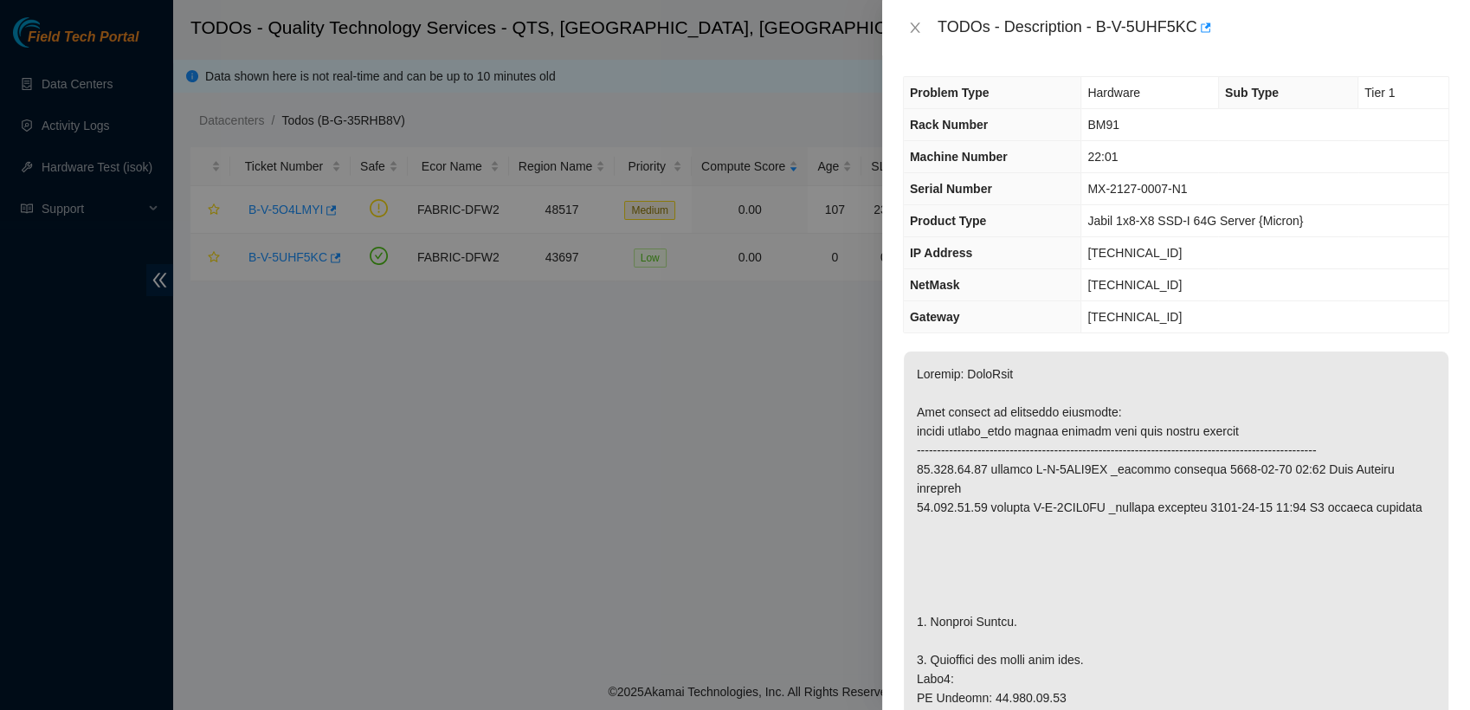
click at [254, 255] on div at bounding box center [735, 355] width 1470 height 710
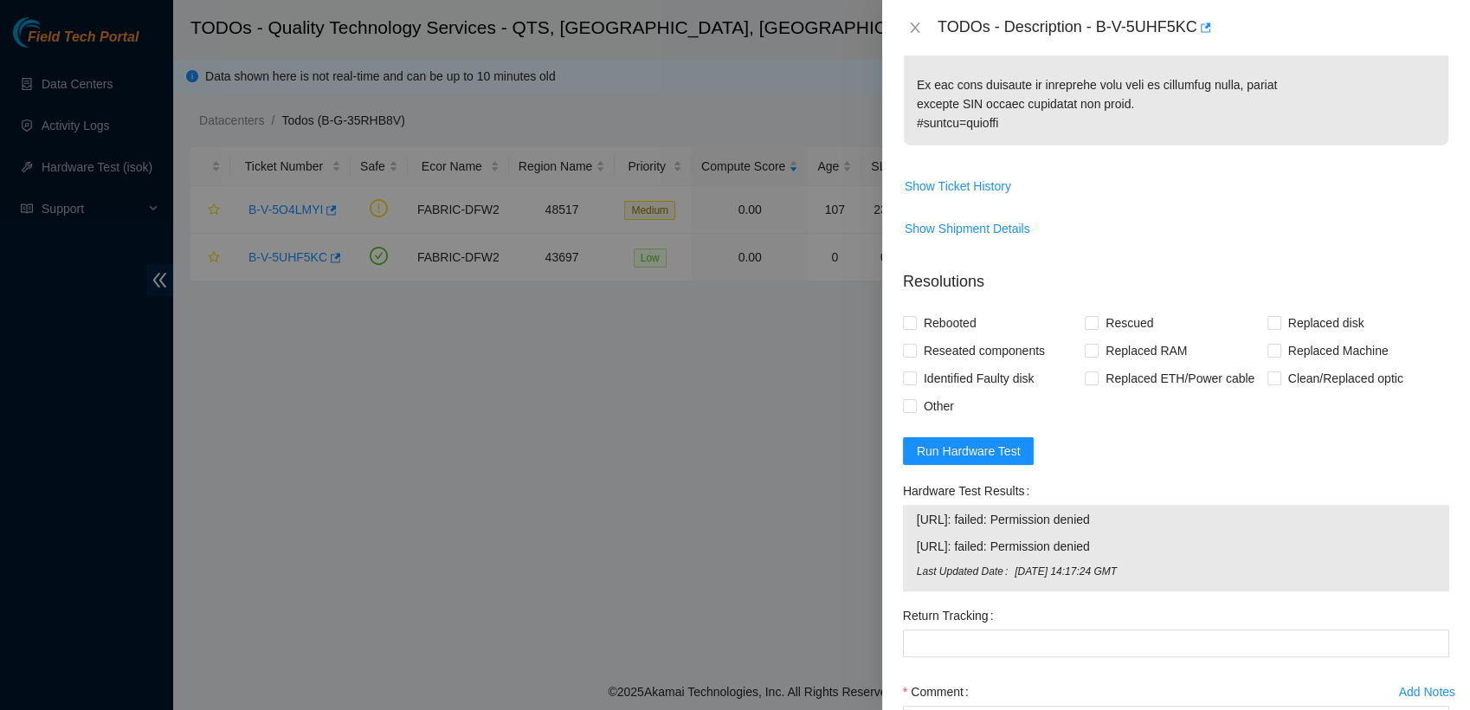
scroll to position [1593, 0]
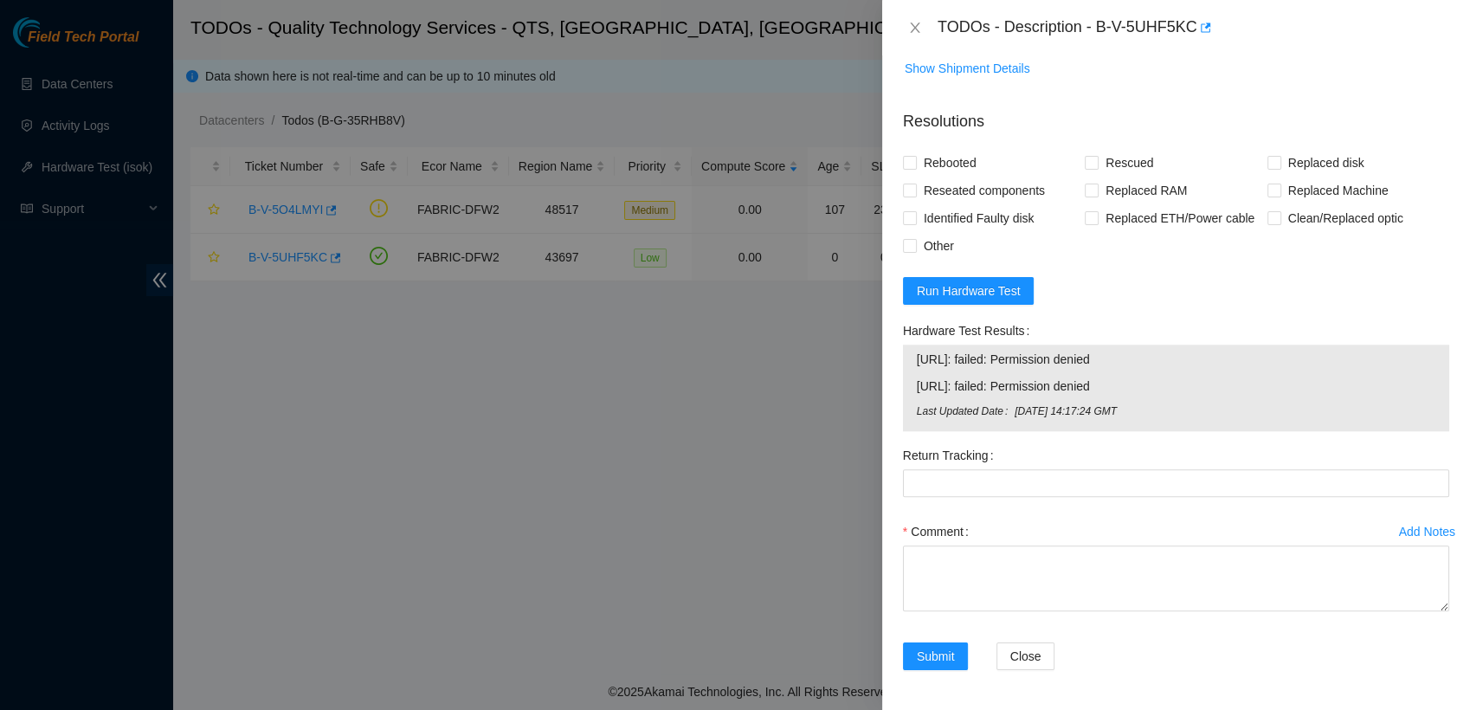
click at [768, 523] on div at bounding box center [735, 355] width 1470 height 710
click at [919, 28] on icon "close" at bounding box center [915, 28] width 14 height 14
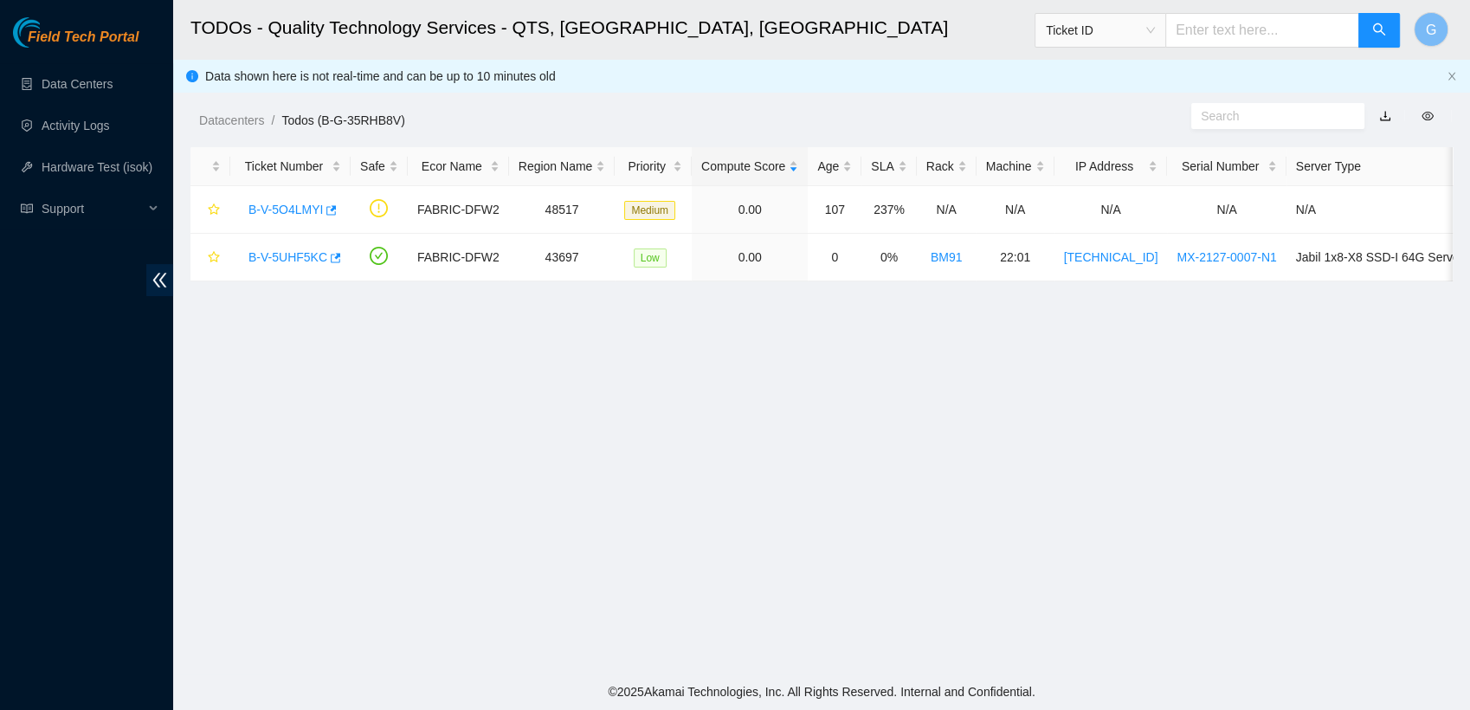
scroll to position [436, 0]
